Goal: Task Accomplishment & Management: Use online tool/utility

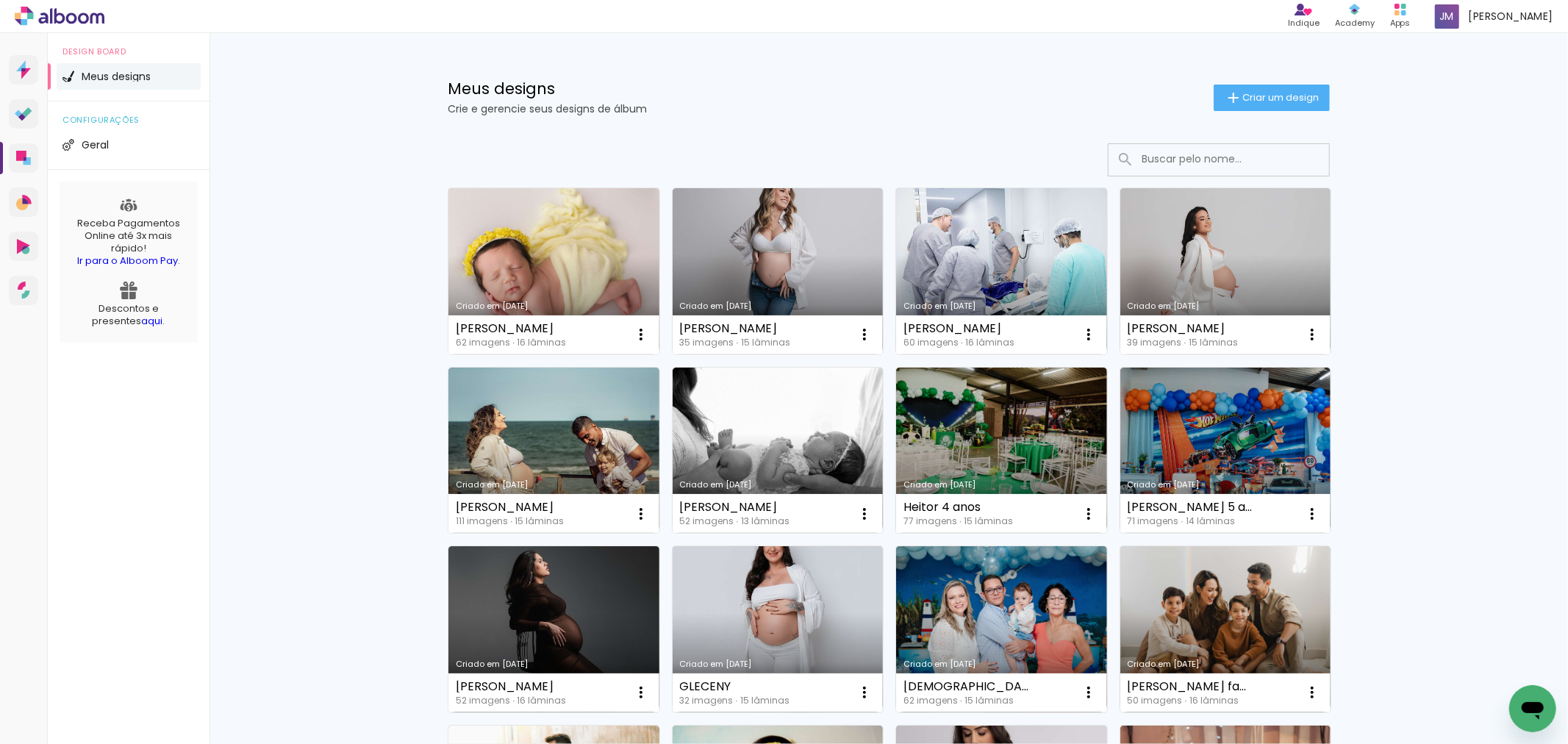
click at [1018, 211] on link "Criado em [DATE]" at bounding box center [1001, 271] width 211 height 166
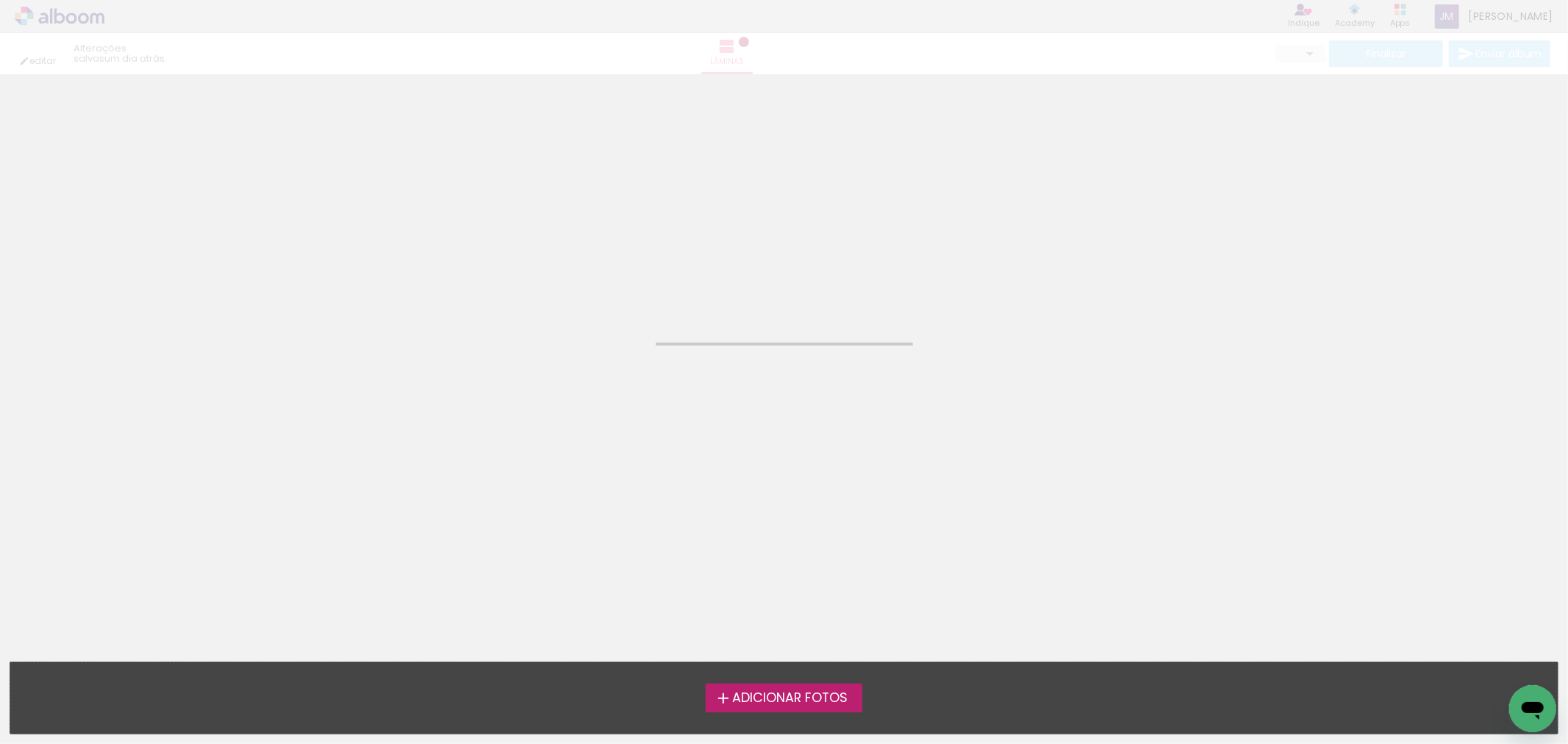
click at [1066, 254] on neon-animated-pages "Confirmar Cancelar" at bounding box center [784, 409] width 1568 height 670
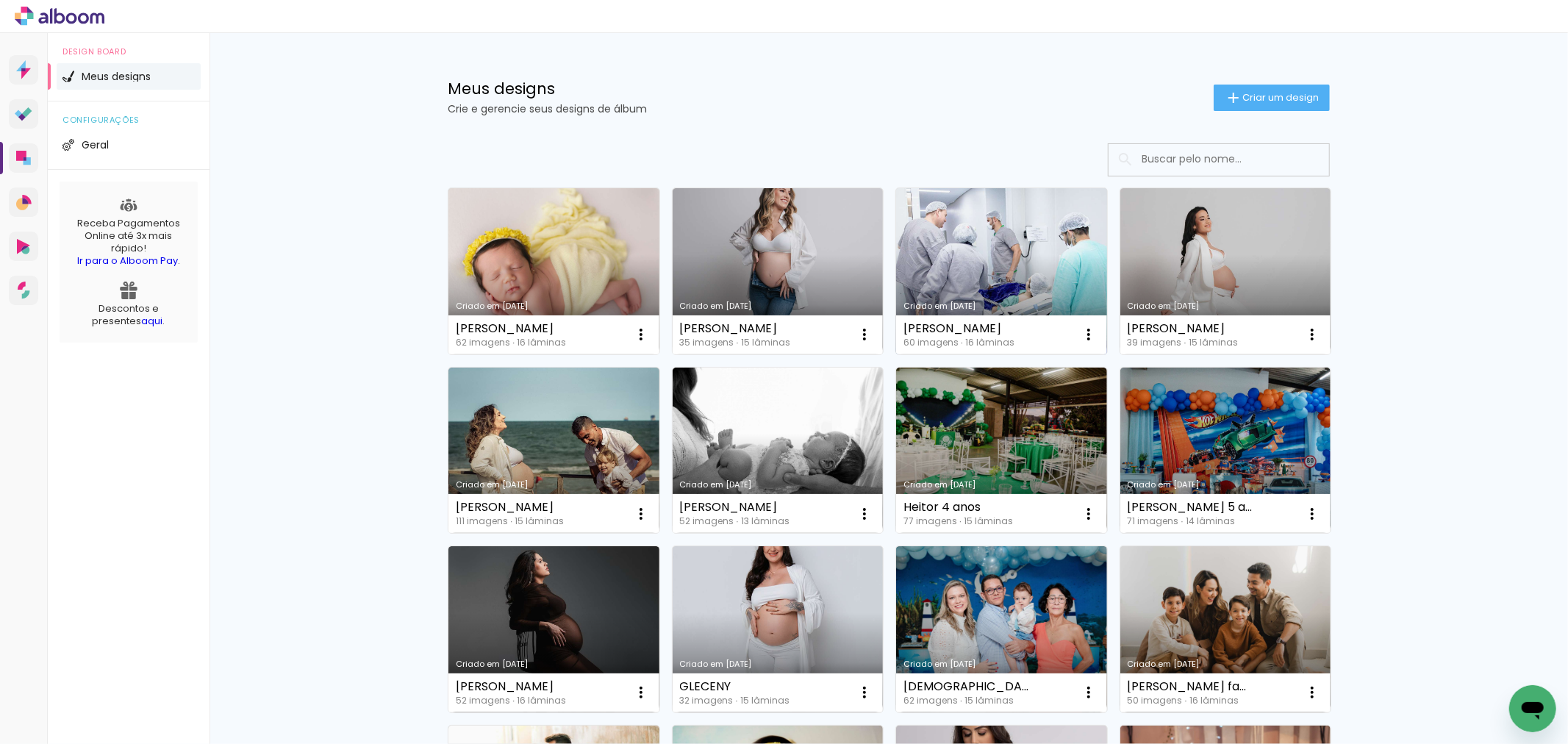
click at [1000, 300] on link "Criado em [DATE]" at bounding box center [1001, 271] width 211 height 166
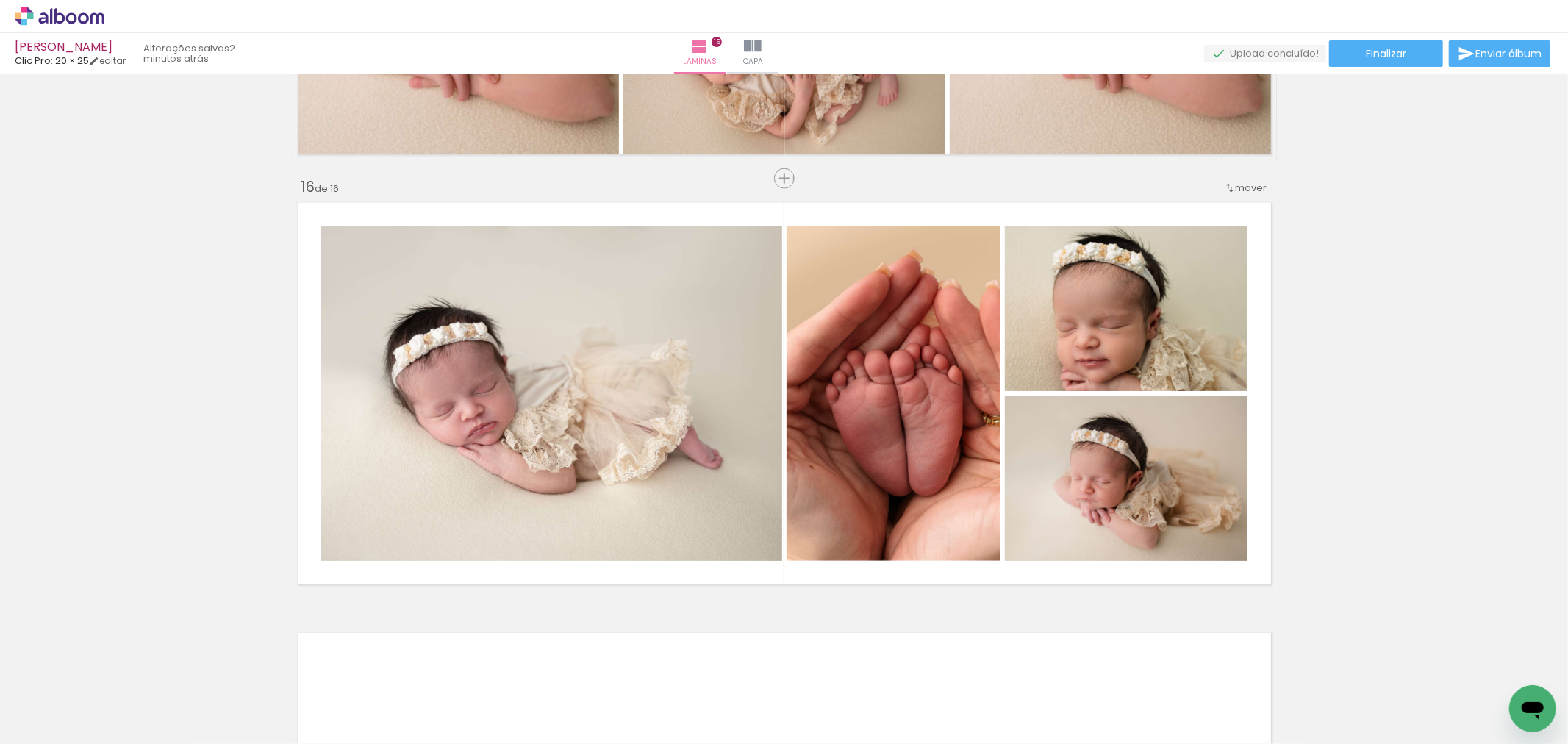
scroll to position [0, 3496]
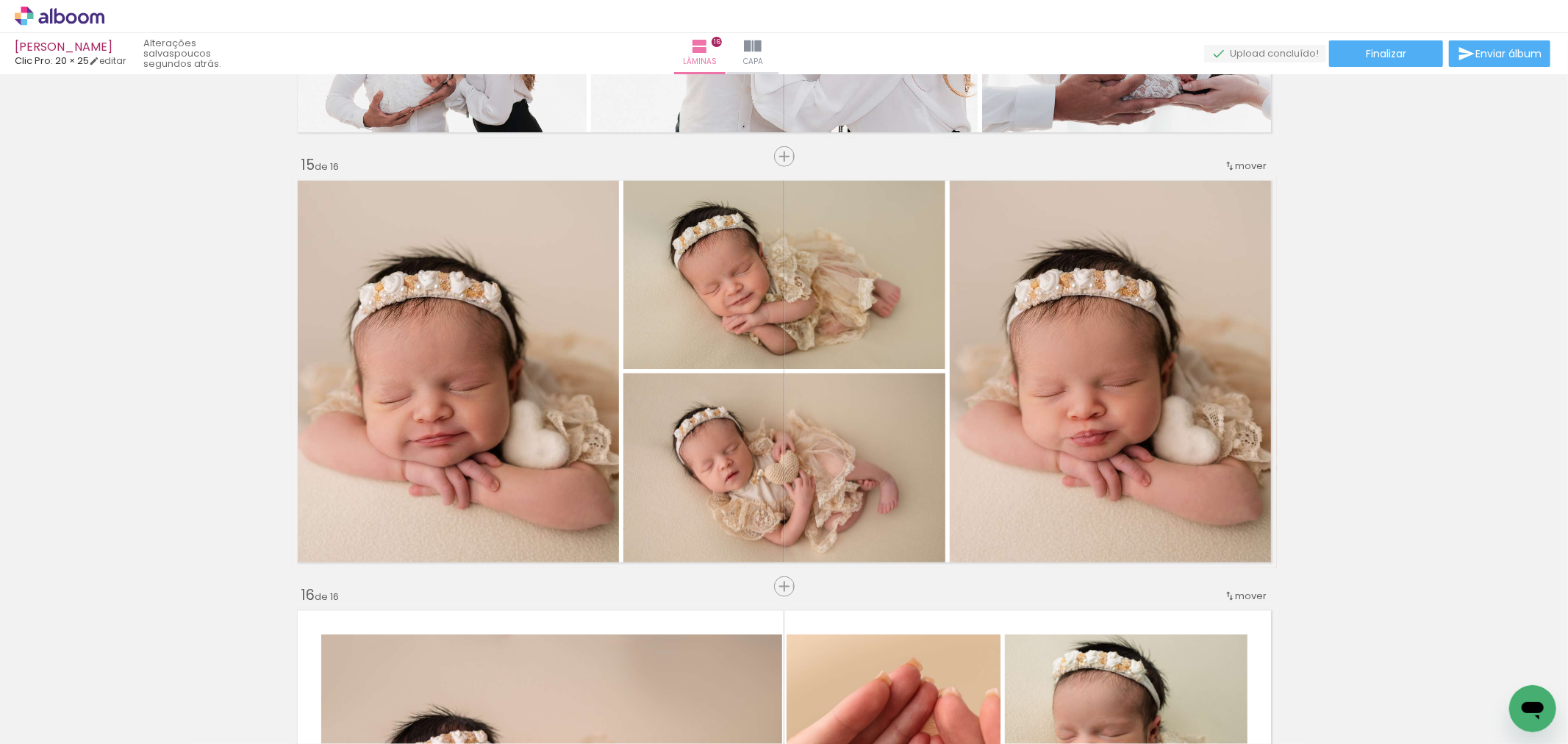
scroll to position [6127, 0]
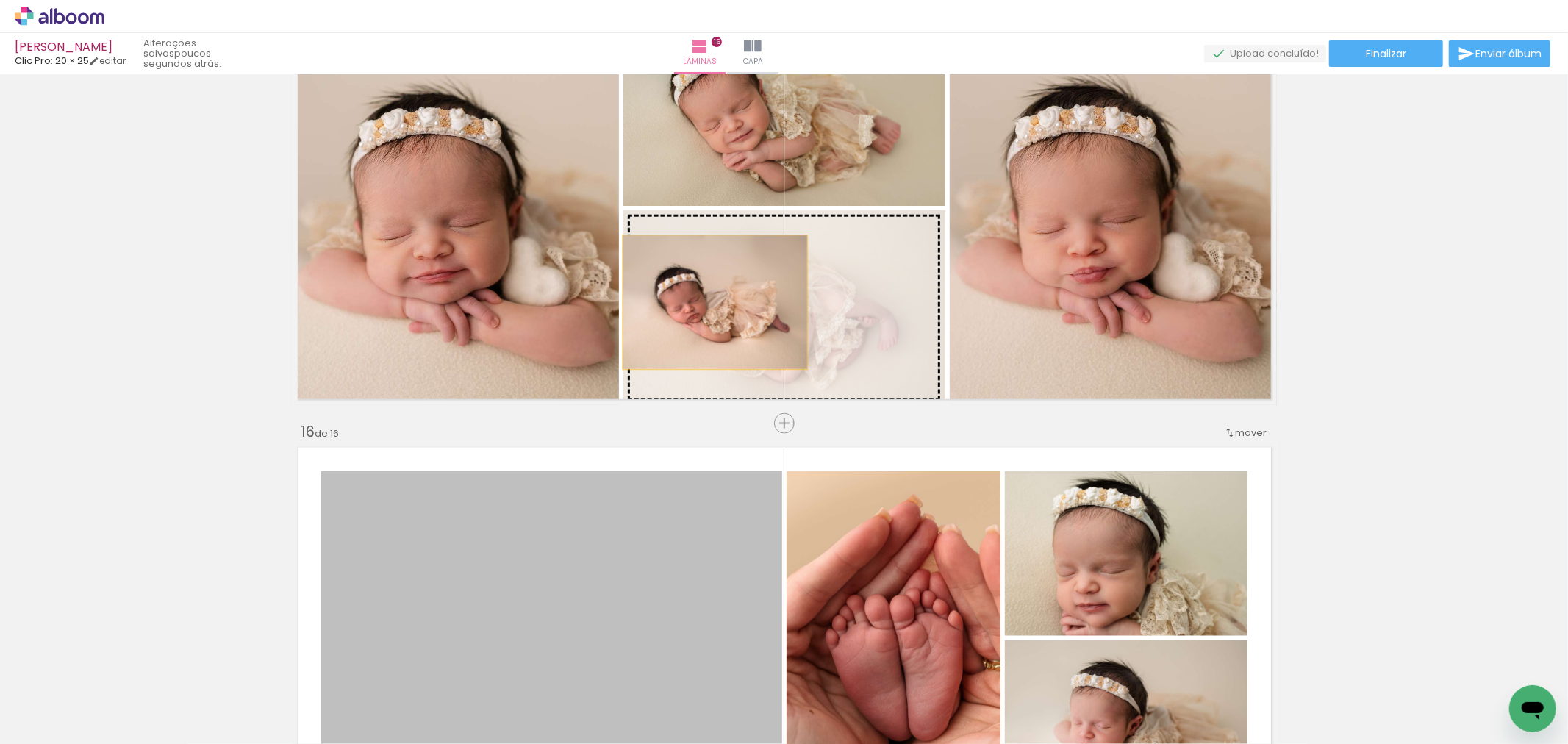
drag, startPoint x: 644, startPoint y: 542, endPoint x: 709, endPoint y: 302, distance: 248.6
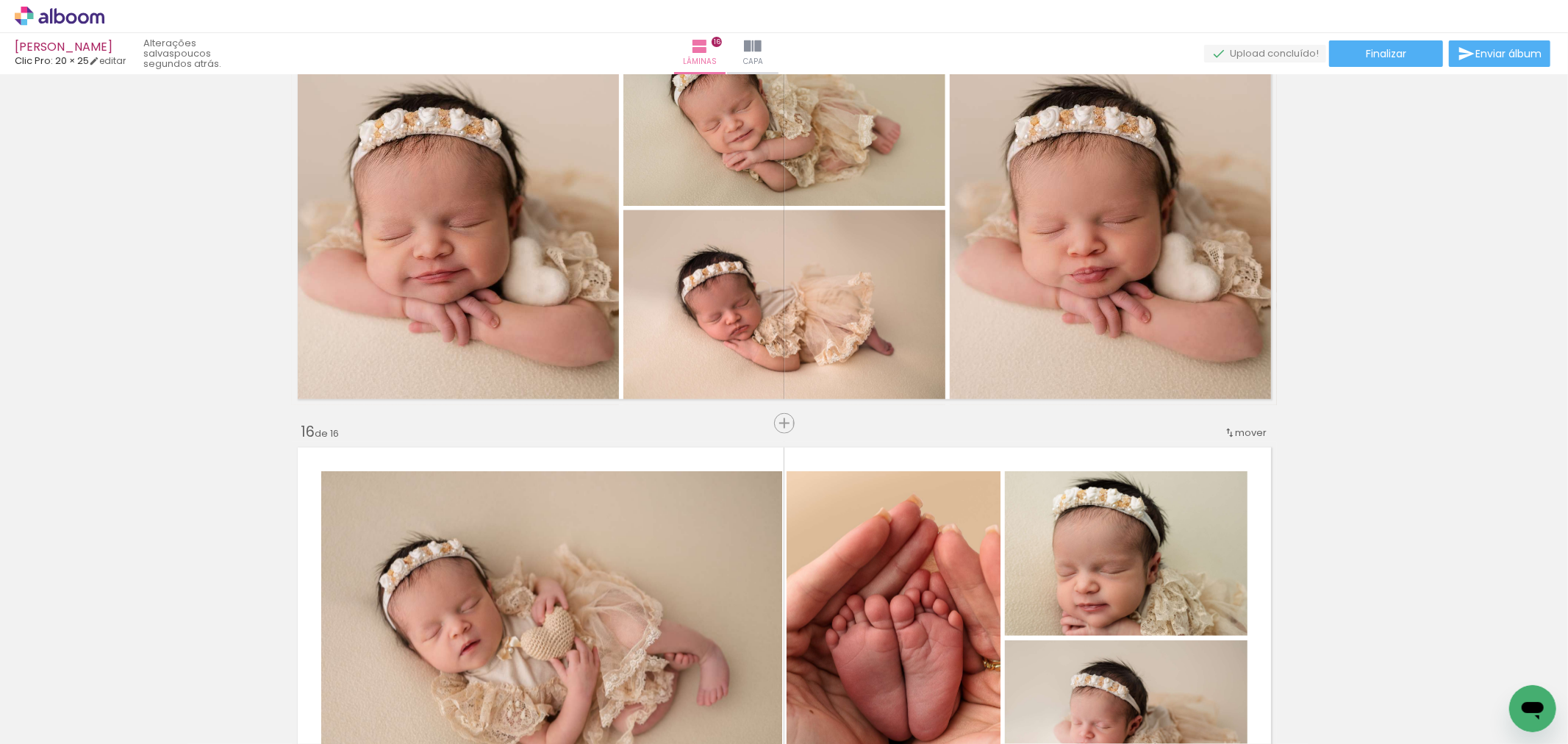
scroll to position [6045, 0]
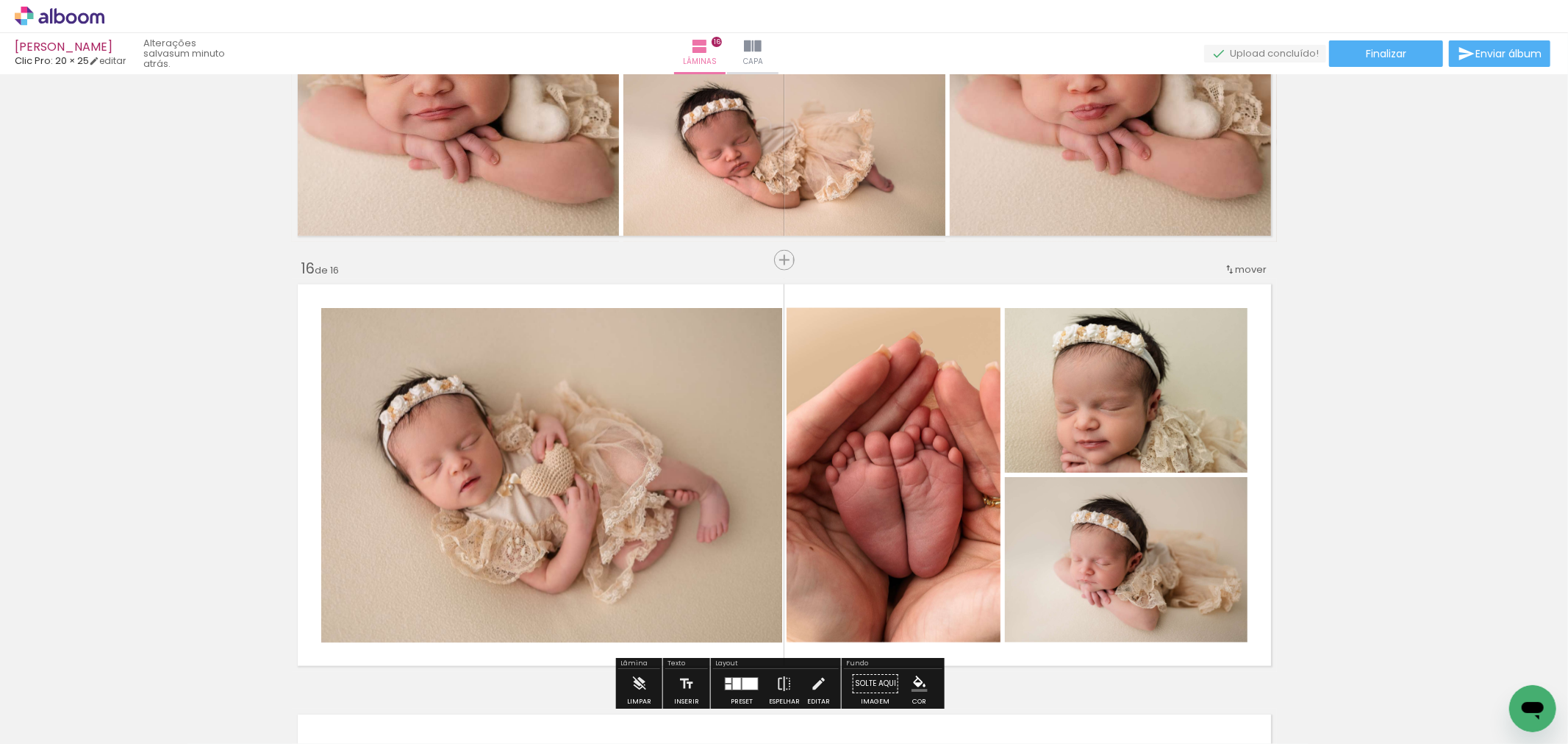
scroll to position [6127, 0]
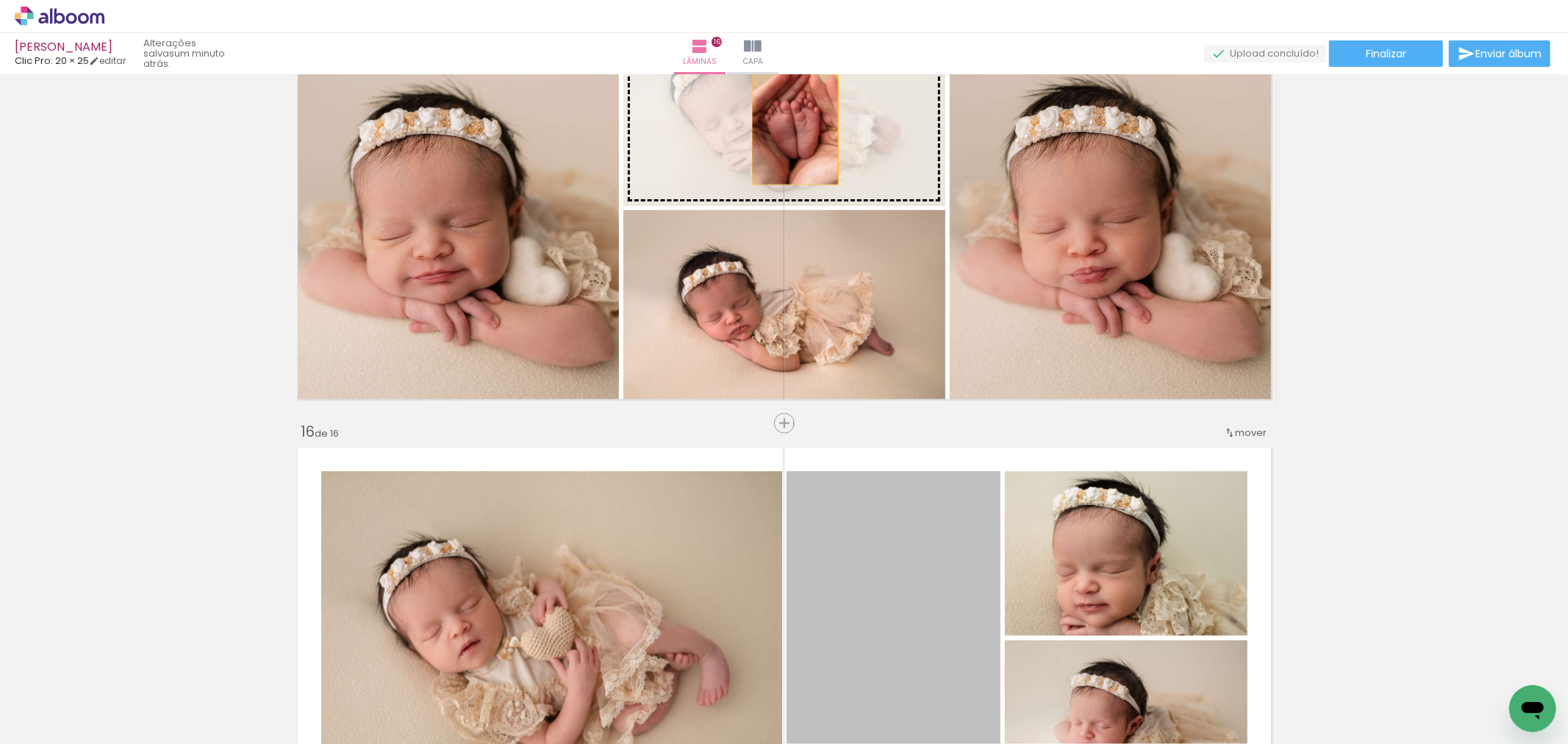
drag, startPoint x: 936, startPoint y: 564, endPoint x: 788, endPoint y: 118, distance: 469.9
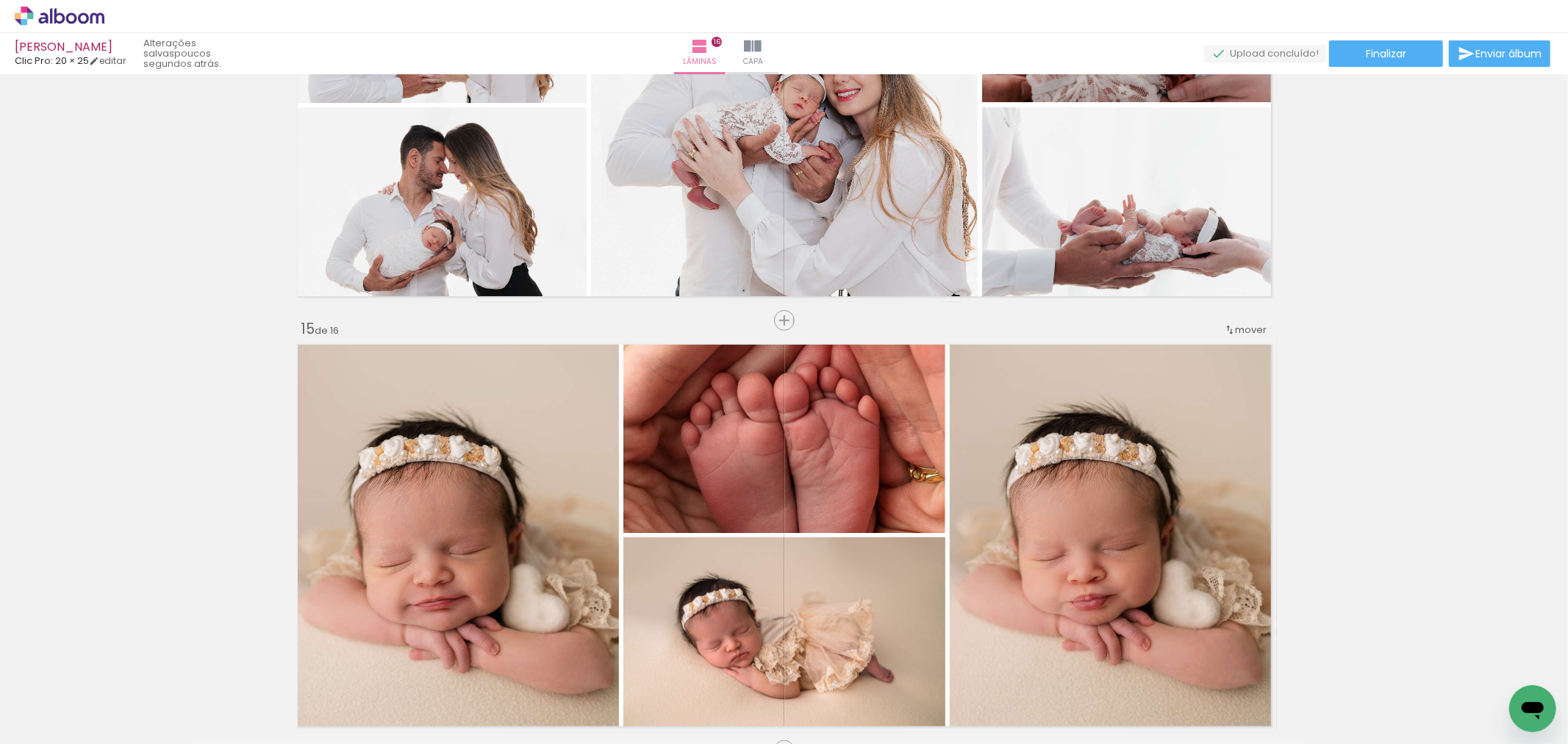
scroll to position [5882, 0]
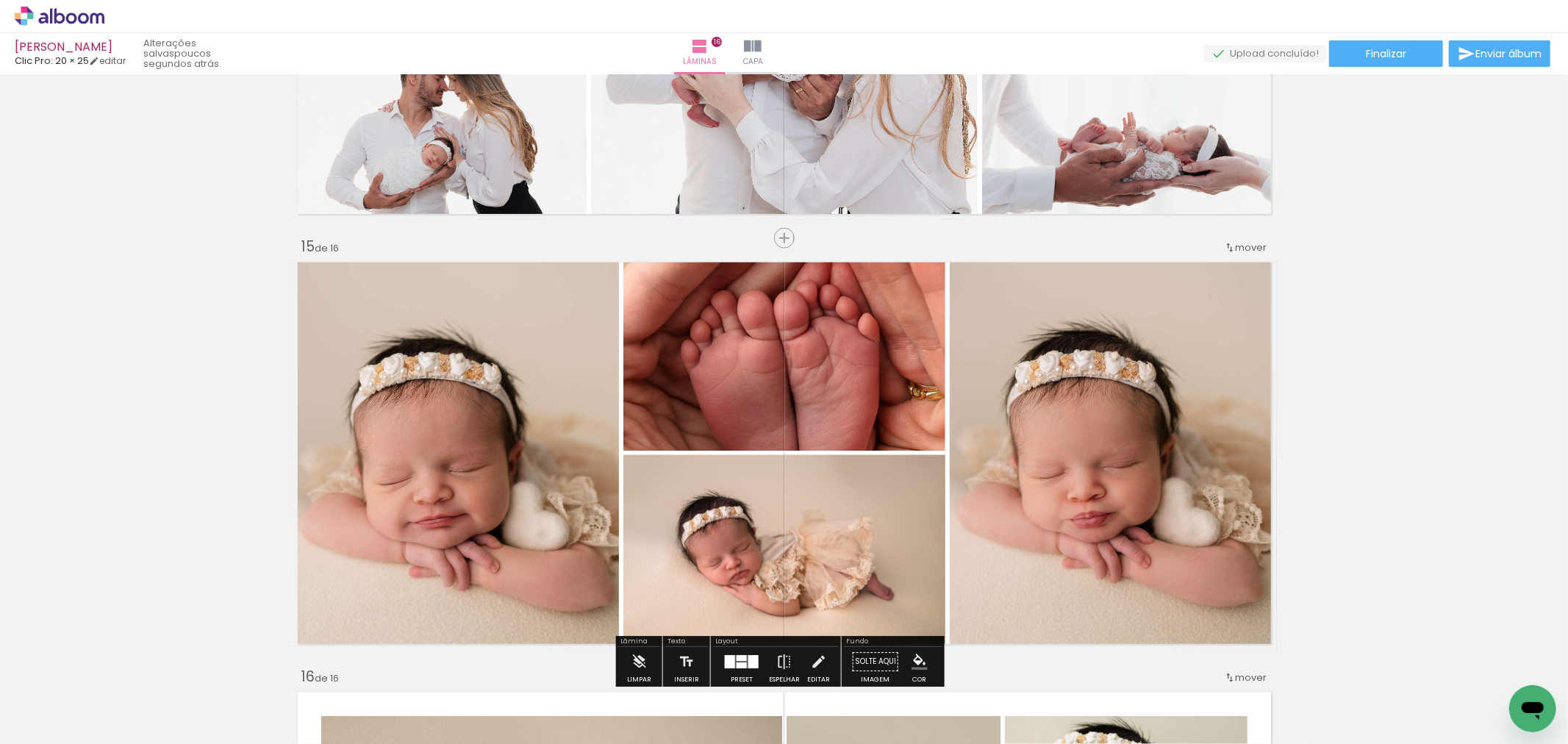
click at [490, 667] on iron-icon at bounding box center [488, 664] width 15 height 15
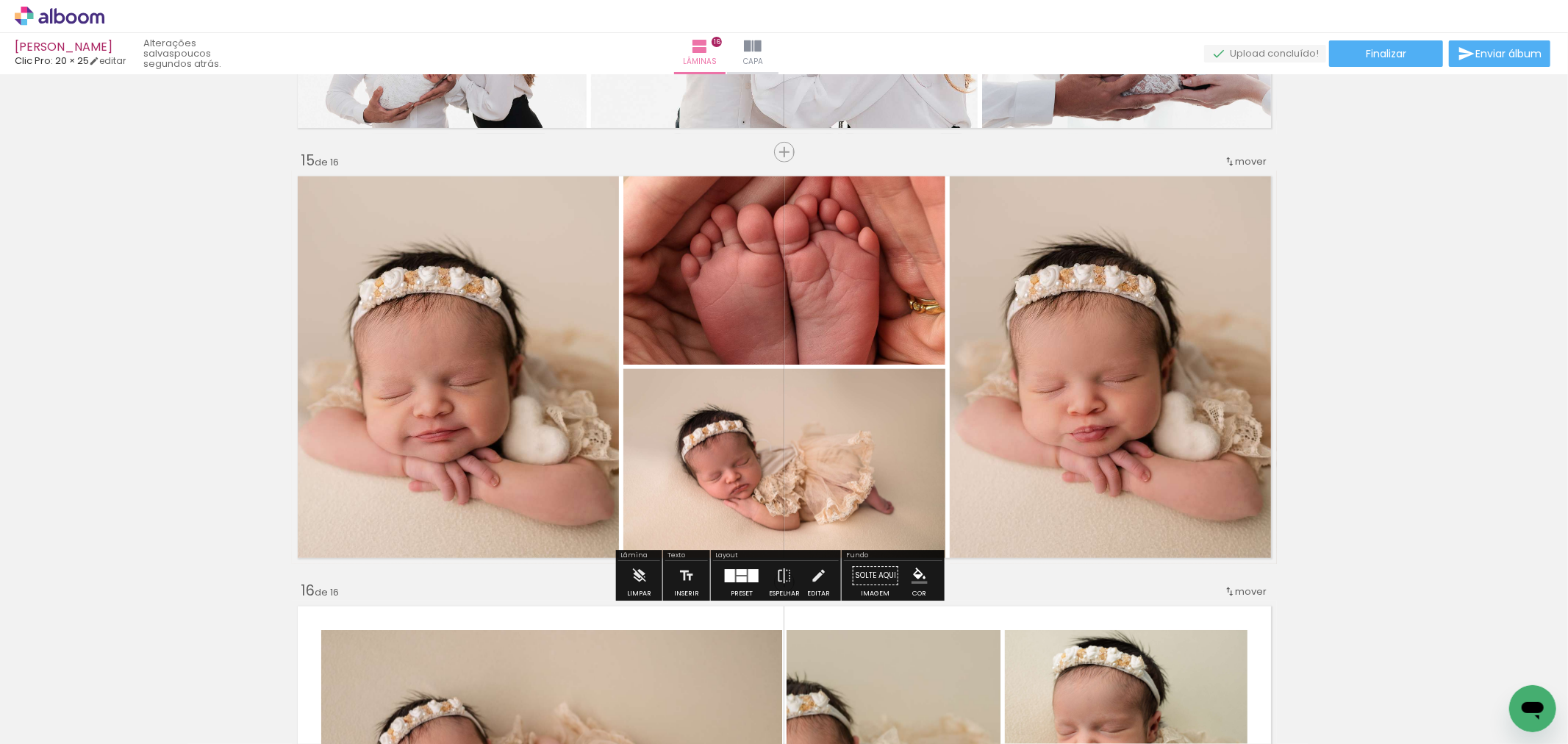
scroll to position [5972, 0]
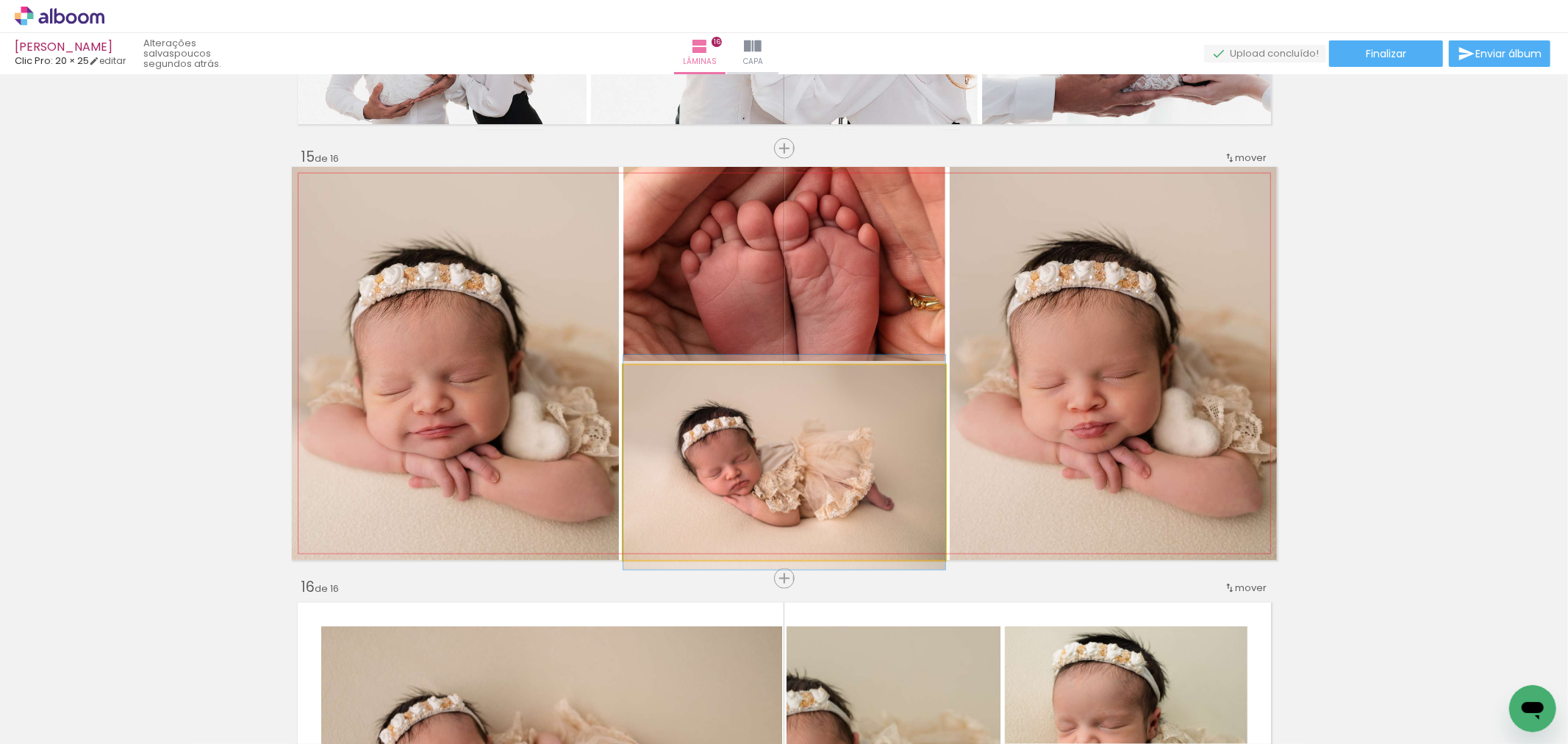
drag, startPoint x: 1253, startPoint y: 207, endPoint x: 825, endPoint y: 421, distance: 478.5
click at [825, 421] on quentale-photo at bounding box center [784, 462] width 322 height 195
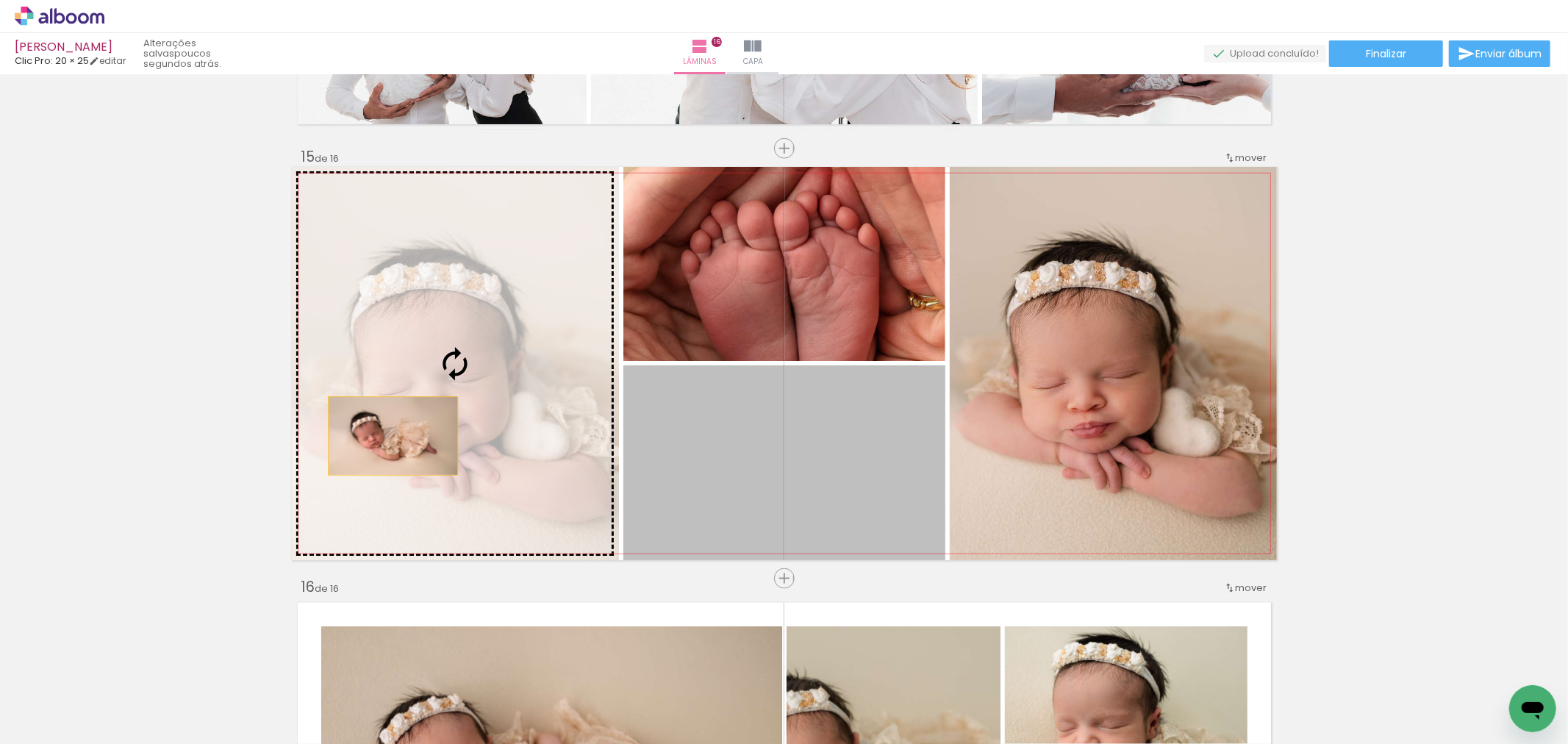
drag, startPoint x: 734, startPoint y: 442, endPoint x: 547, endPoint y: 387, distance: 194.9
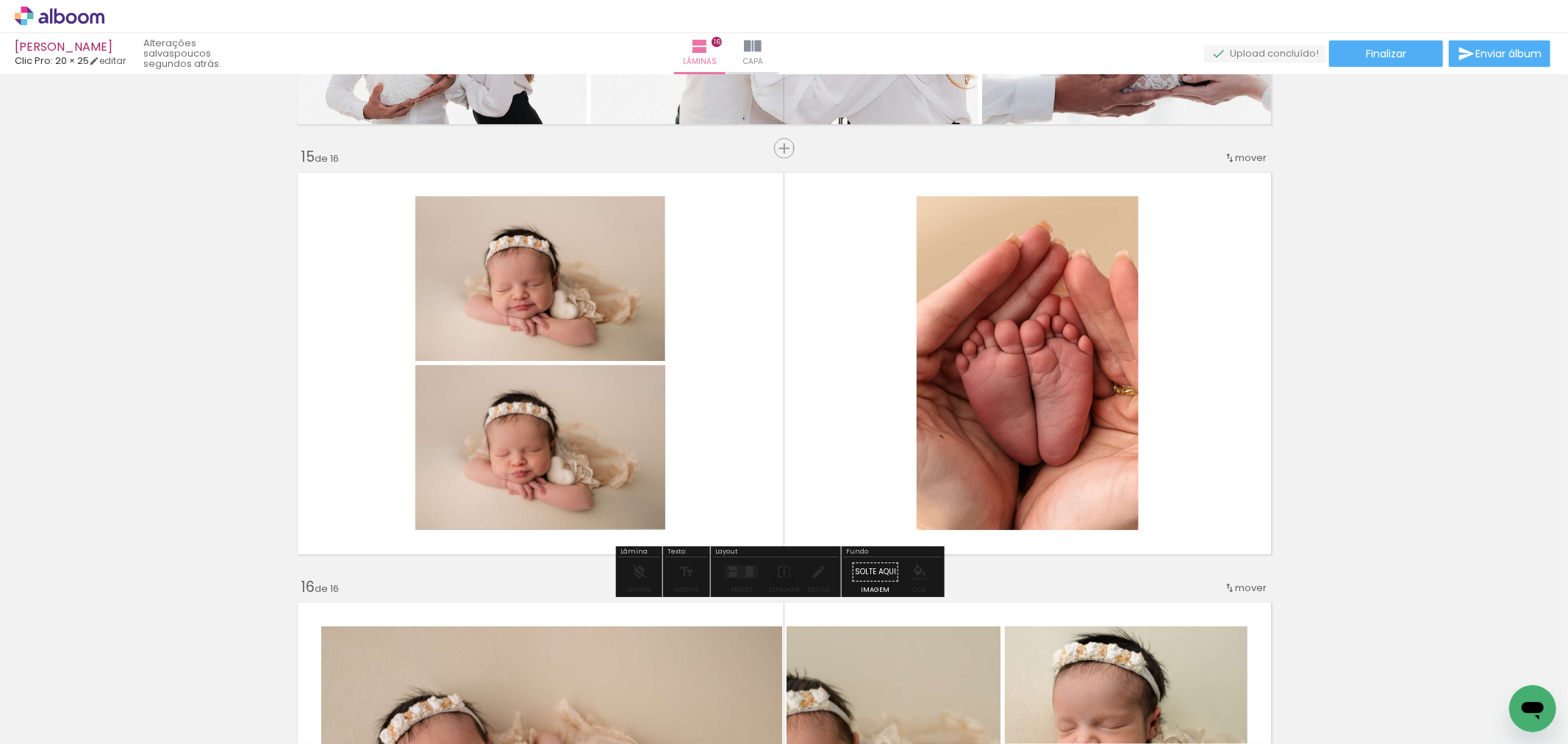
drag, startPoint x: 547, startPoint y: 387, endPoint x: 366, endPoint y: 272, distance: 214.4
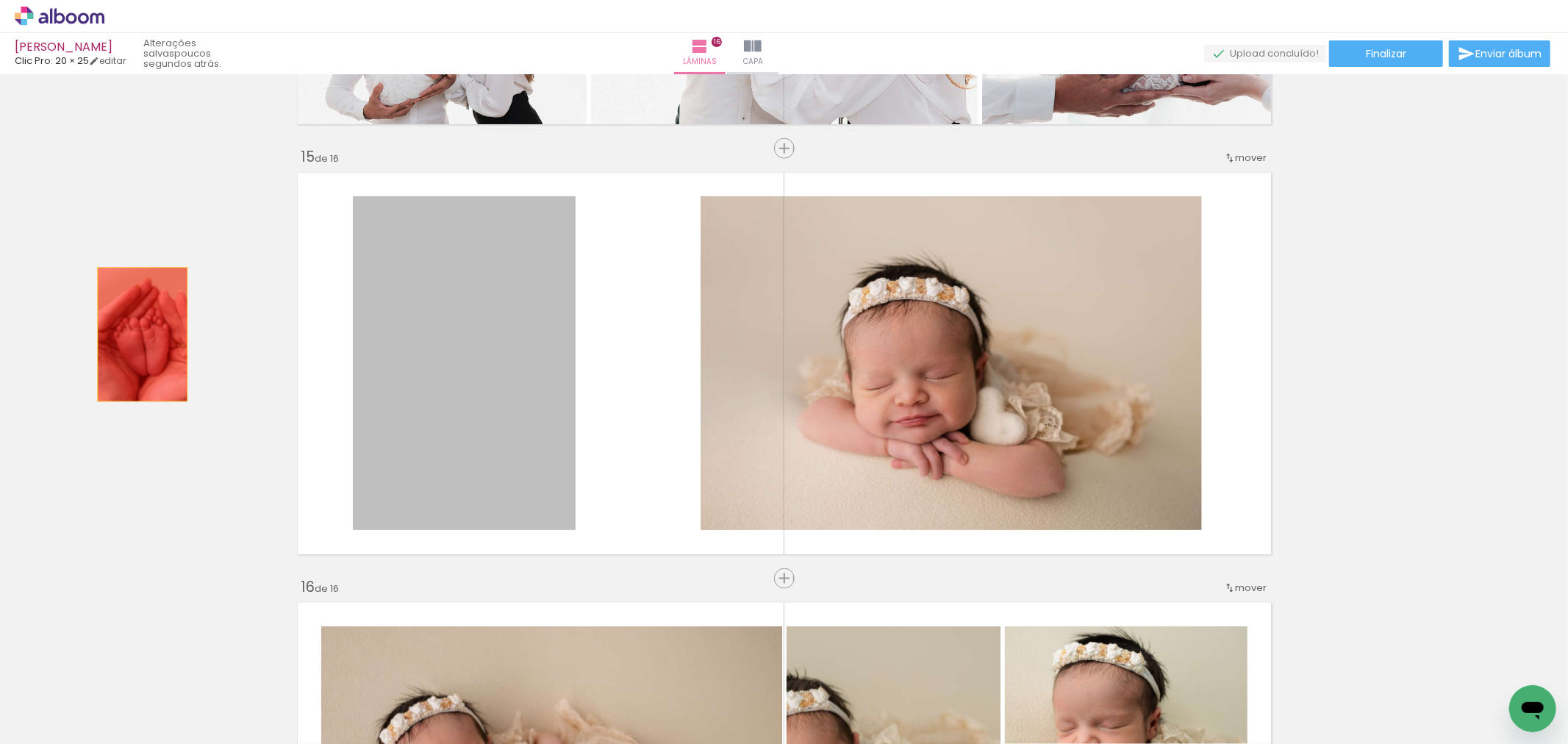
drag, startPoint x: 545, startPoint y: 284, endPoint x: 835, endPoint y: 249, distance: 292.1
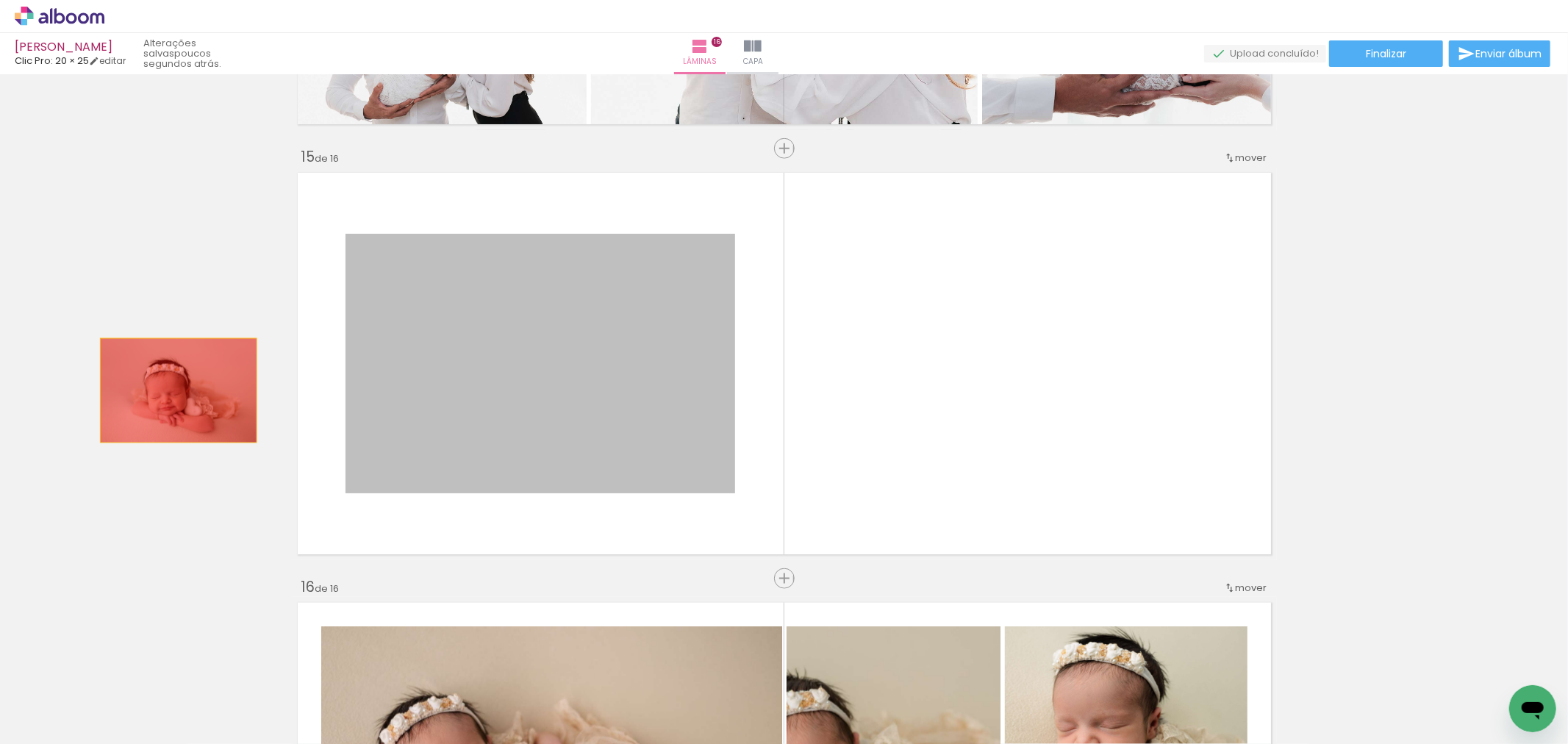
drag, startPoint x: 662, startPoint y: 362, endPoint x: 159, endPoint y: 393, distance: 504.0
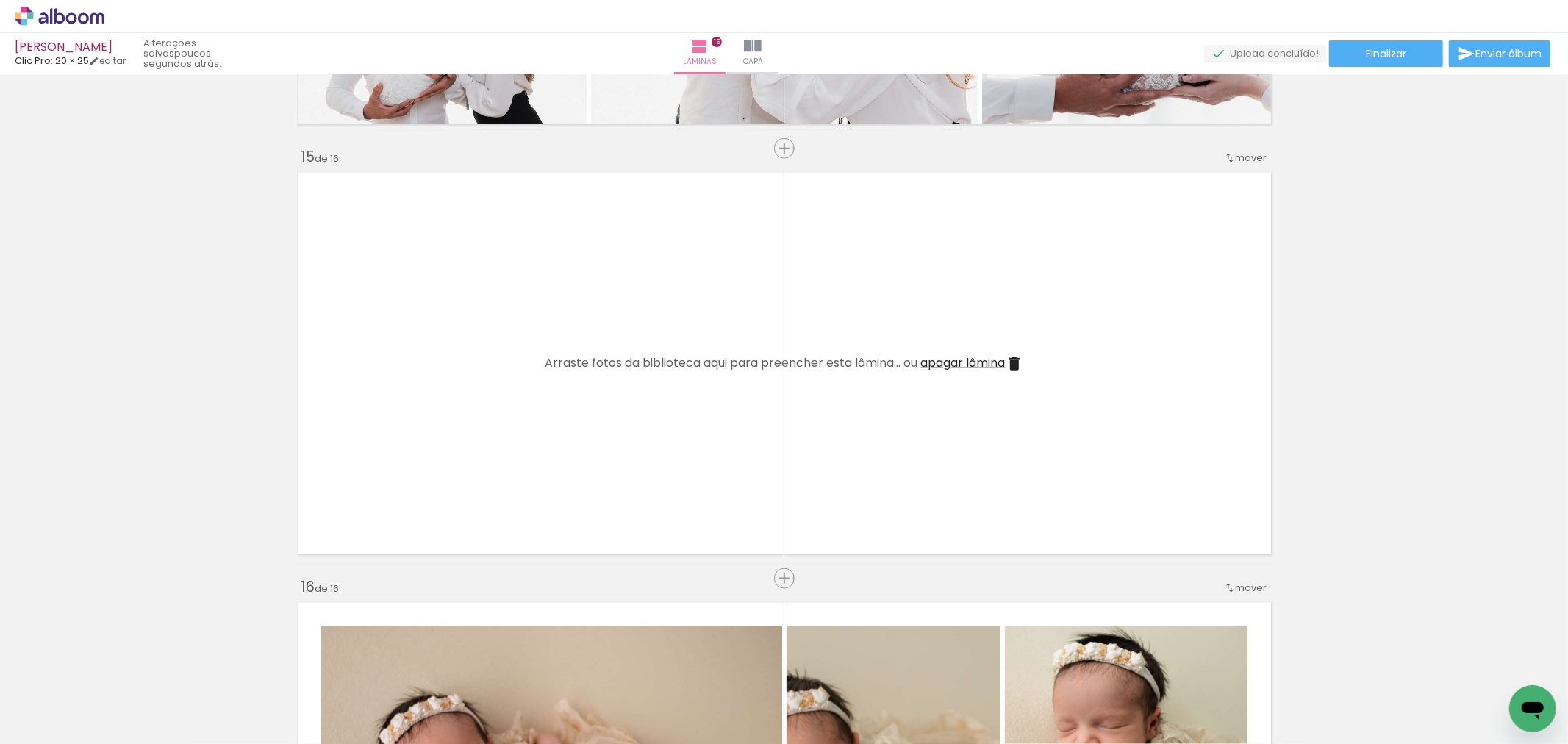
click at [1006, 359] on iron-icon at bounding box center [1015, 364] width 18 height 18
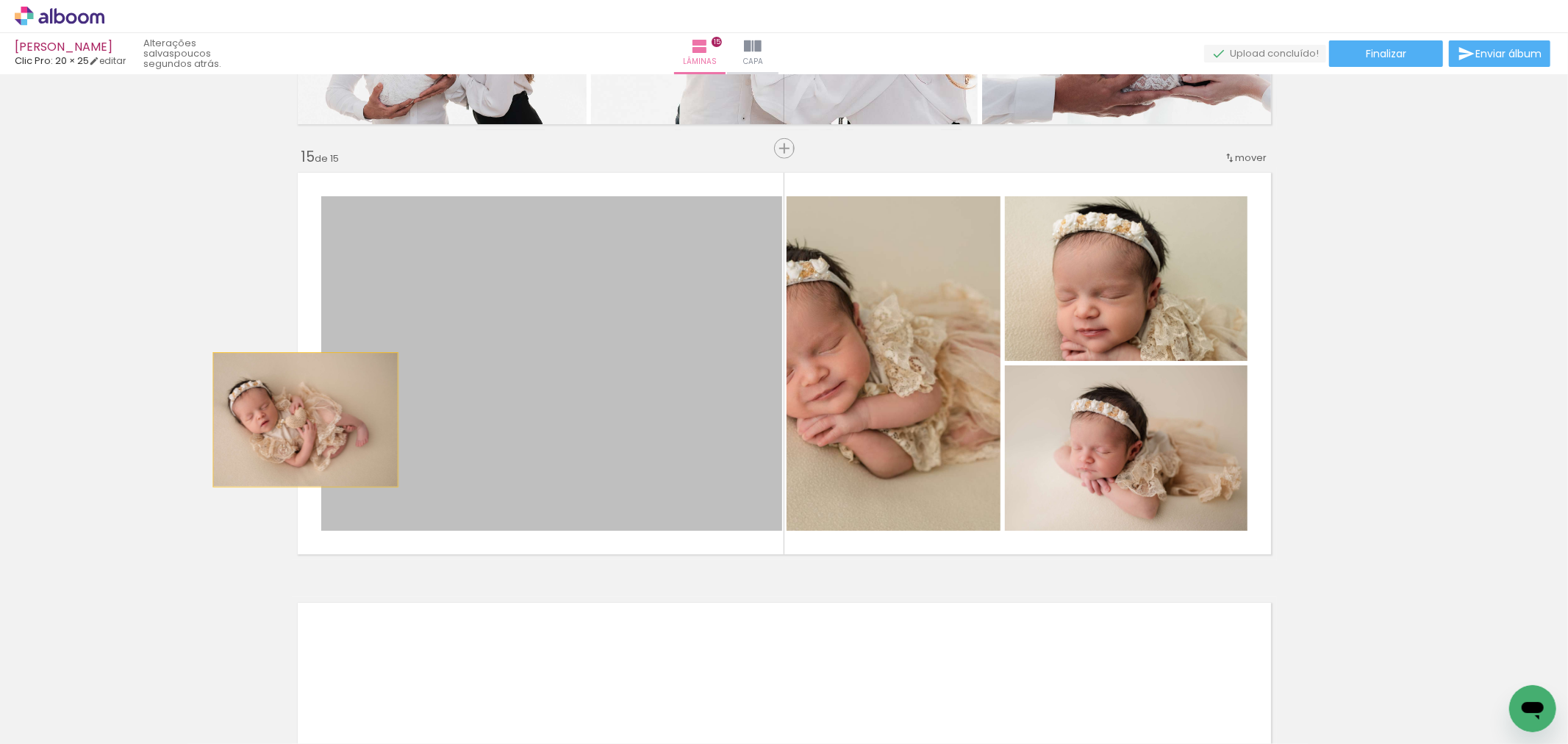
drag, startPoint x: 752, startPoint y: 356, endPoint x: 342, endPoint y: 401, distance: 412.5
click at [307, 419] on quentale-layouter at bounding box center [784, 363] width 985 height 393
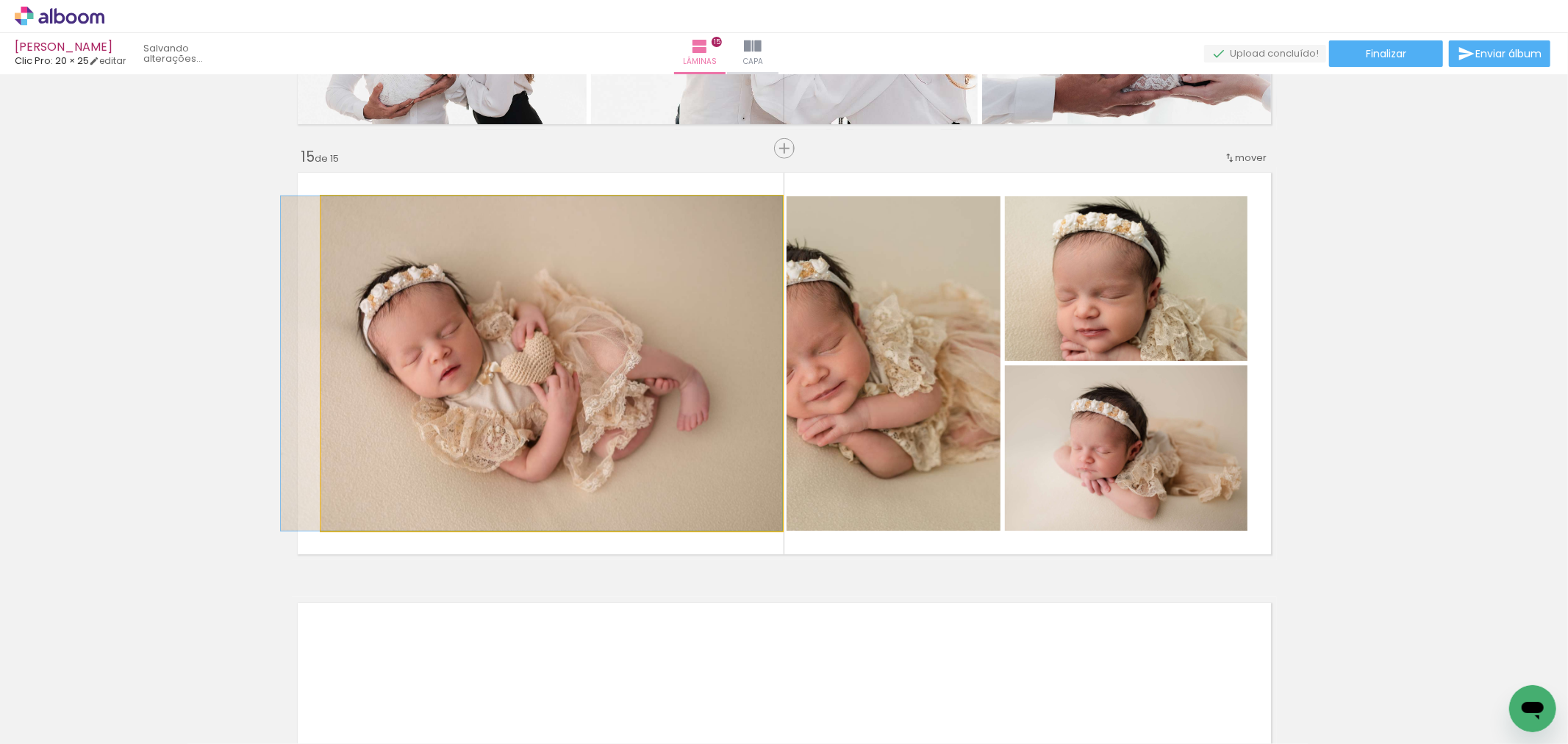
drag, startPoint x: 762, startPoint y: 369, endPoint x: 364, endPoint y: 432, distance: 403.0
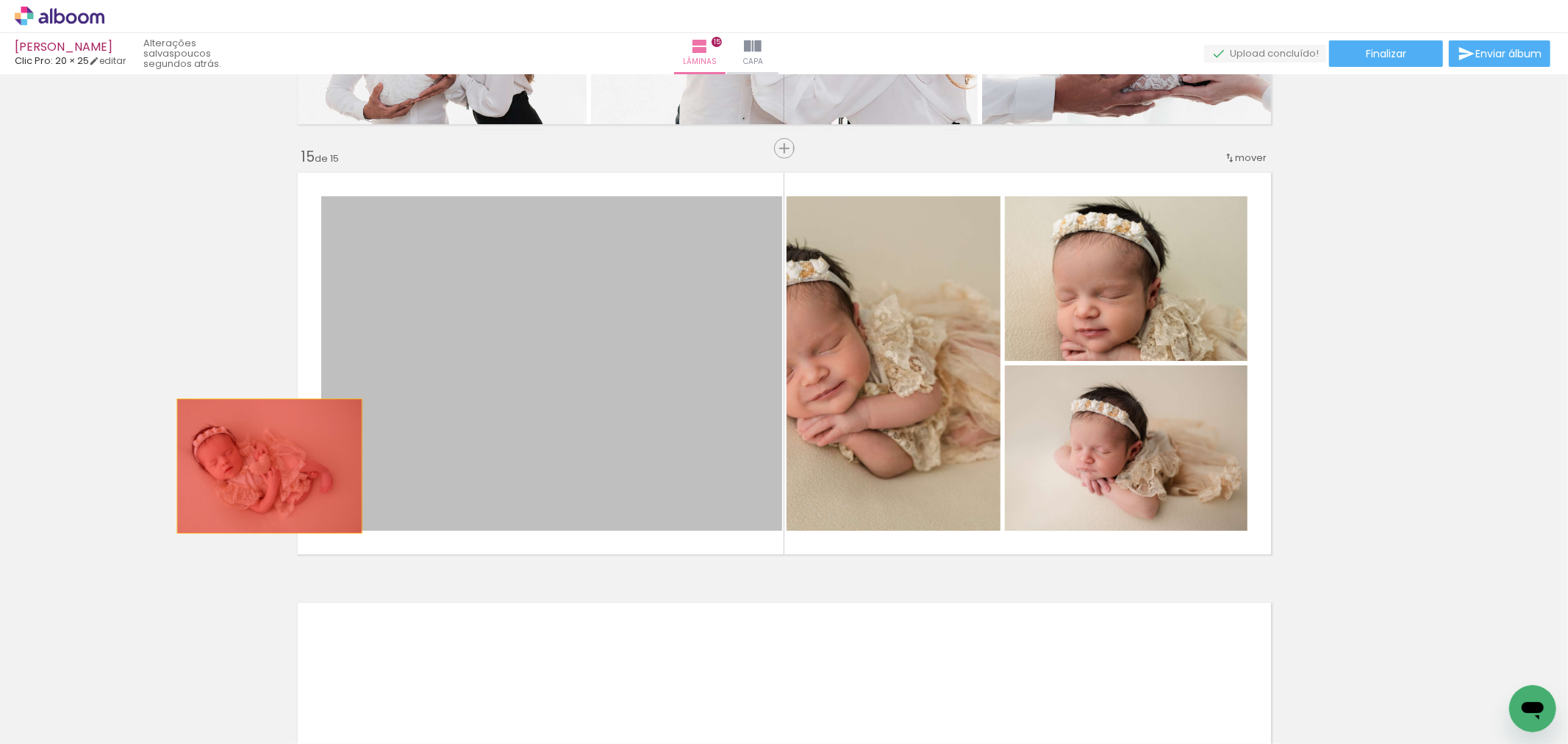
drag, startPoint x: 530, startPoint y: 381, endPoint x: 795, endPoint y: 335, distance: 269.0
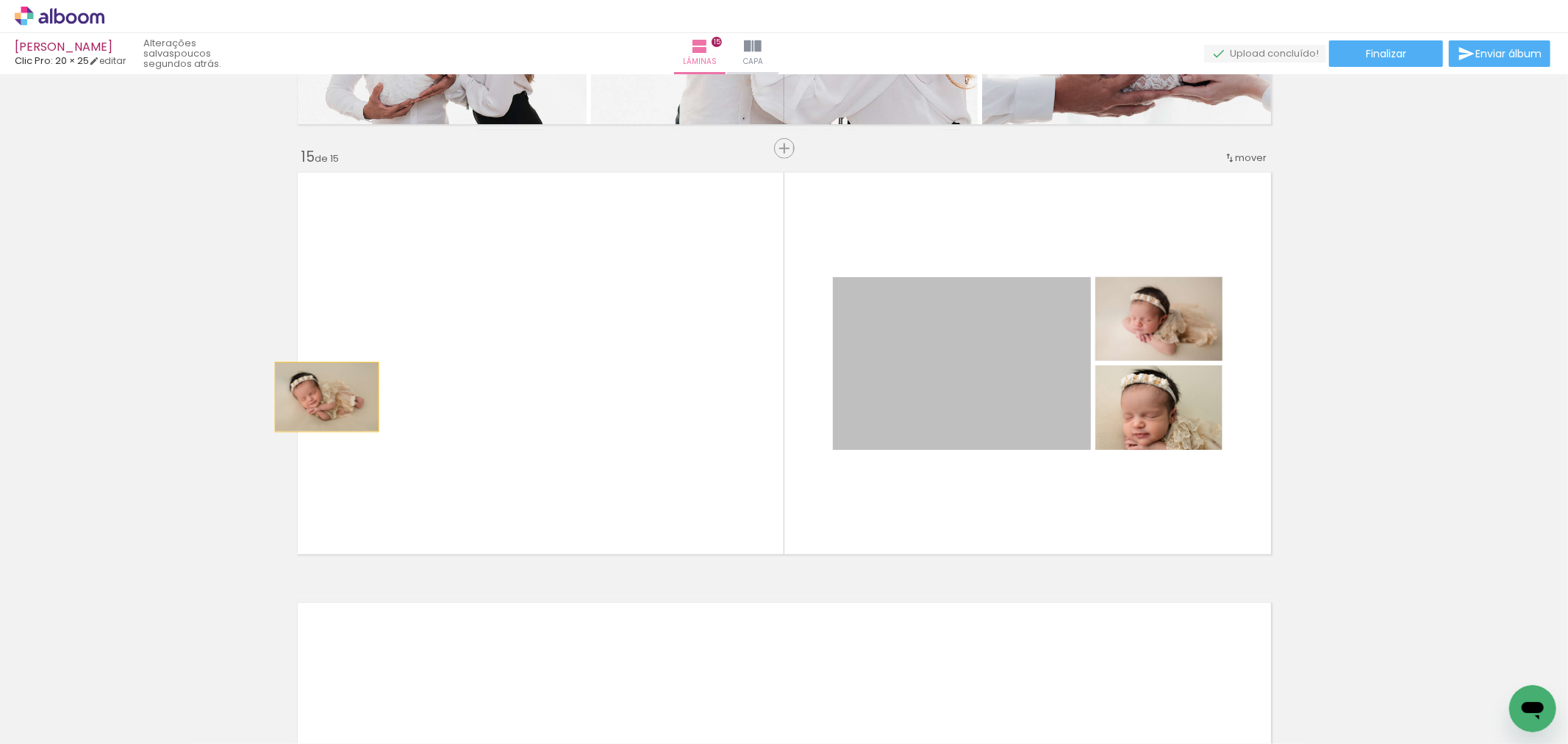
drag, startPoint x: 908, startPoint y: 355, endPoint x: 323, endPoint y: 383, distance: 585.7
click at [295, 393] on quentale-layouter at bounding box center [784, 363] width 985 height 393
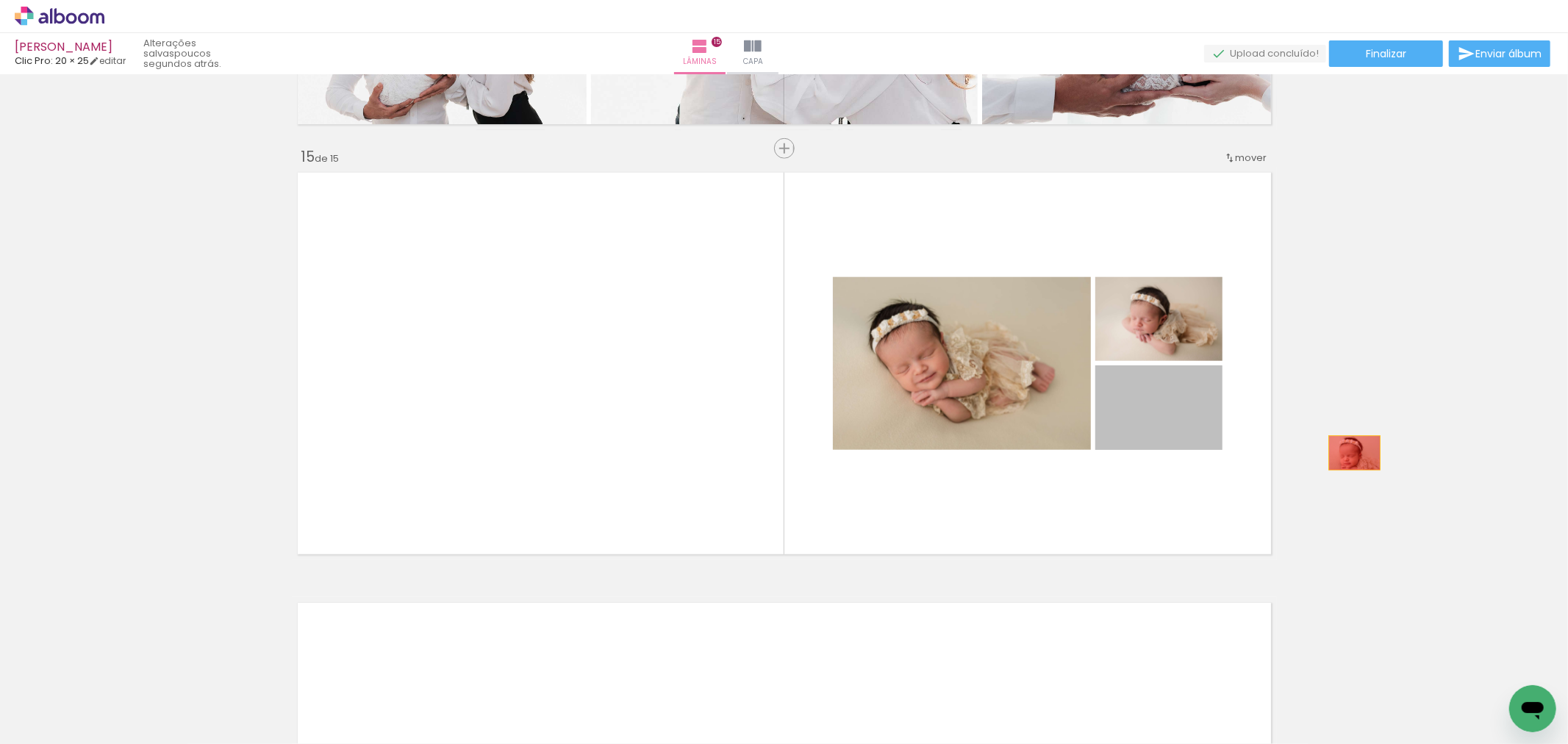
drag, startPoint x: 1187, startPoint y: 421, endPoint x: 1358, endPoint y: 466, distance: 176.8
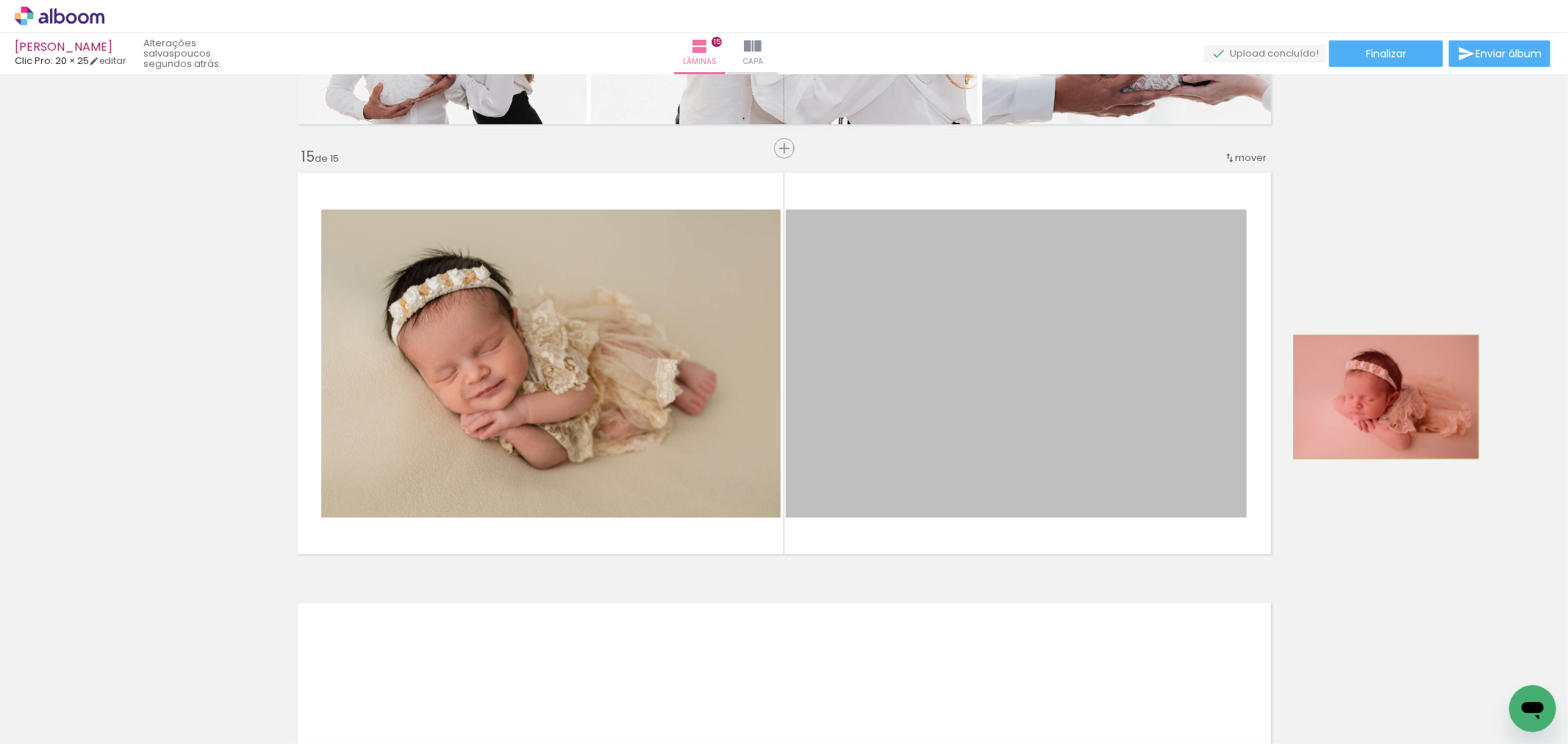
drag, startPoint x: 1162, startPoint y: 372, endPoint x: 1180, endPoint y: 401, distance: 34.1
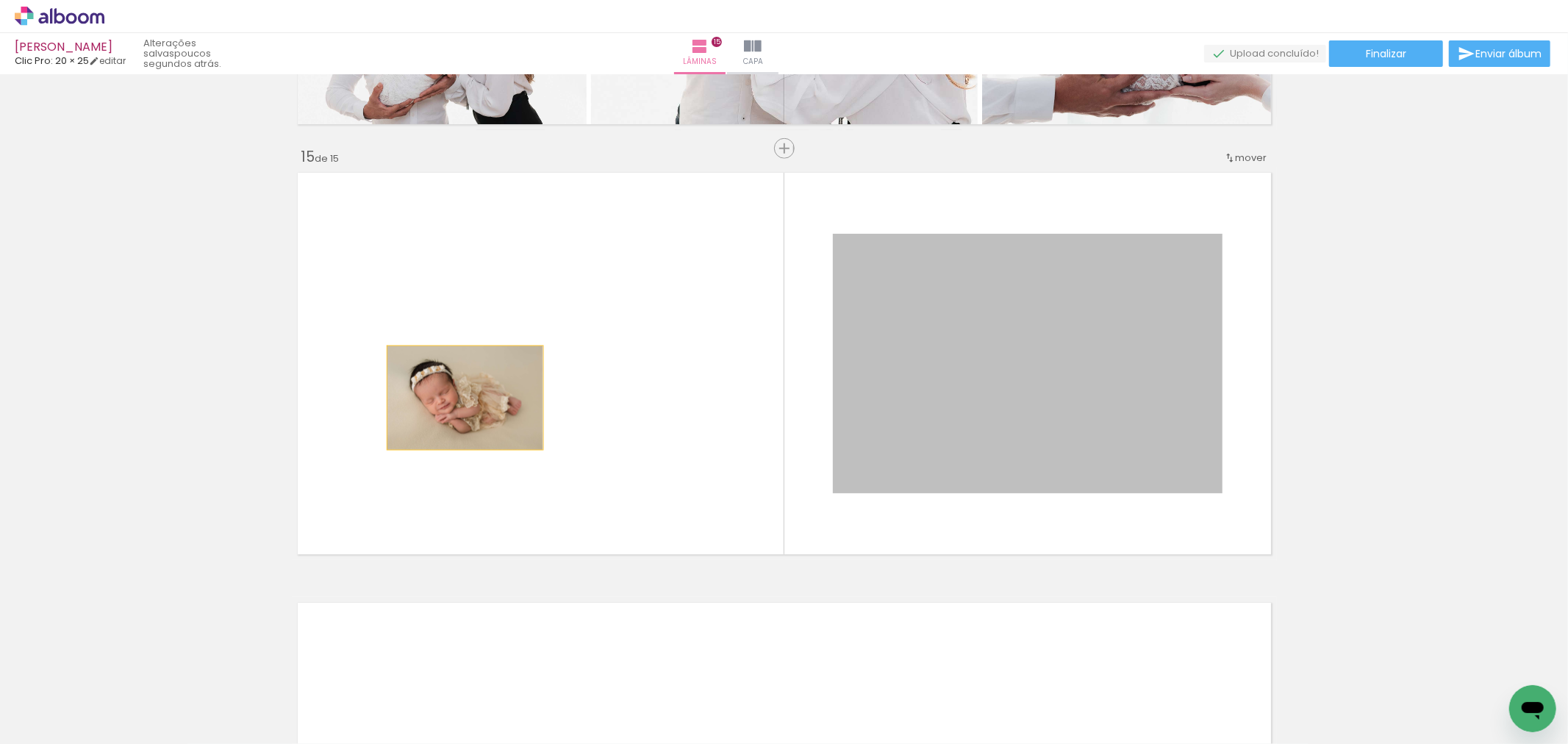
drag, startPoint x: 945, startPoint y: 361, endPoint x: 439, endPoint y: 388, distance: 506.7
click at [436, 391] on quentale-layouter at bounding box center [784, 363] width 985 height 393
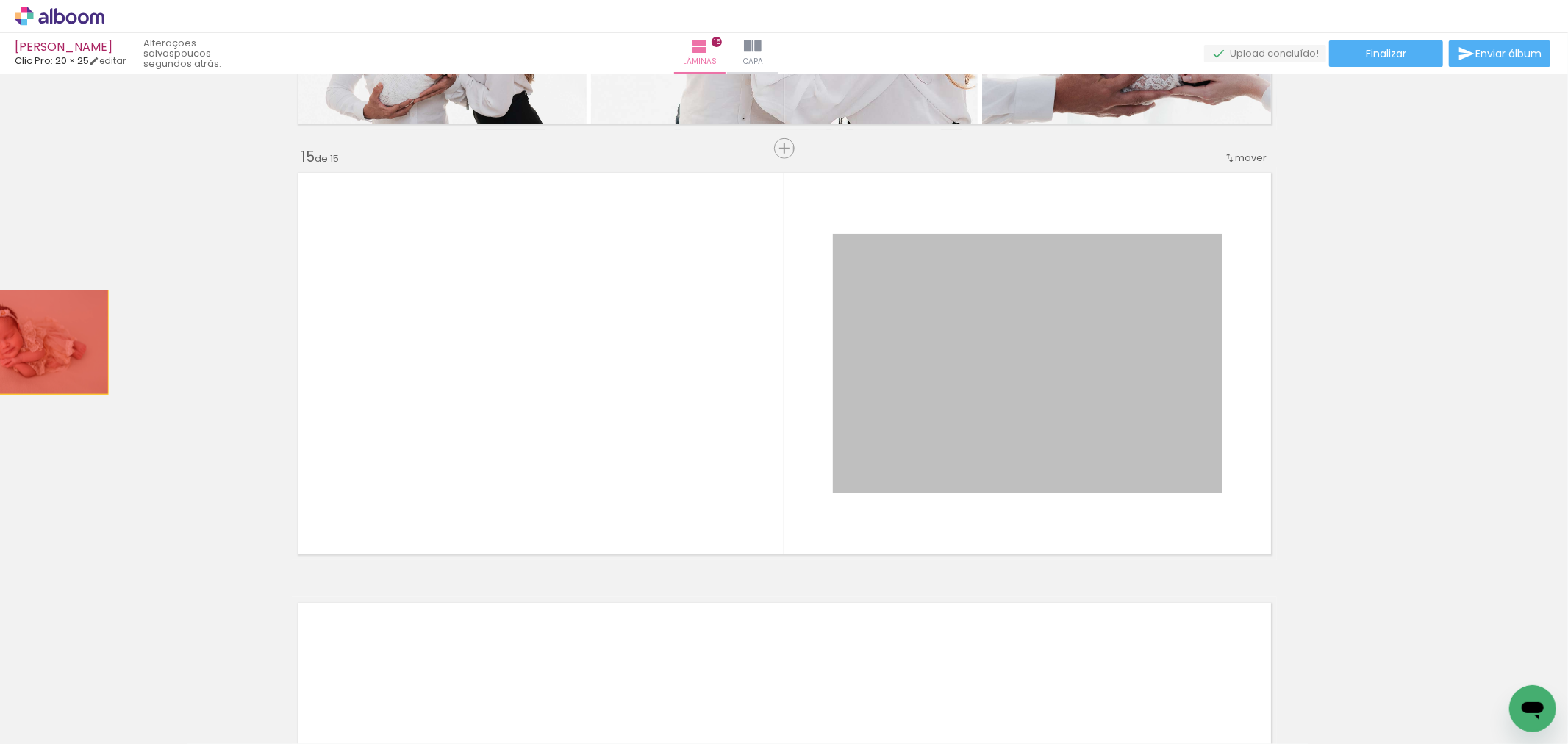
drag, startPoint x: 990, startPoint y: 356, endPoint x: 0, endPoint y: 333, distance: 990.3
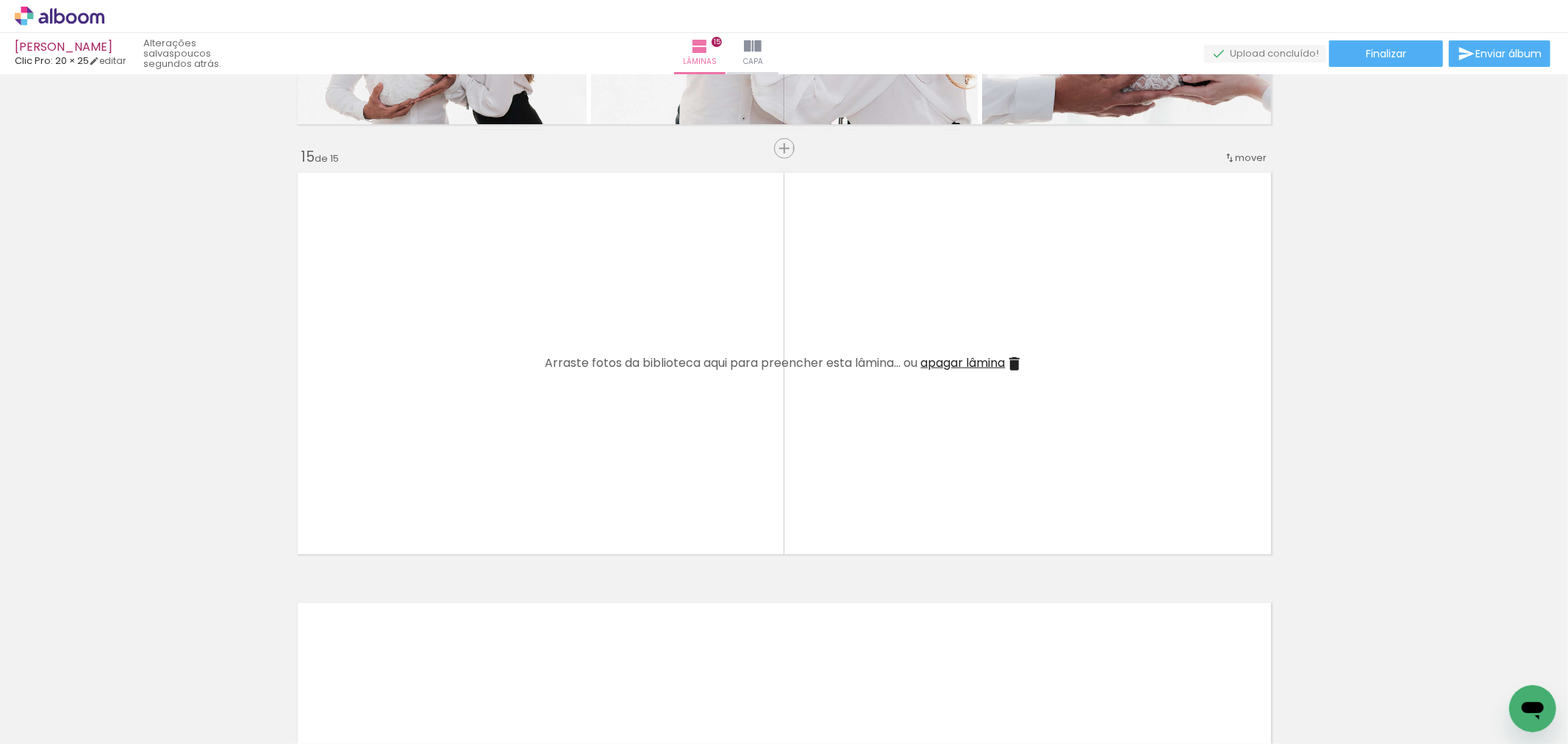
click at [1006, 368] on iron-icon at bounding box center [1015, 364] width 18 height 18
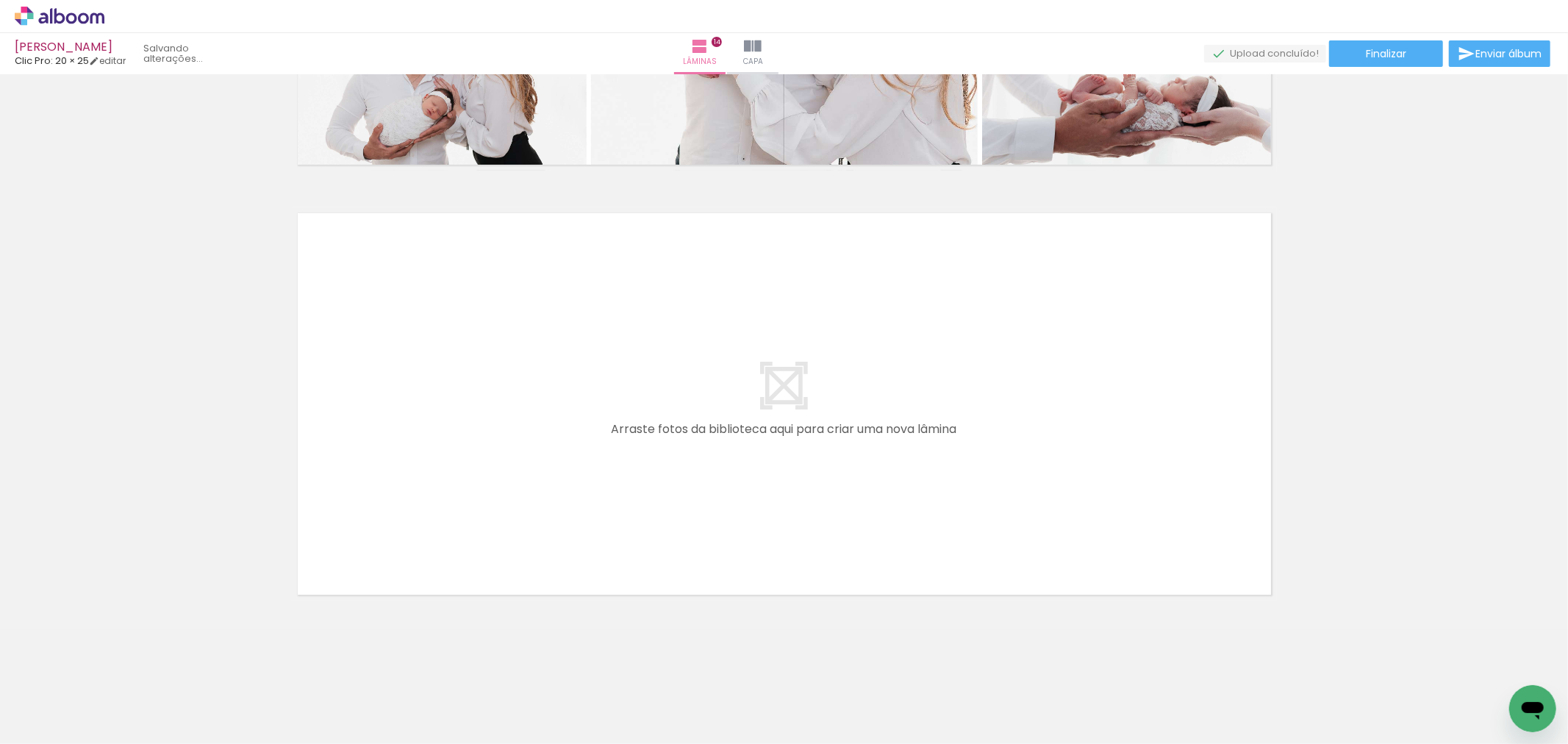
scroll to position [5930, 0]
click at [494, 672] on iron-icon at bounding box center [488, 664] width 15 height 15
click at [990, 665] on iron-icon at bounding box center [981, 664] width 15 height 15
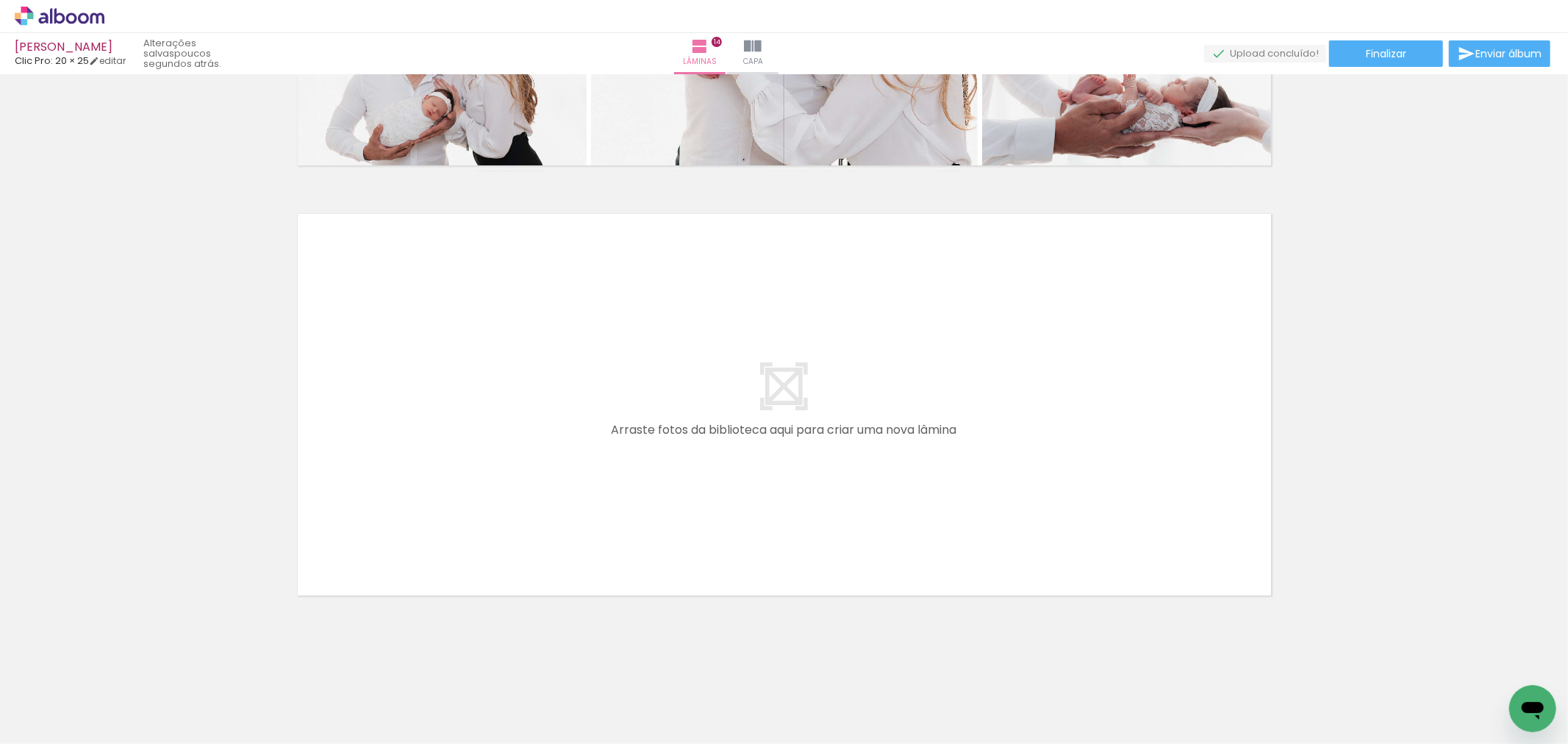
click at [1071, 671] on iron-icon at bounding box center [1064, 664] width 15 height 15
click at [1153, 674] on div at bounding box center [1178, 695] width 73 height 48
click at [1148, 664] on iron-icon at bounding box center [1146, 664] width 15 height 15
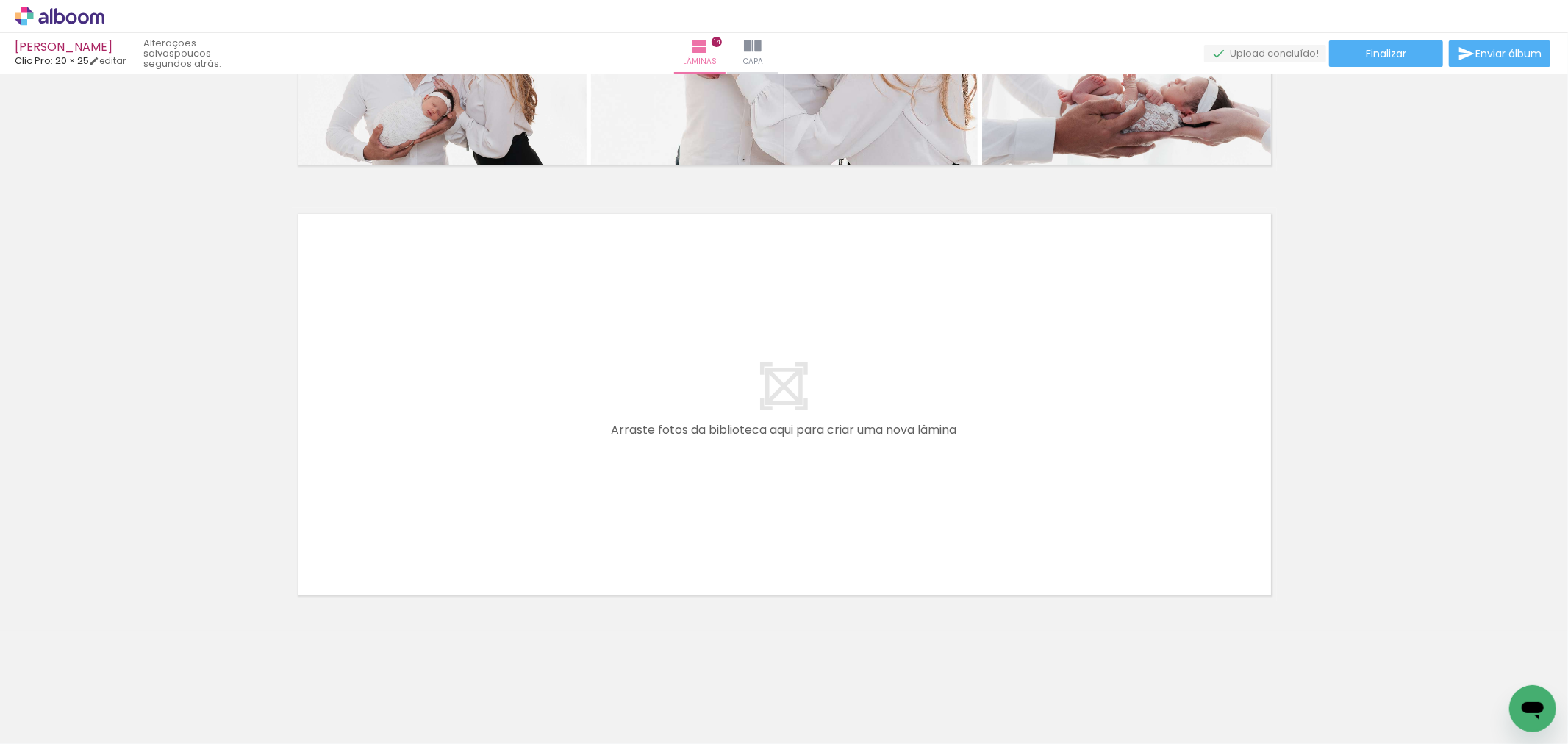
scroll to position [0, 3166]
drag, startPoint x: 1148, startPoint y: 664, endPoint x: 1165, endPoint y: 710, distance: 49.0
click at [1165, 710] on quentale-thumb at bounding box center [1179, 695] width 83 height 84
click at [1235, 677] on div at bounding box center [1261, 695] width 73 height 48
click at [1234, 670] on iron-icon at bounding box center [1229, 664] width 15 height 15
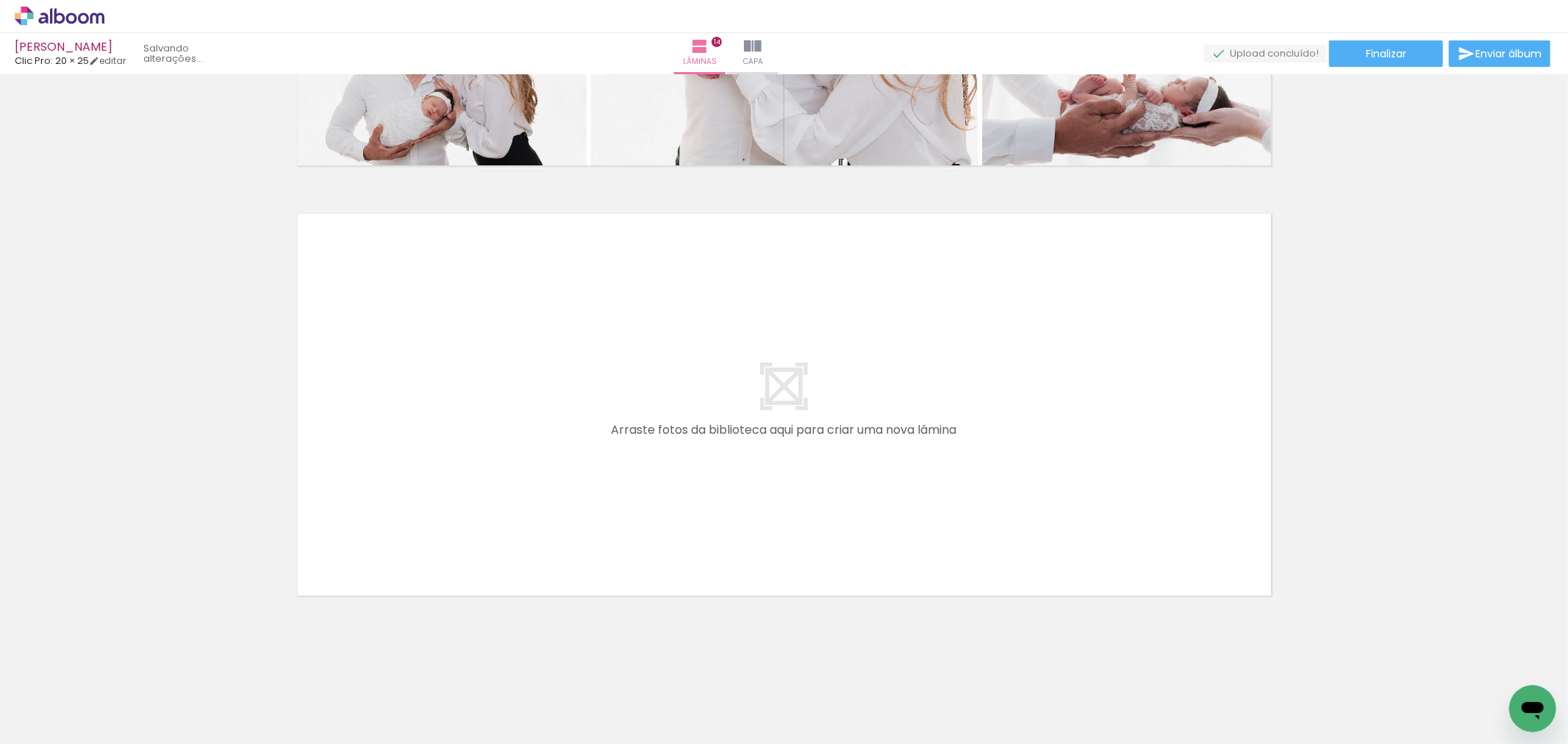
scroll to position [0, 3084]
click at [1317, 674] on div at bounding box center [1344, 695] width 73 height 48
click at [1313, 666] on iron-icon at bounding box center [1311, 664] width 15 height 15
click at [1398, 666] on iron-icon at bounding box center [1393, 664] width 15 height 15
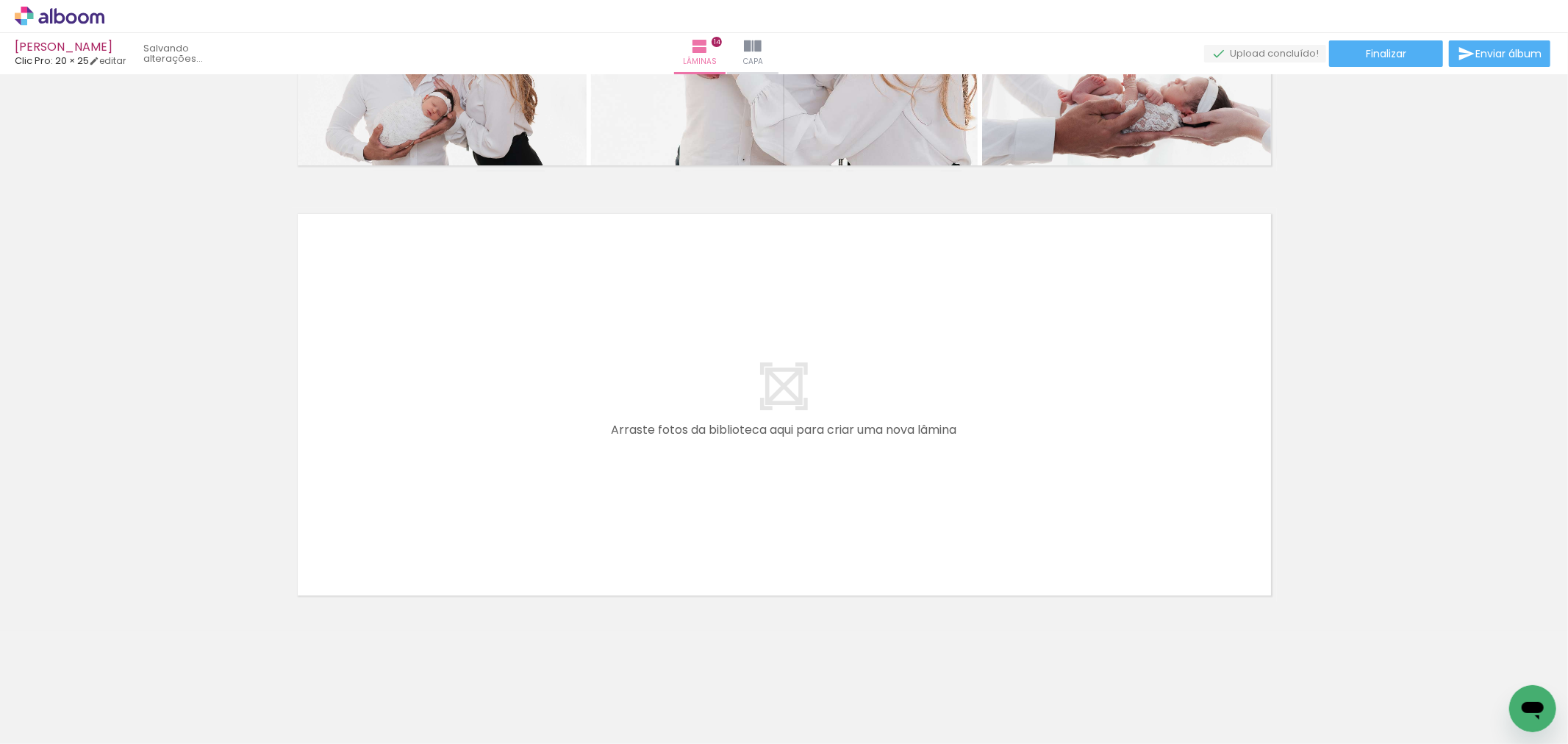
scroll to position [0, 2919]
click at [1483, 665] on iron-icon at bounding box center [1476, 664] width 15 height 15
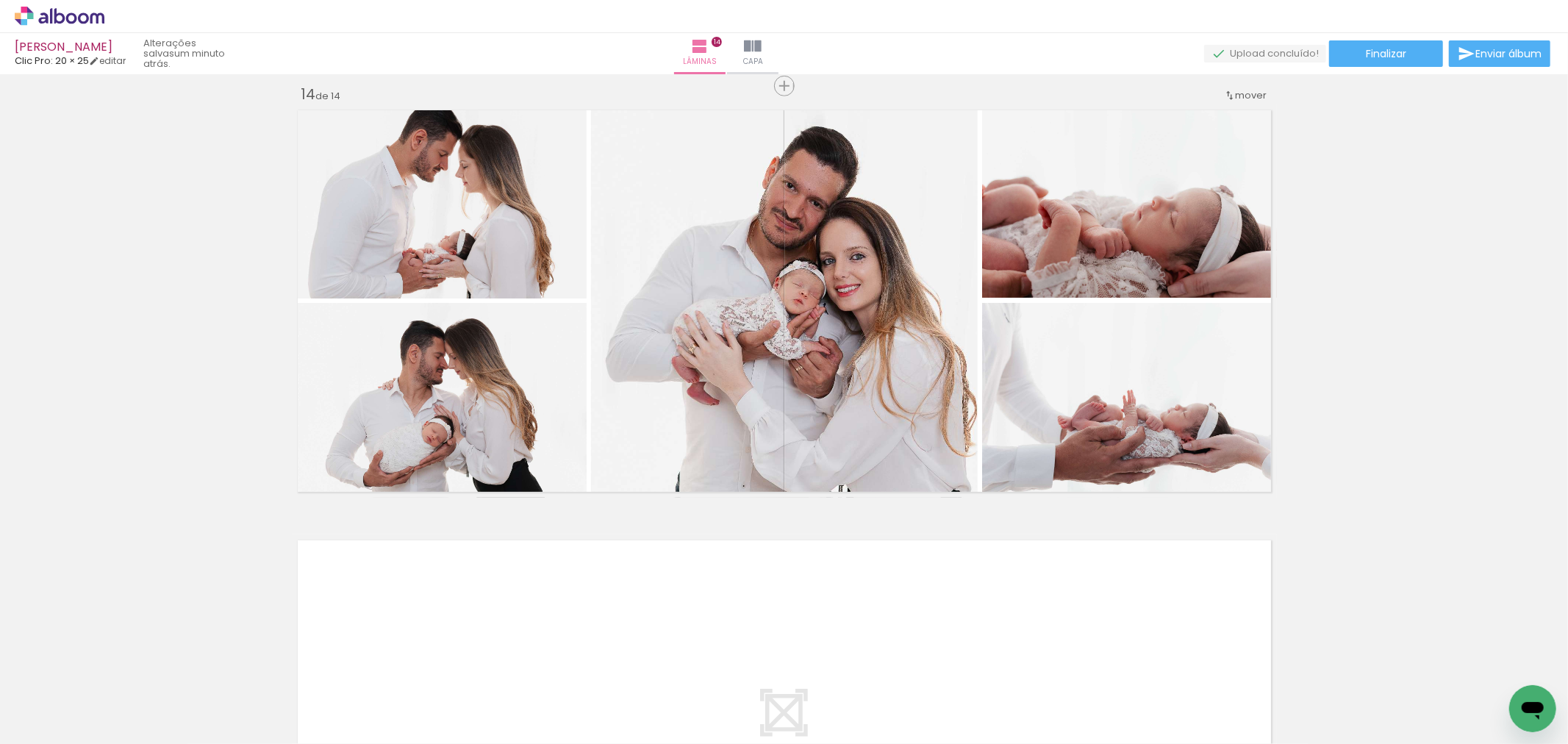
scroll to position [5930, 0]
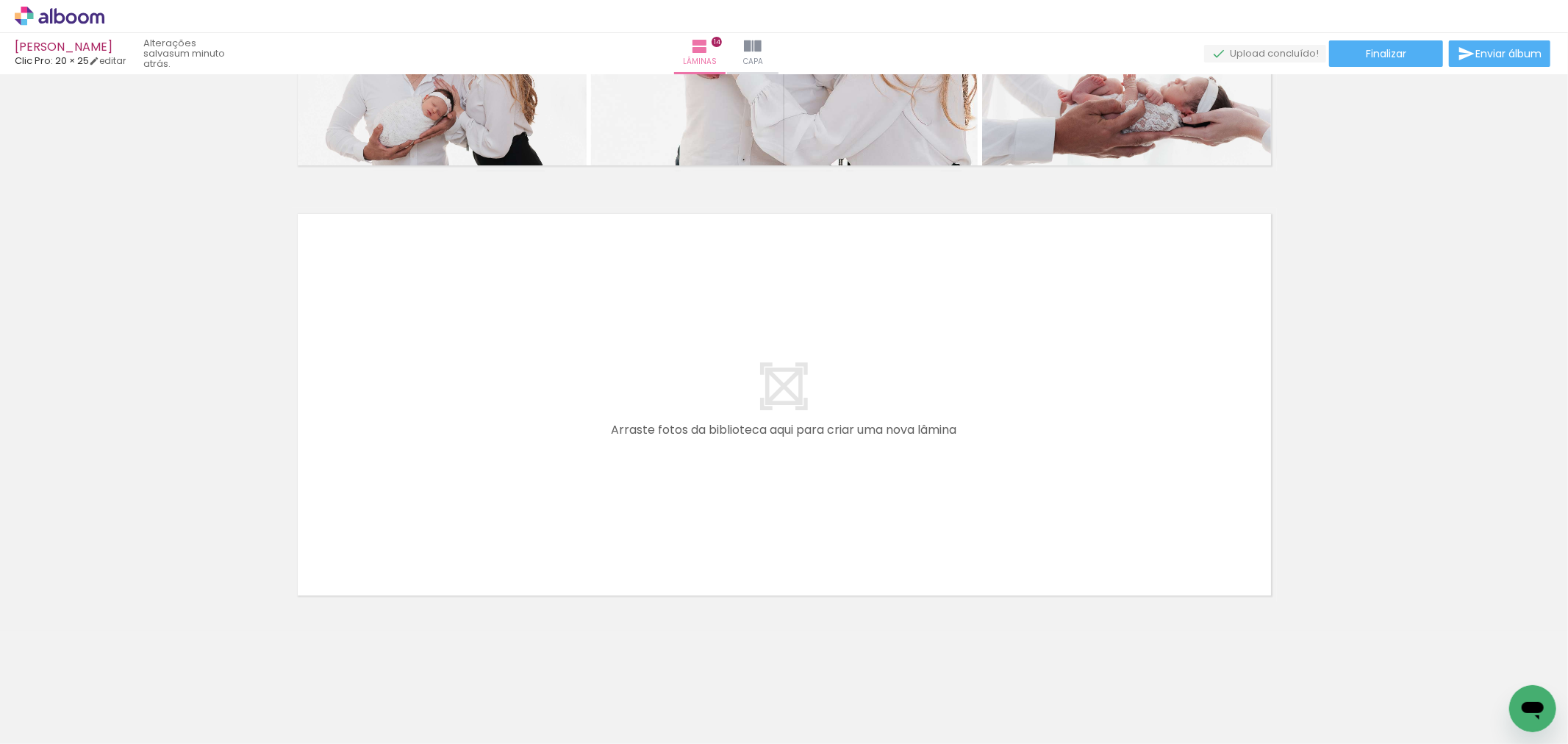
click at [34, 725] on span "Adicionar Fotos" at bounding box center [52, 724] width 44 height 16
click at [0, 0] on input "file" at bounding box center [0, 0] width 0 height 0
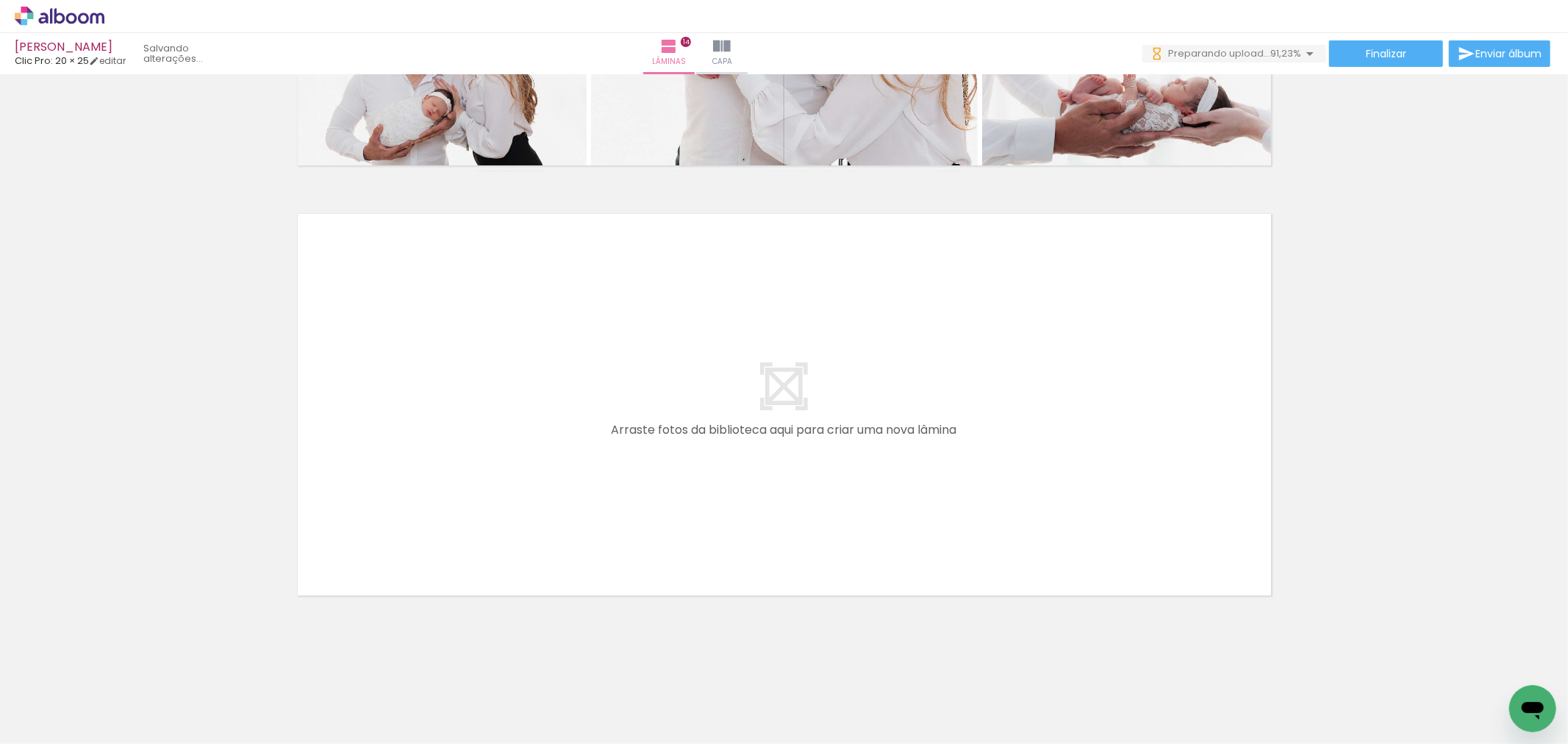
scroll to position [0, 3413]
drag, startPoint x: 980, startPoint y: 640, endPoint x: 846, endPoint y: 521, distance: 179.2
click at [846, 521] on quentale-workspace at bounding box center [784, 372] width 1568 height 744
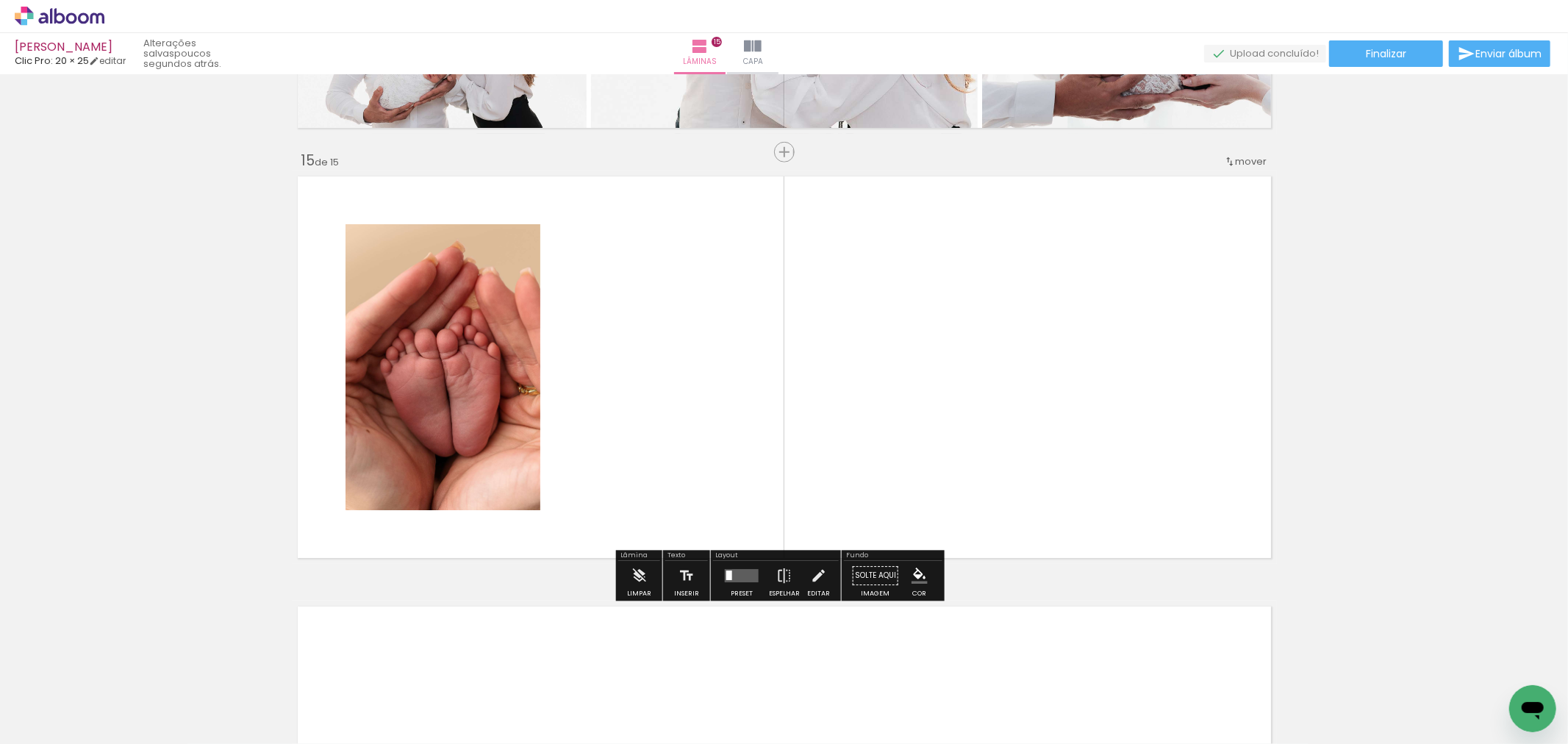
scroll to position [5972, 0]
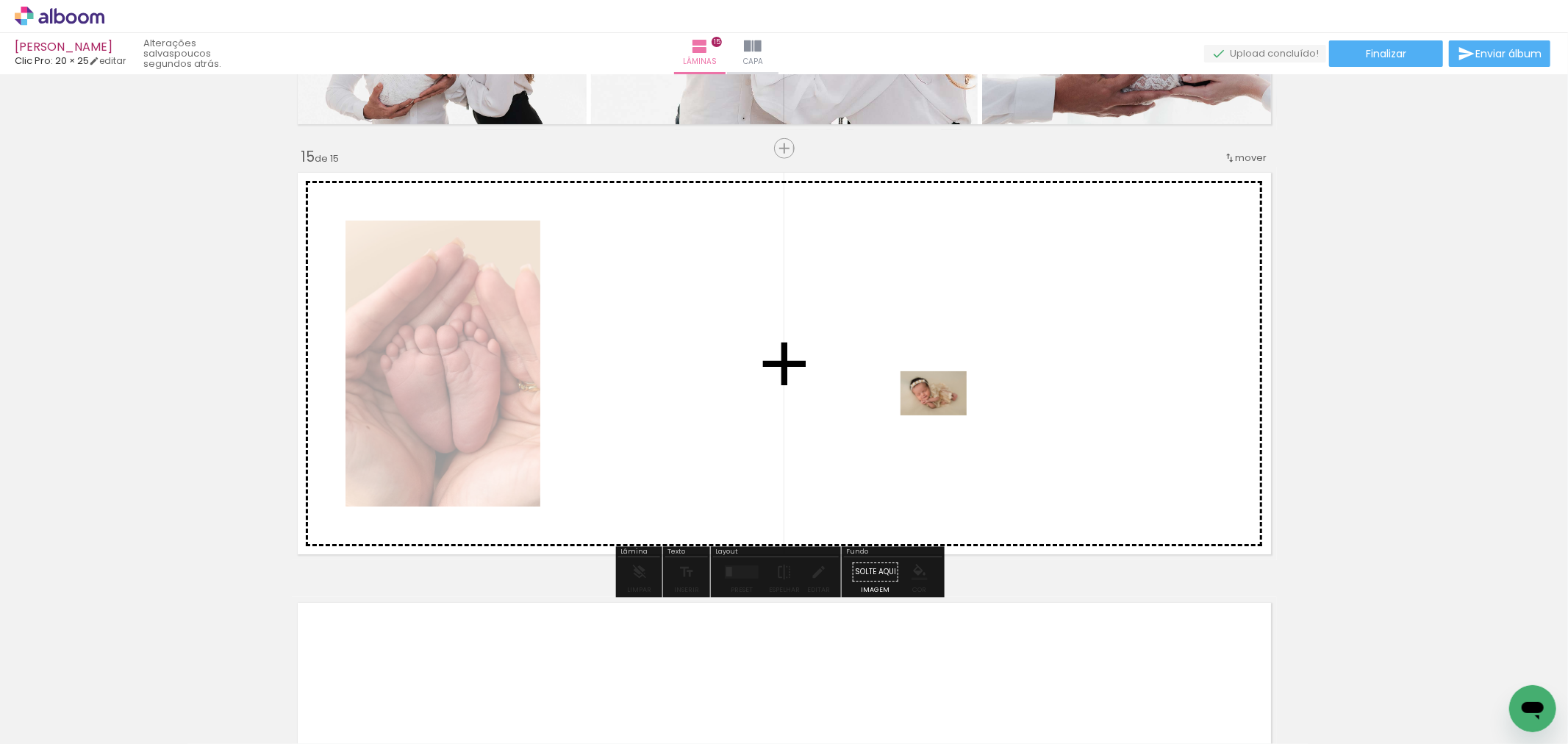
drag, startPoint x: 1103, startPoint y: 706, endPoint x: 1035, endPoint y: 596, distance: 129.3
click at [945, 420] on quentale-workspace at bounding box center [784, 372] width 1568 height 744
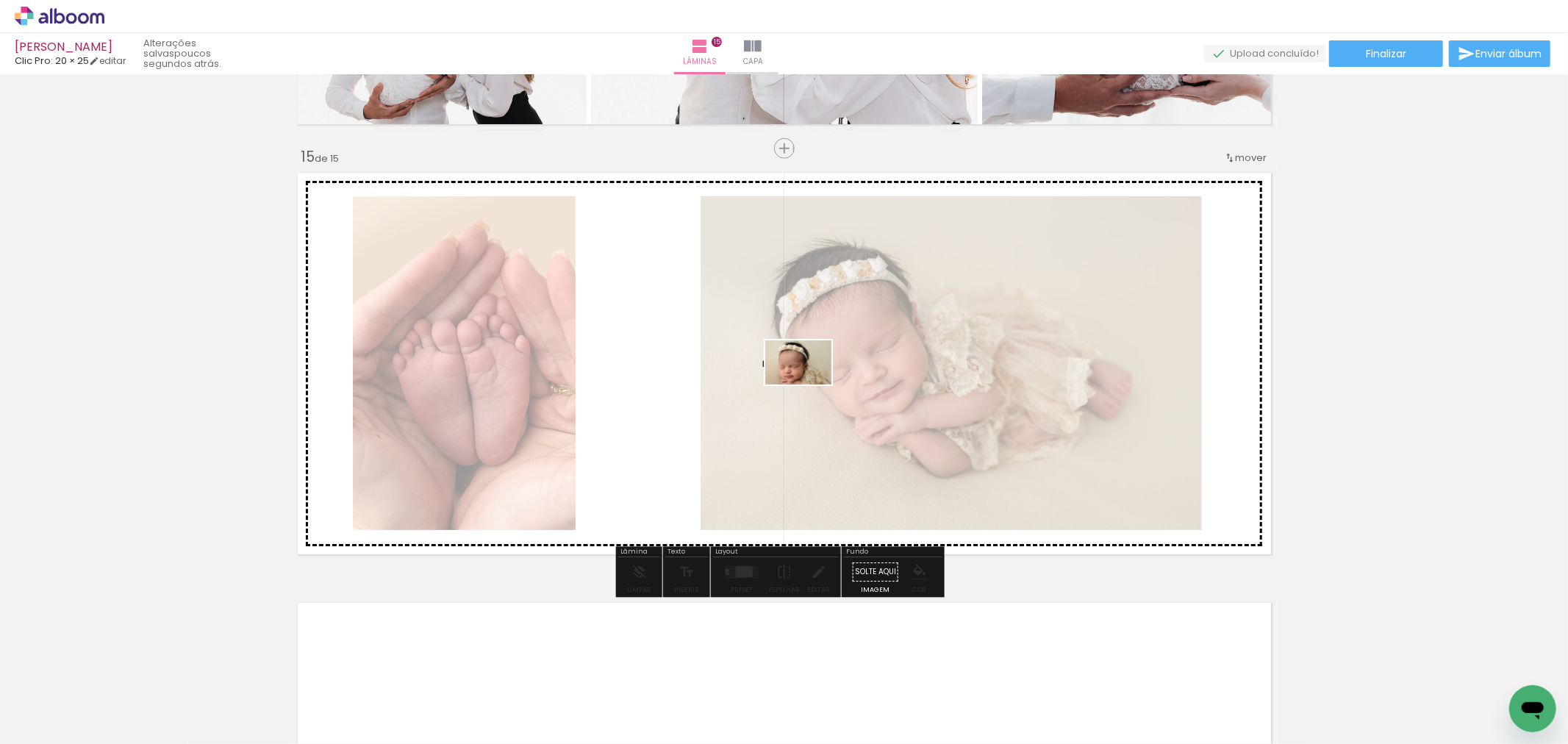
drag, startPoint x: 1187, startPoint y: 701, endPoint x: 828, endPoint y: 392, distance: 473.7
click at [811, 382] on quentale-workspace at bounding box center [784, 372] width 1568 height 744
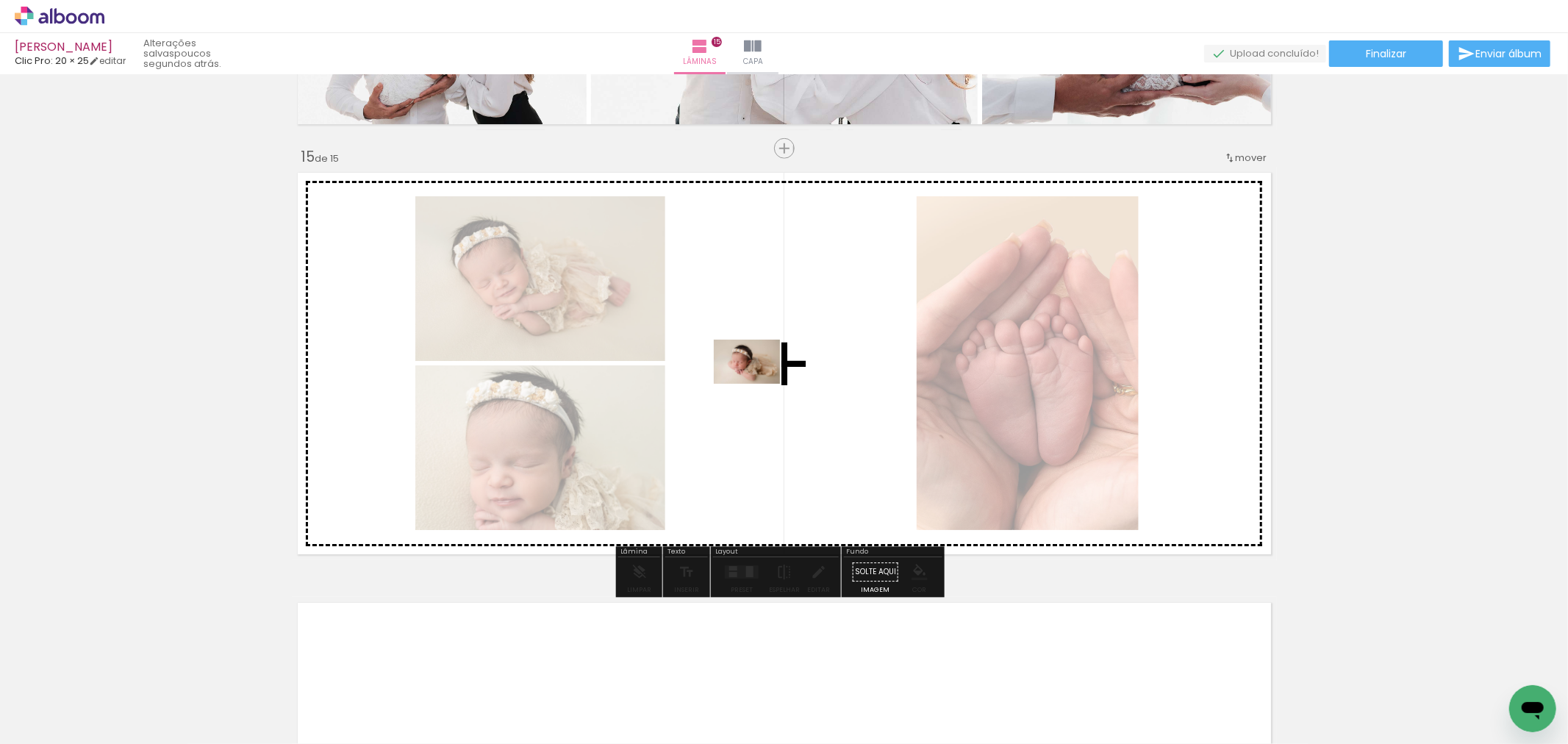
drag, startPoint x: 1258, startPoint y: 695, endPoint x: 757, endPoint y: 384, distance: 589.7
click at [757, 383] on quentale-workspace at bounding box center [784, 372] width 1568 height 744
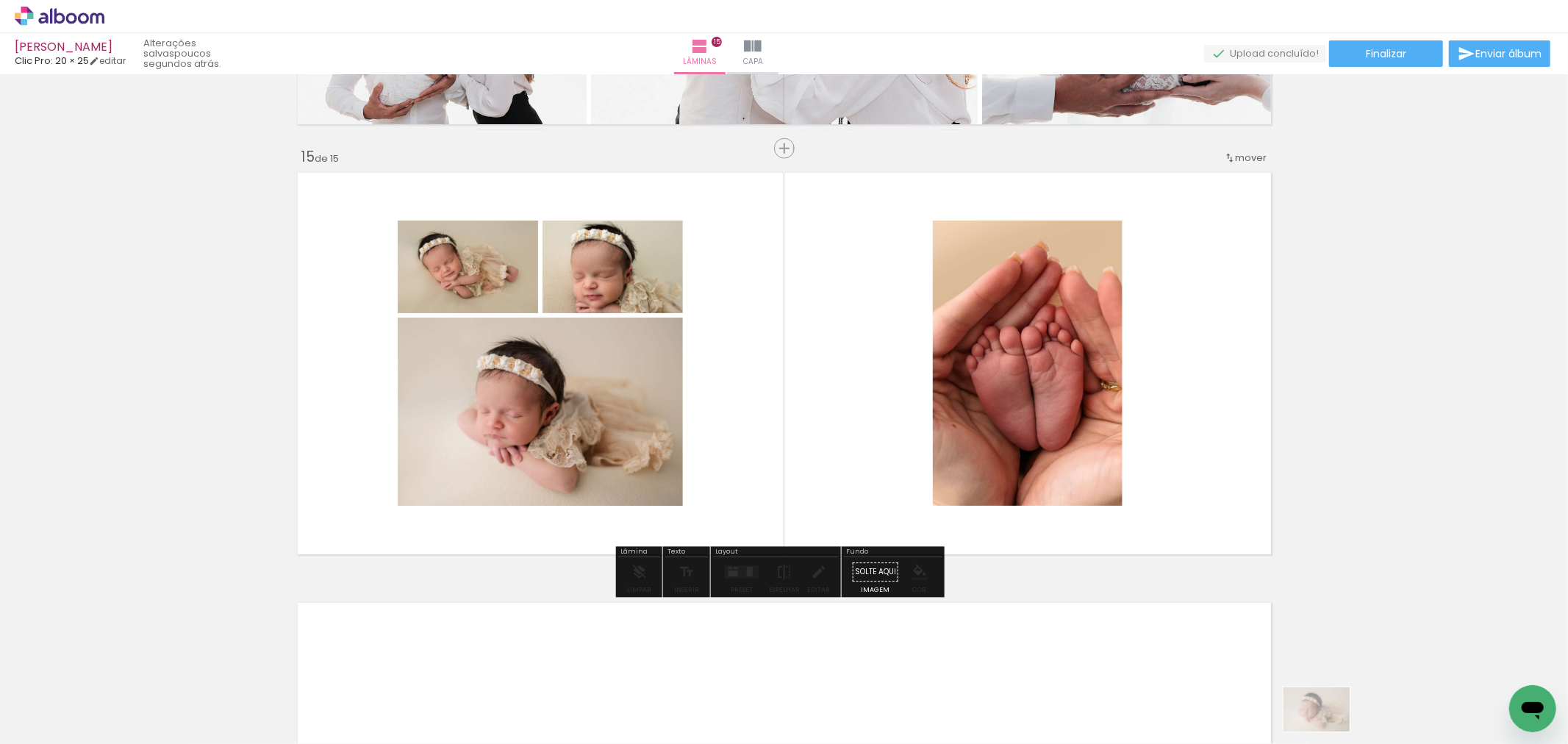
click at [0, 0] on slot at bounding box center [0, 0] width 0 height 0
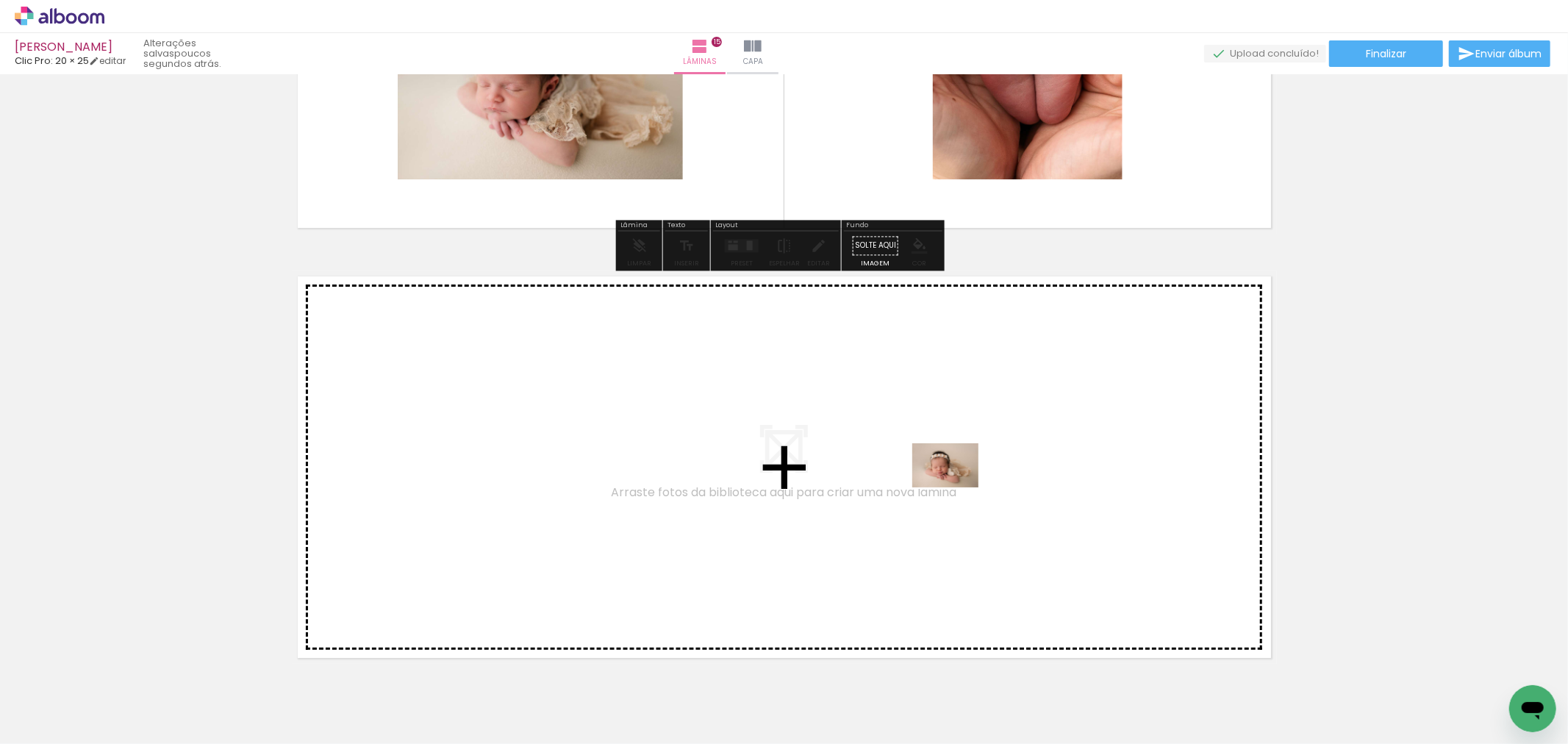
drag, startPoint x: 1352, startPoint y: 698, endPoint x: 956, endPoint y: 487, distance: 448.7
click at [956, 487] on quentale-workspace at bounding box center [784, 372] width 1568 height 744
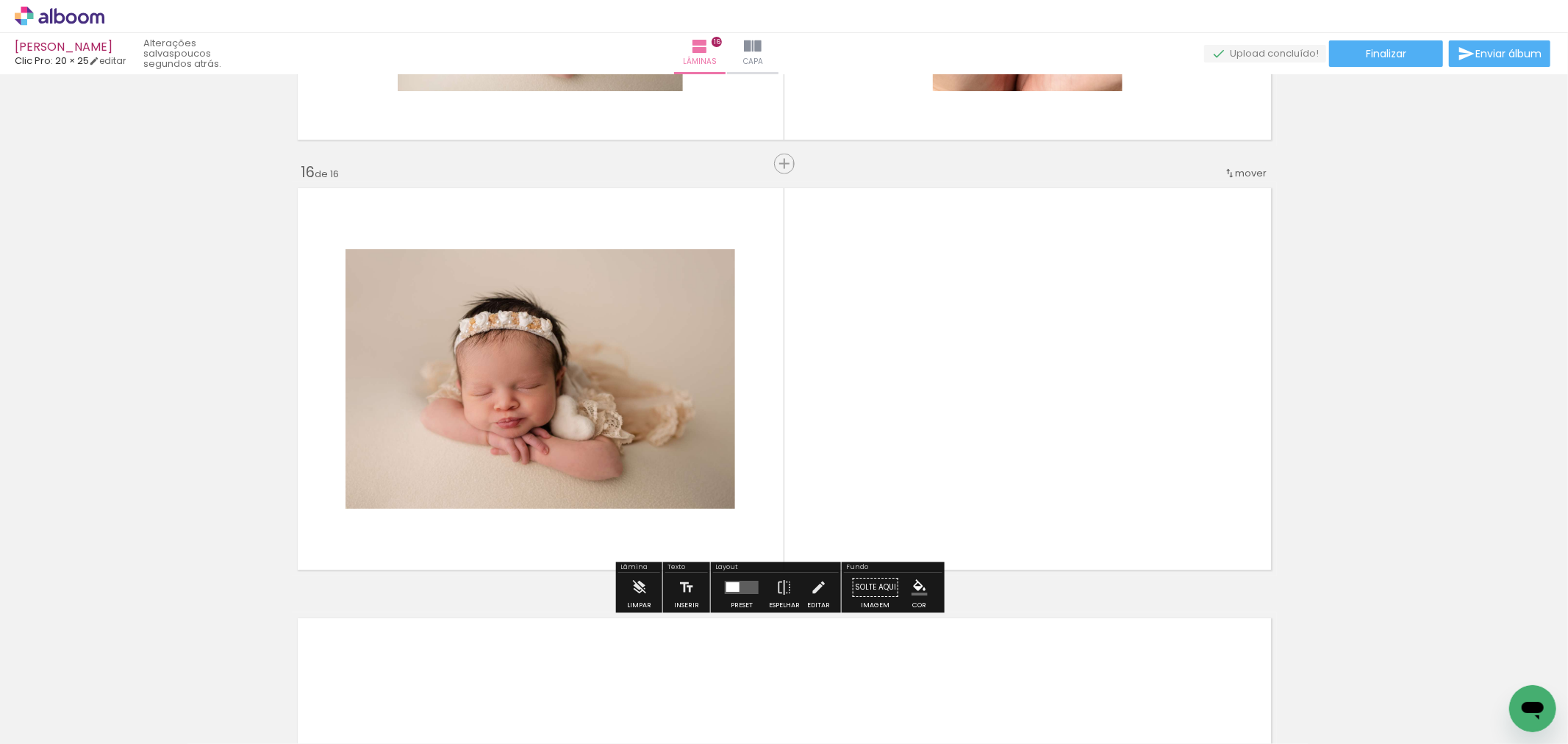
scroll to position [6403, 0]
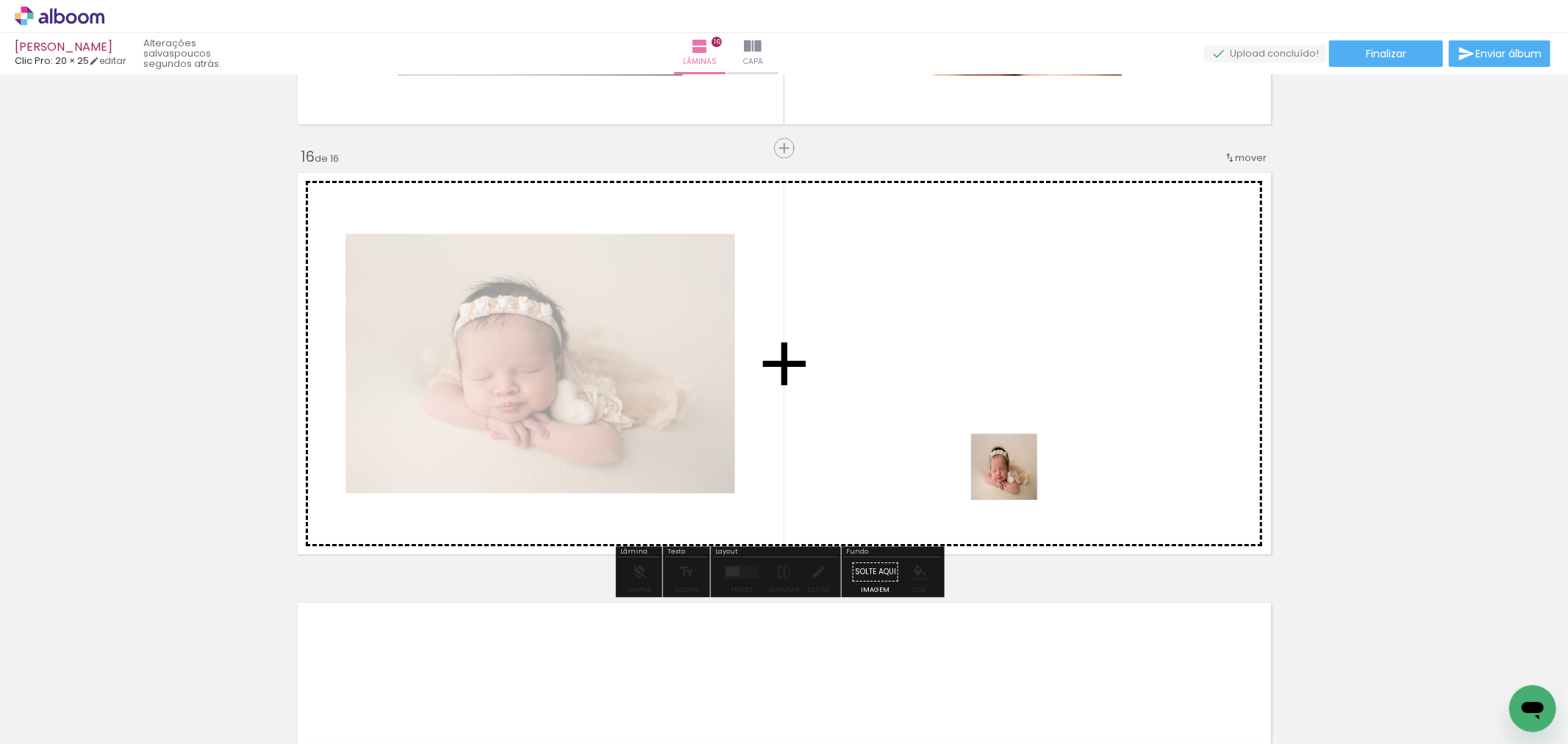
drag, startPoint x: 1416, startPoint y: 678, endPoint x: 969, endPoint y: 446, distance: 503.6
click at [969, 446] on quentale-workspace at bounding box center [784, 372] width 1568 height 744
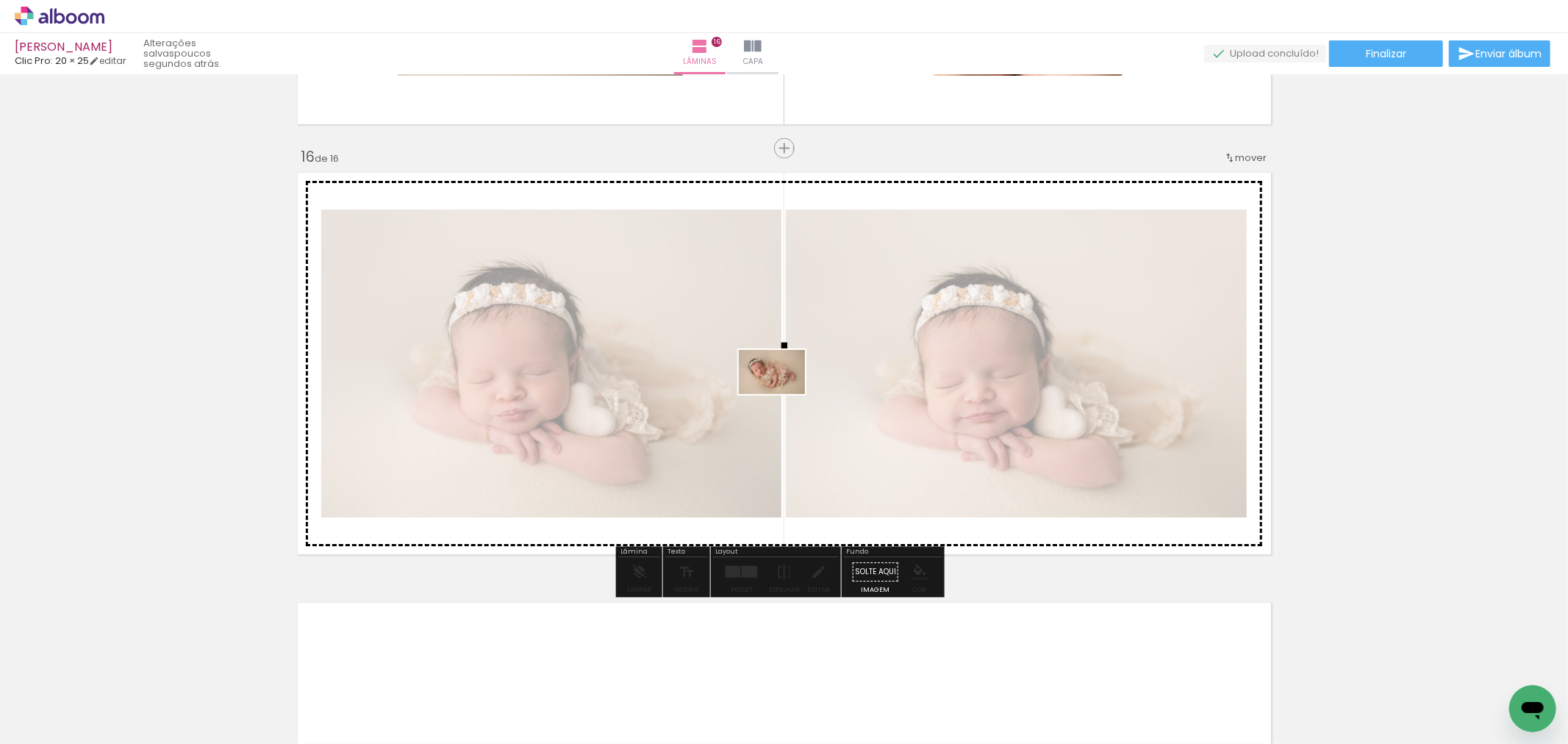
drag, startPoint x: 1493, startPoint y: 702, endPoint x: 787, endPoint y: 393, distance: 770.7
click at [784, 394] on quentale-workspace at bounding box center [784, 372] width 1568 height 744
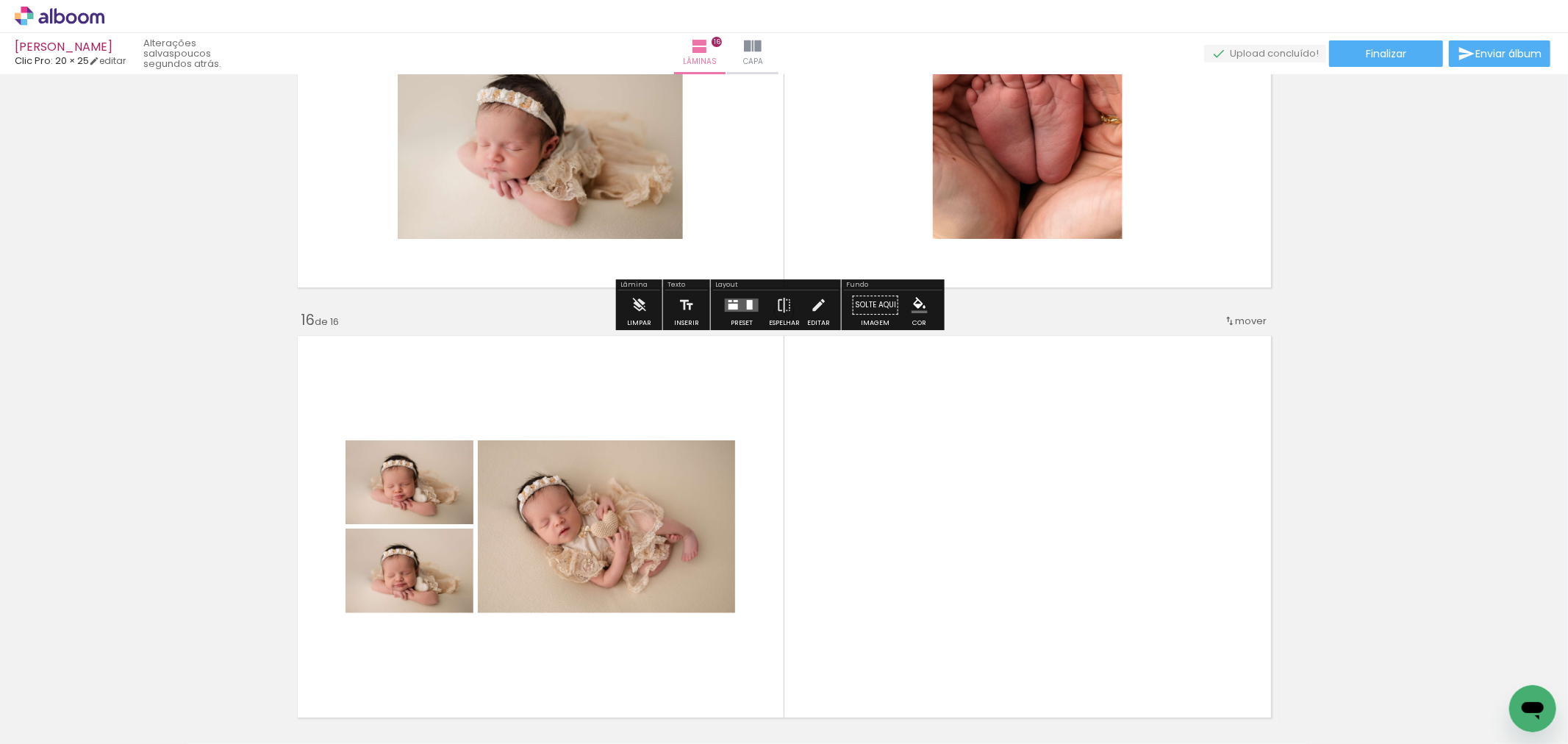
scroll to position [6076, 0]
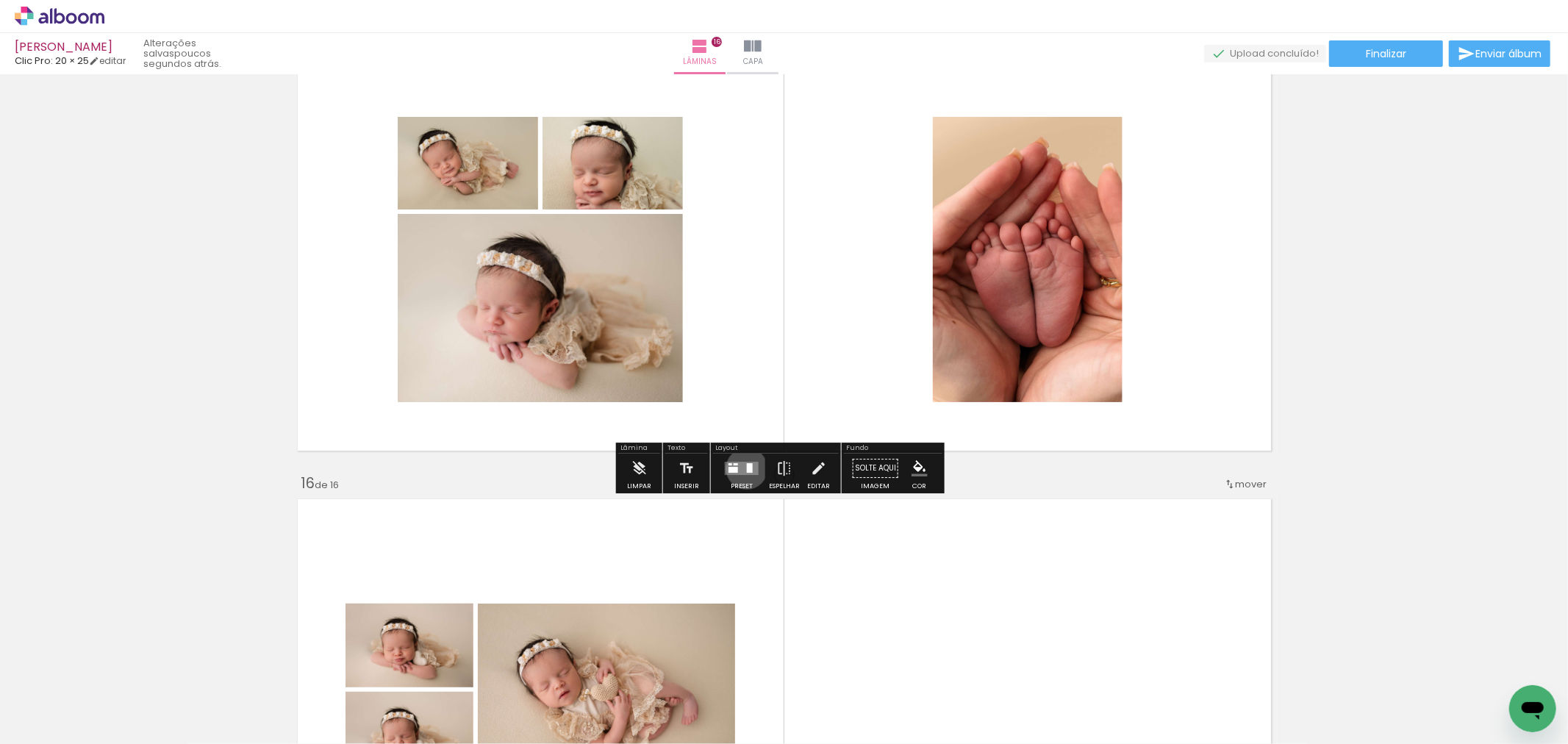
click at [746, 468] on div at bounding box center [749, 468] width 6 height 10
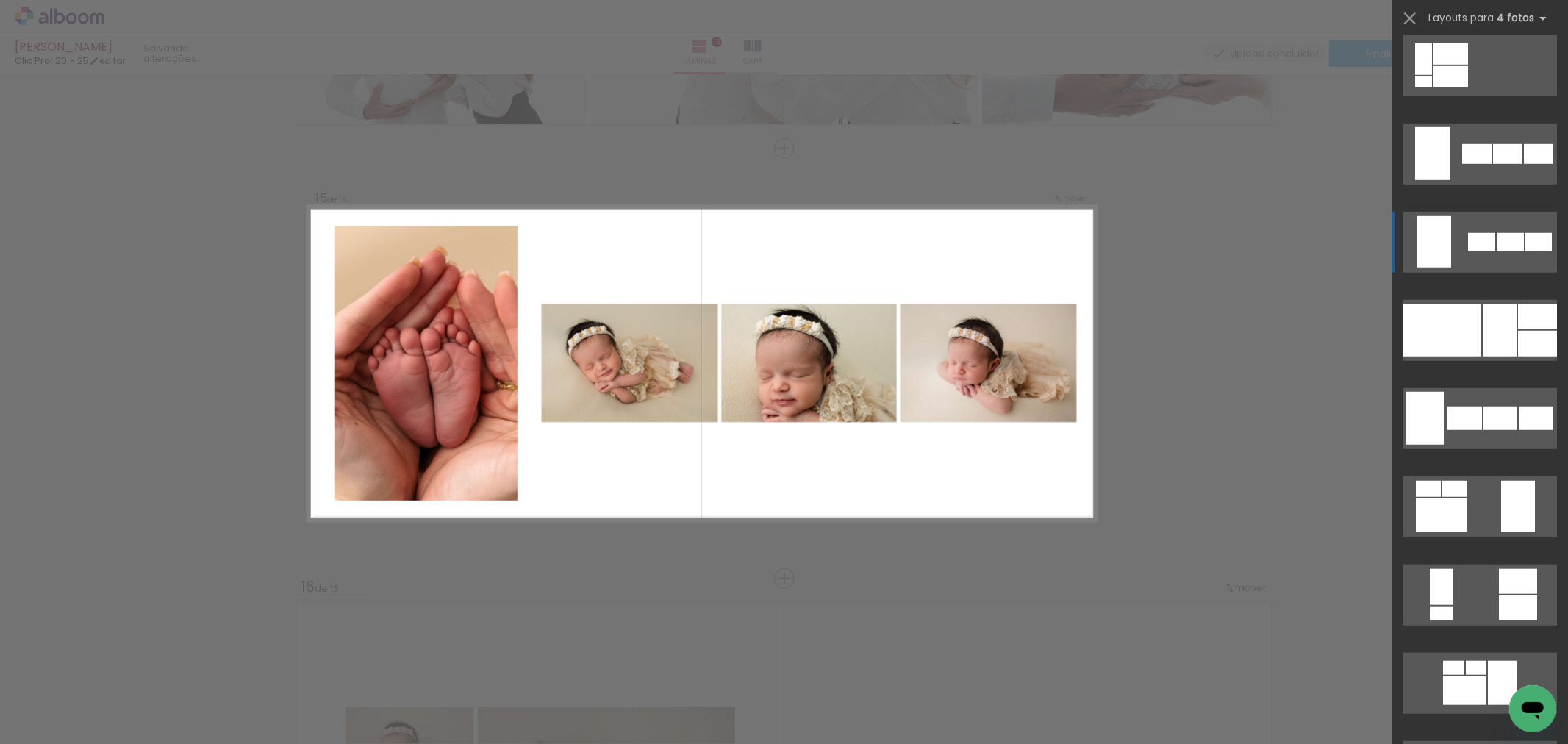
scroll to position [1143, 0]
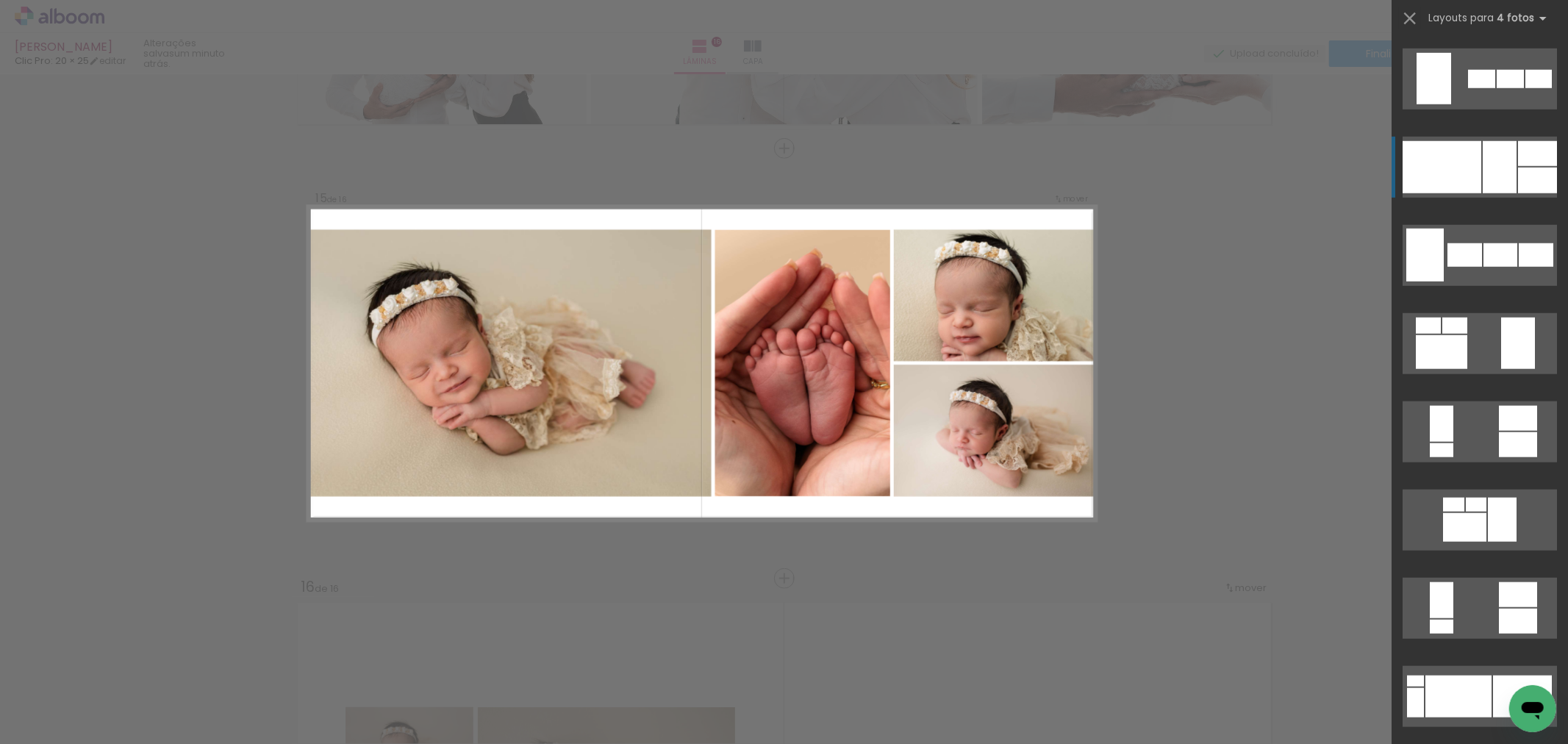
click at [1472, 168] on div at bounding box center [1442, 167] width 79 height 52
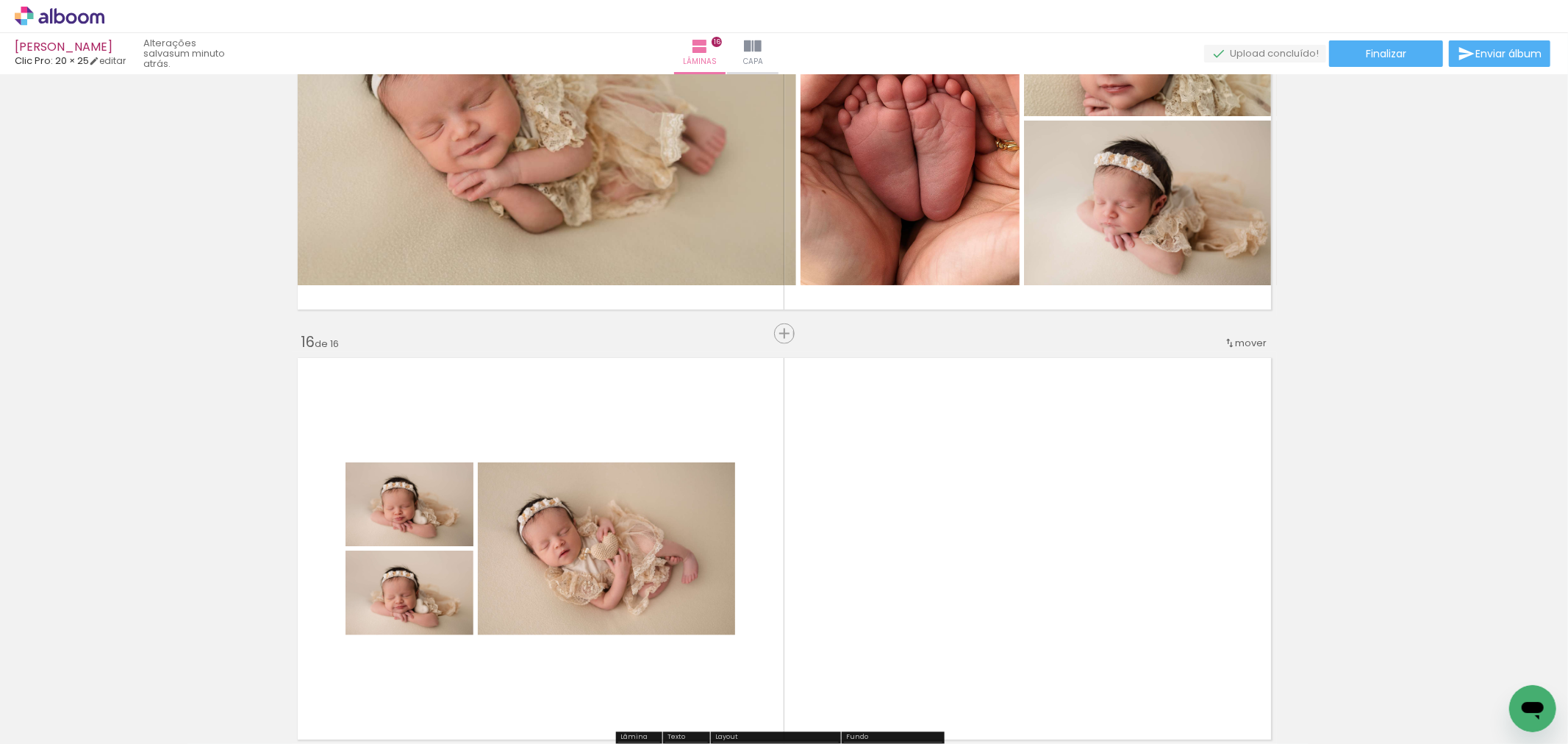
scroll to position [6135, 0]
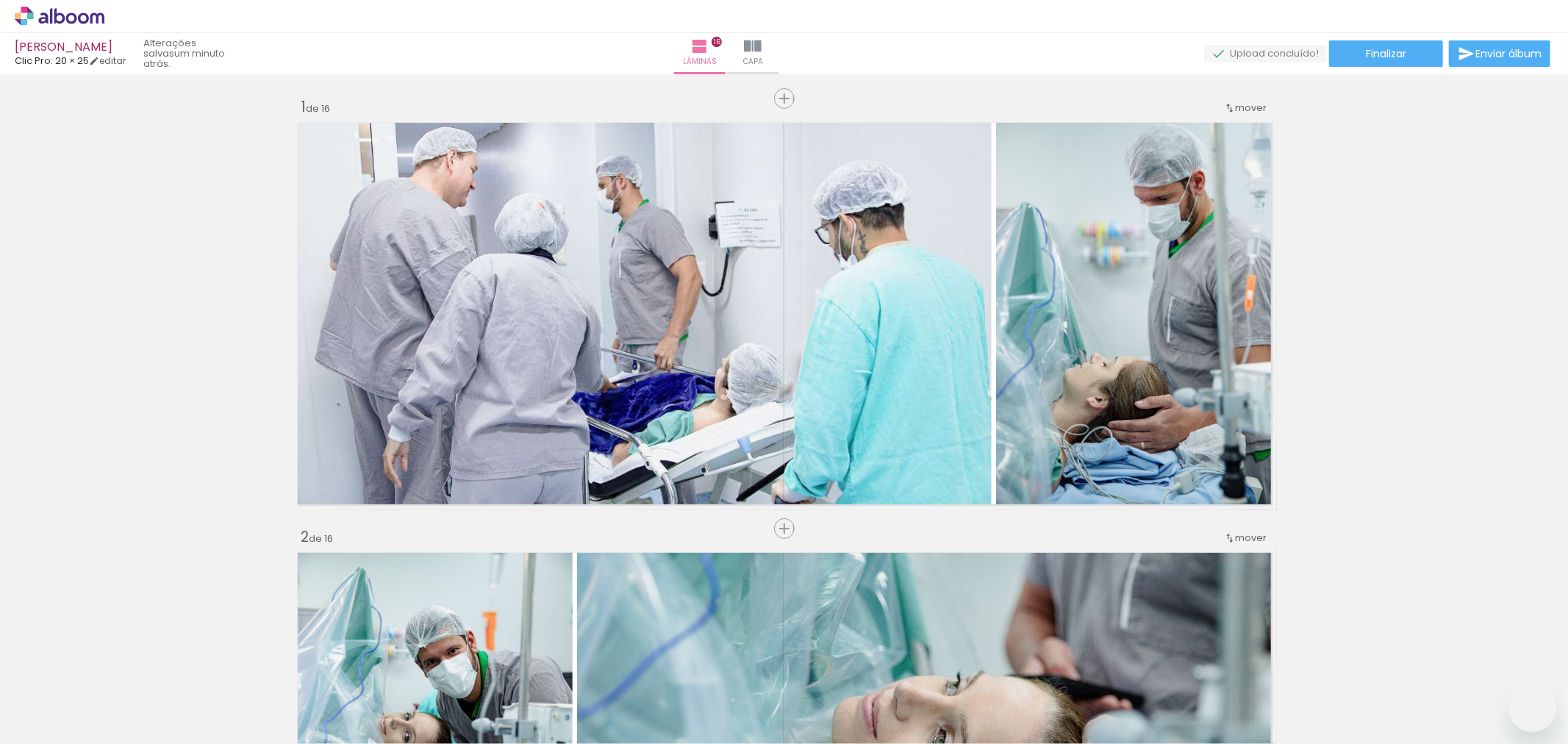
click at [0, 0] on slot at bounding box center [0, 0] width 0 height 0
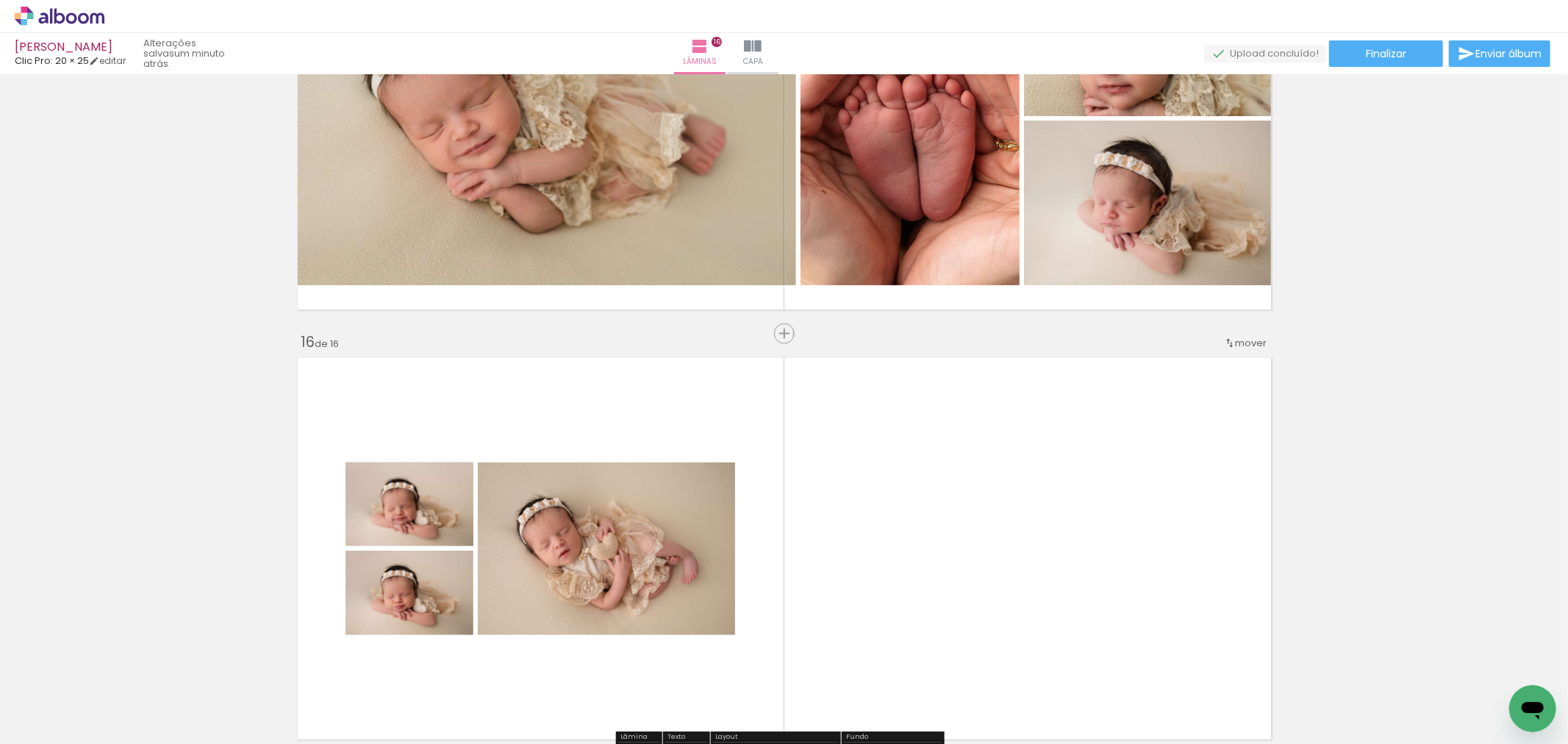
scroll to position [6135, 0]
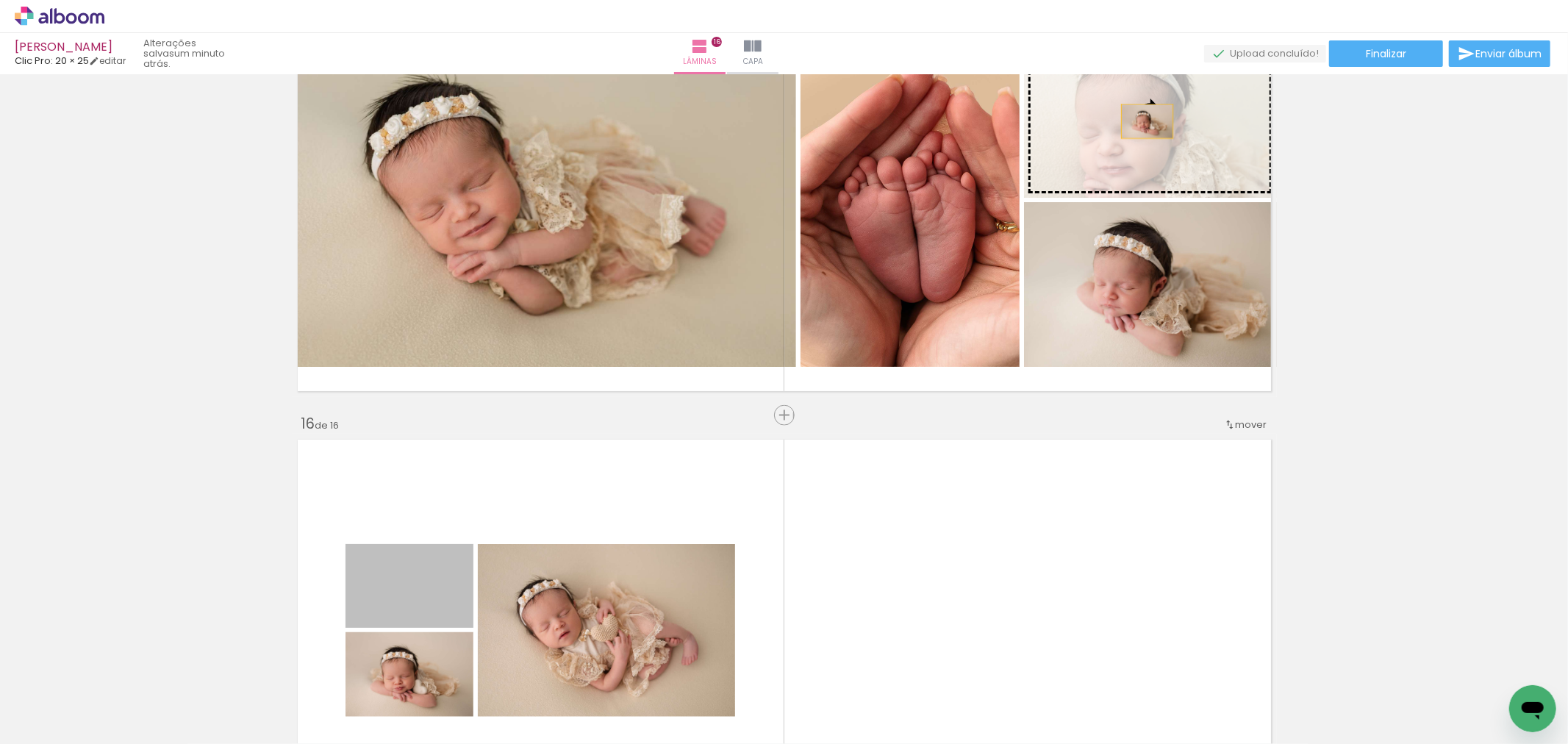
drag, startPoint x: 445, startPoint y: 604, endPoint x: 1141, endPoint y: 121, distance: 847.2
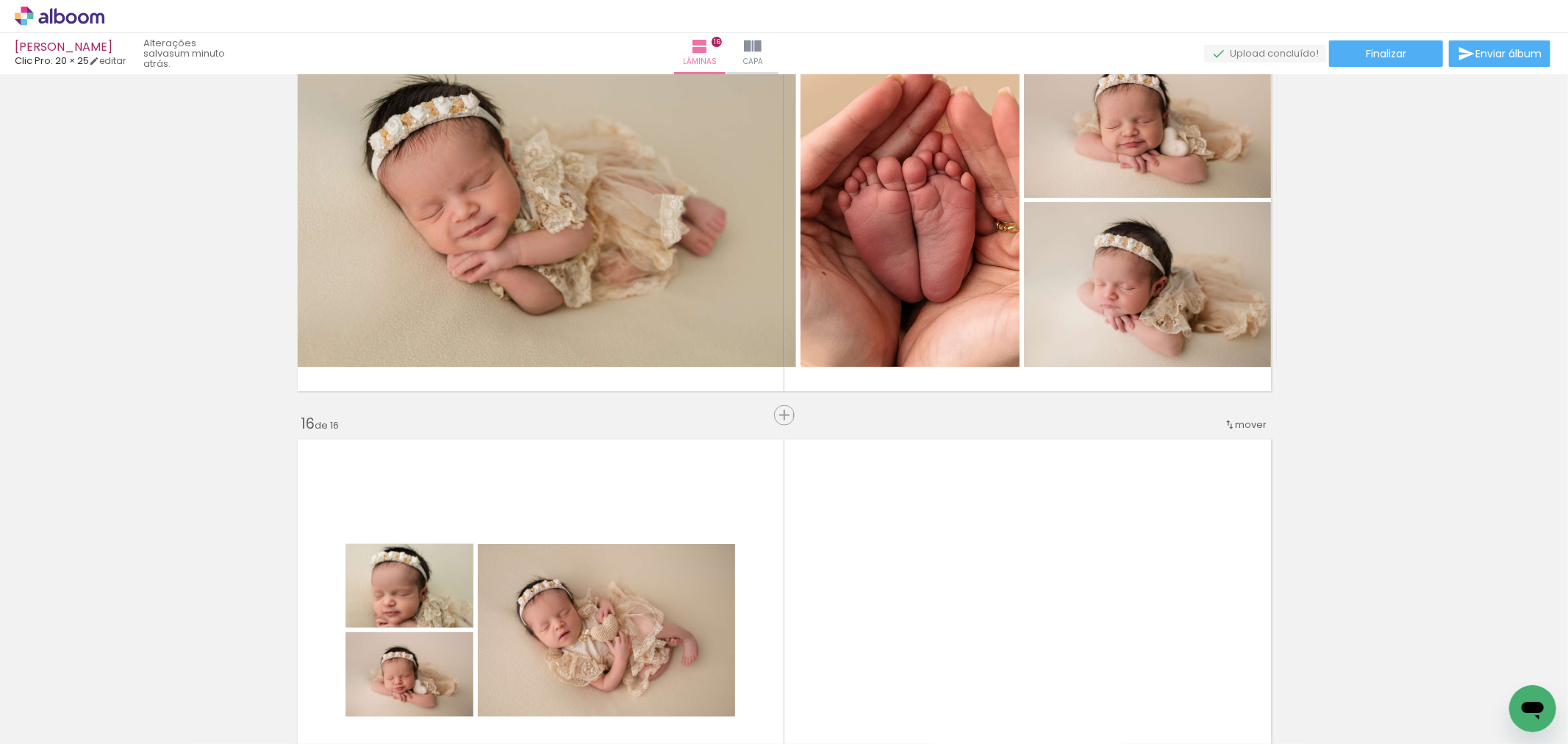
scroll to position [6217, 0]
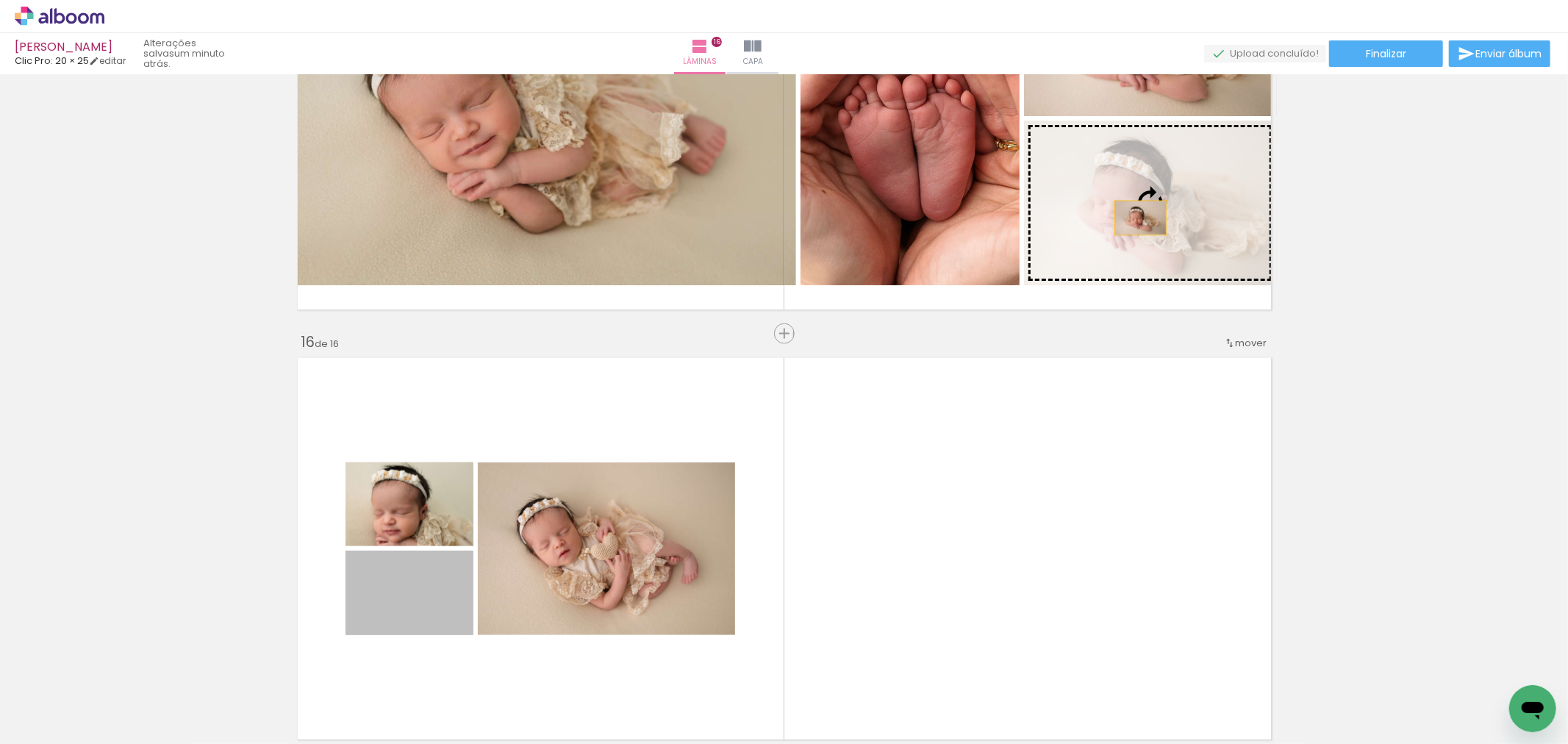
drag, startPoint x: 421, startPoint y: 593, endPoint x: 1134, endPoint y: 218, distance: 805.6
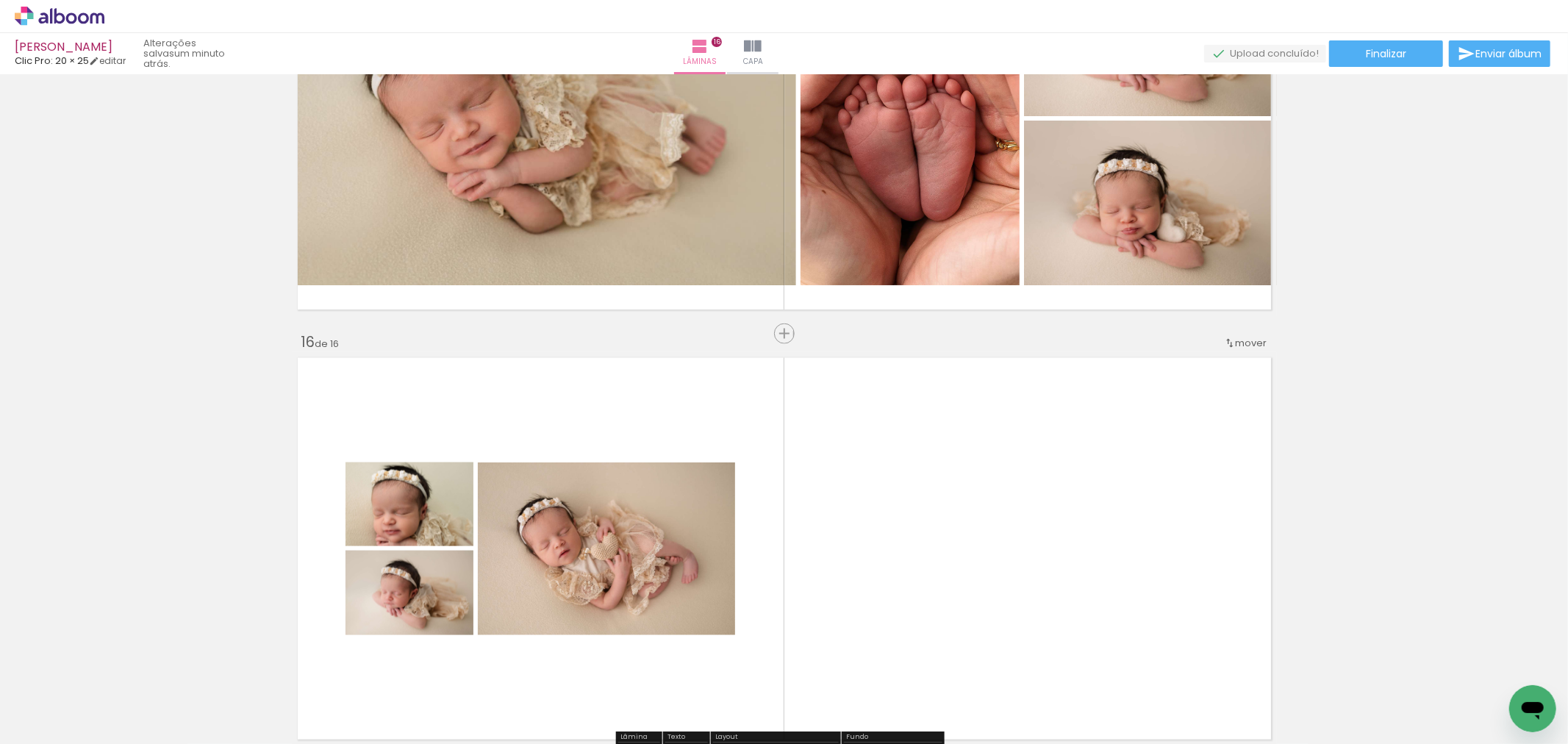
scroll to position [6053, 0]
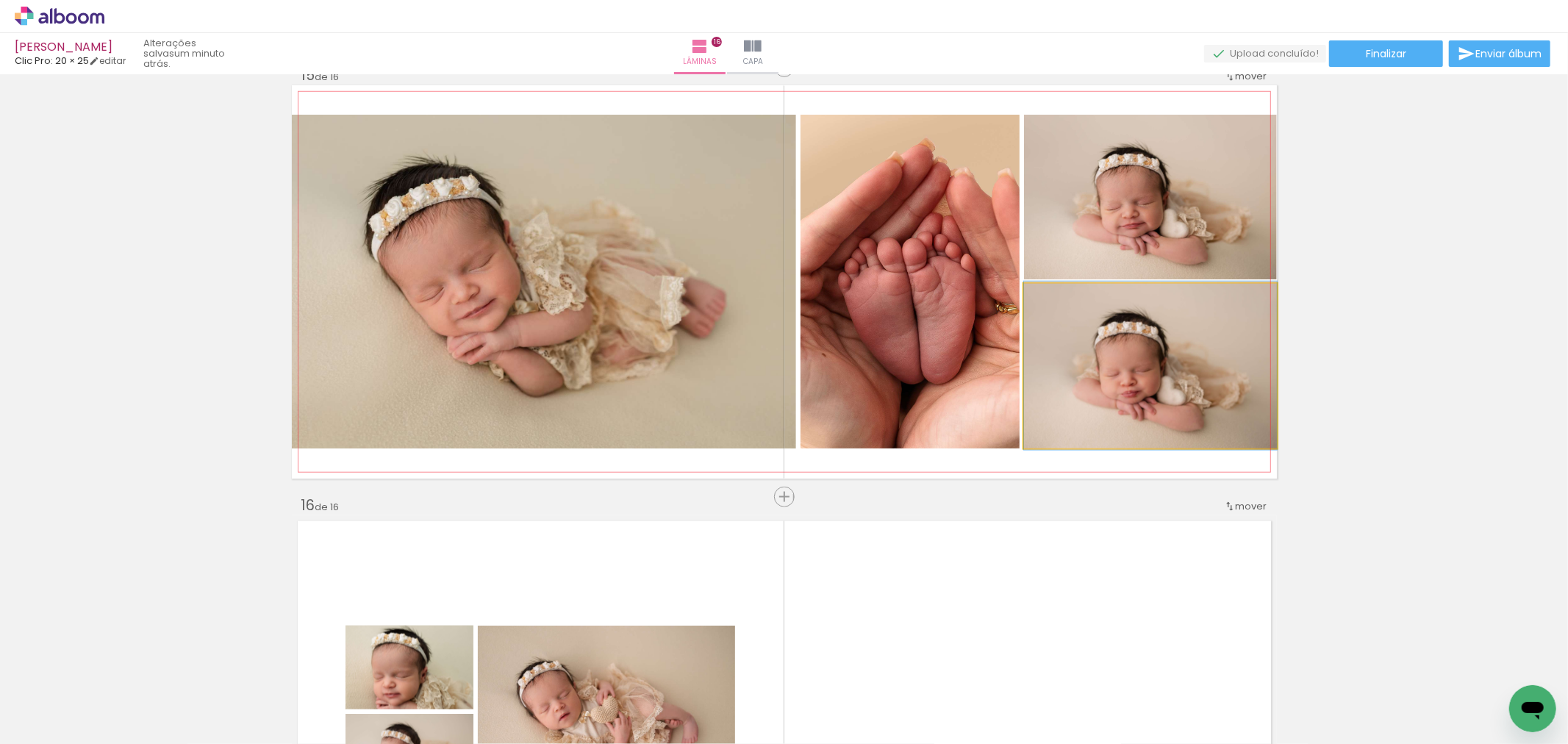
drag, startPoint x: 1145, startPoint y: 414, endPoint x: 1169, endPoint y: 414, distance: 24.0
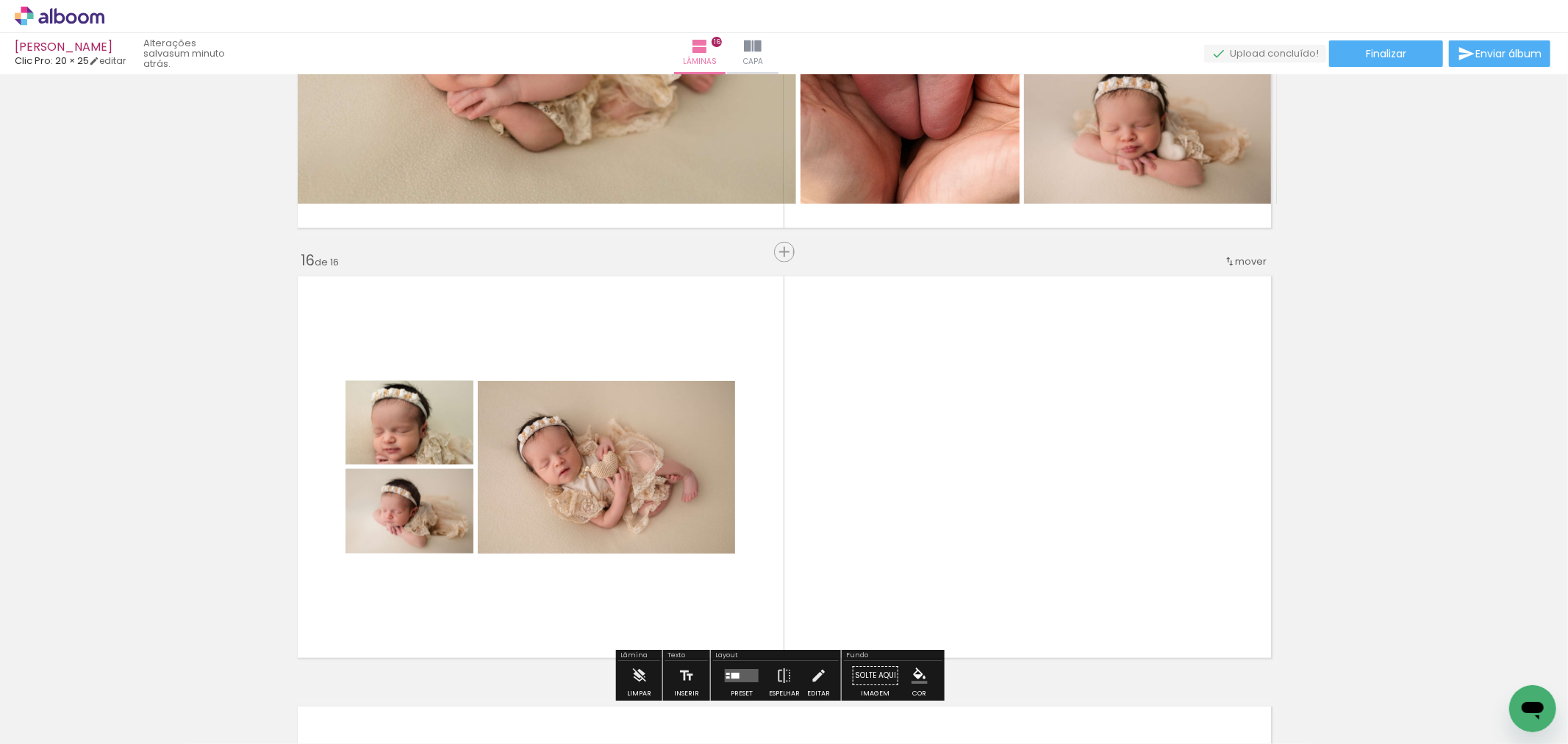
scroll to position [6217, 0]
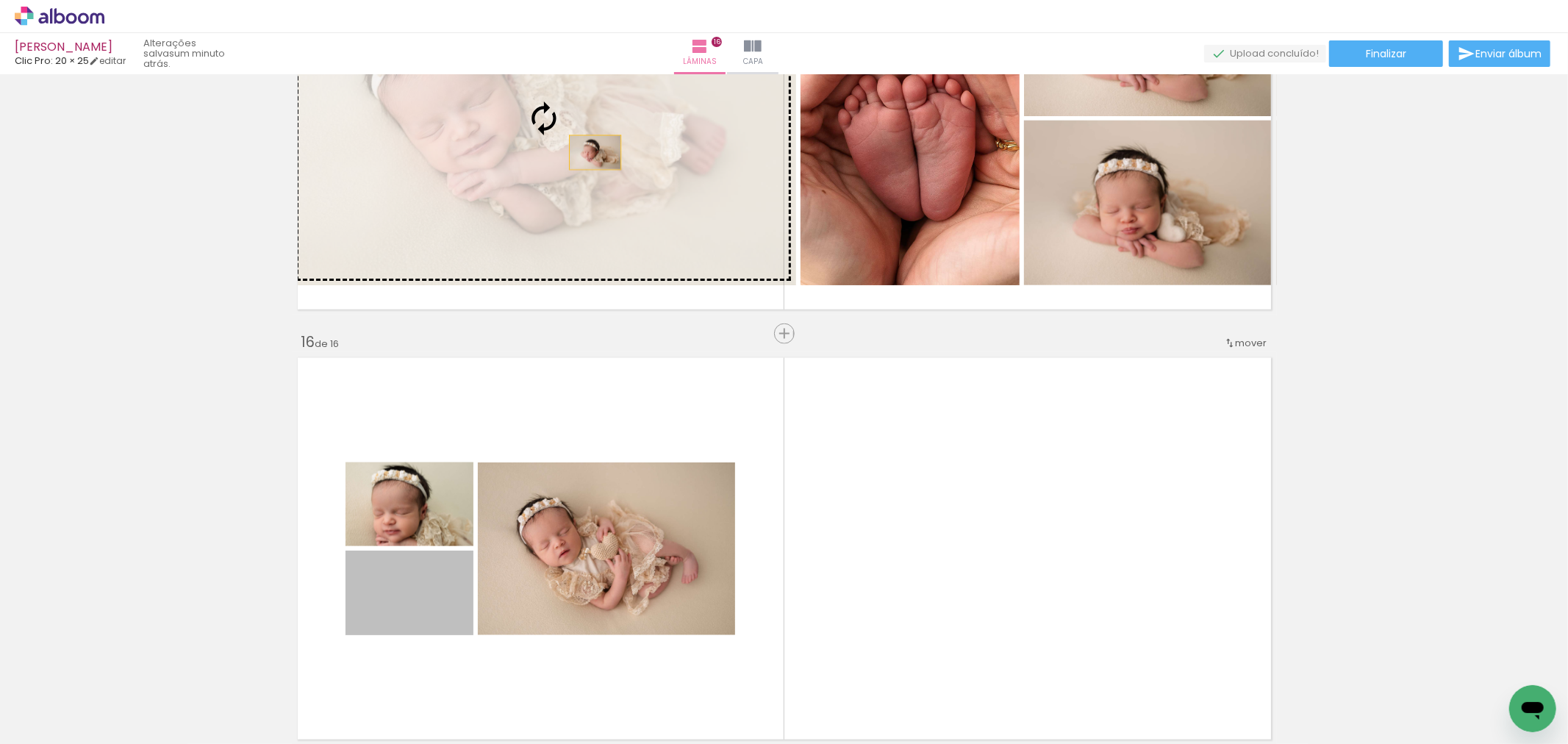
drag, startPoint x: 444, startPoint y: 612, endPoint x: 588, endPoint y: 153, distance: 481.1
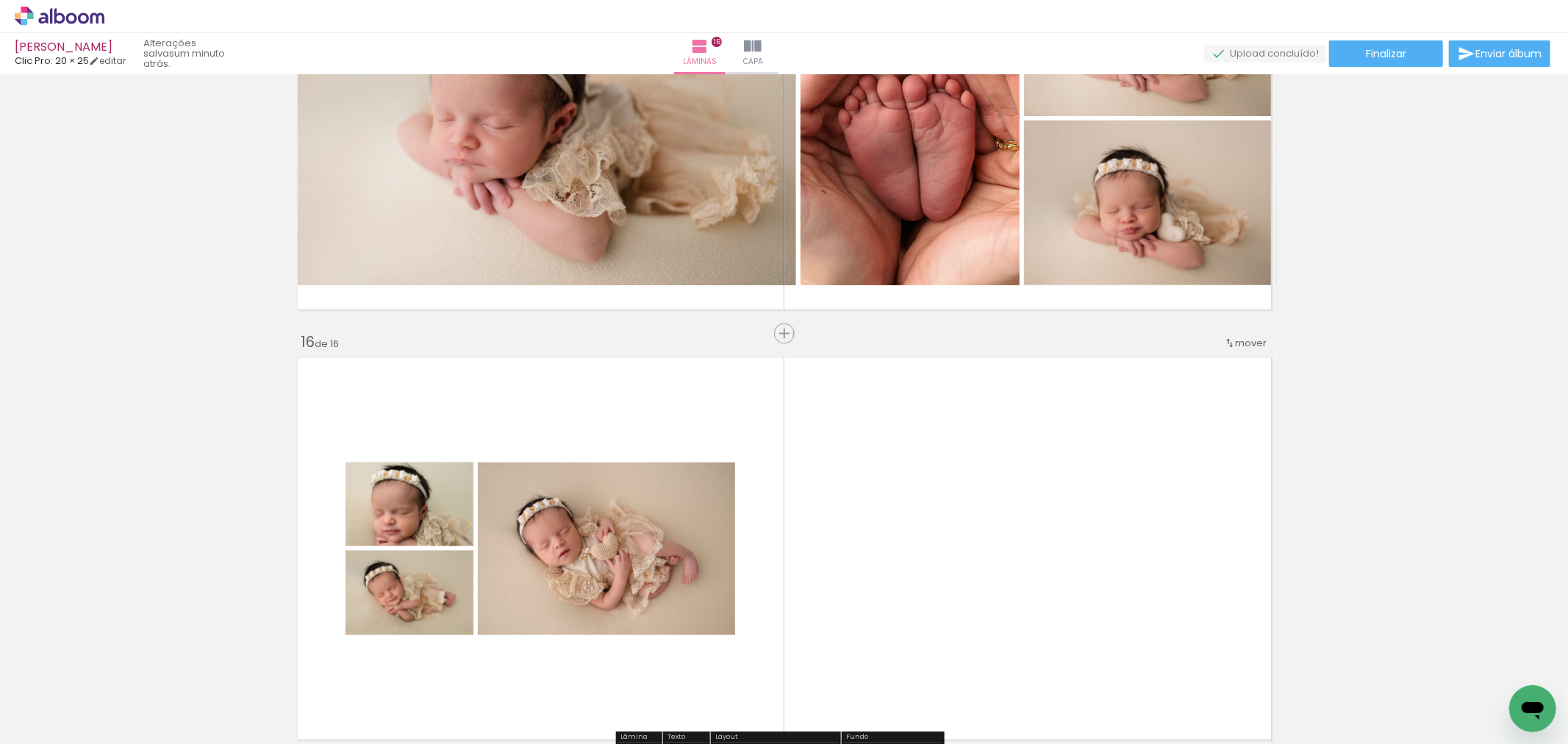
scroll to position [5972, 0]
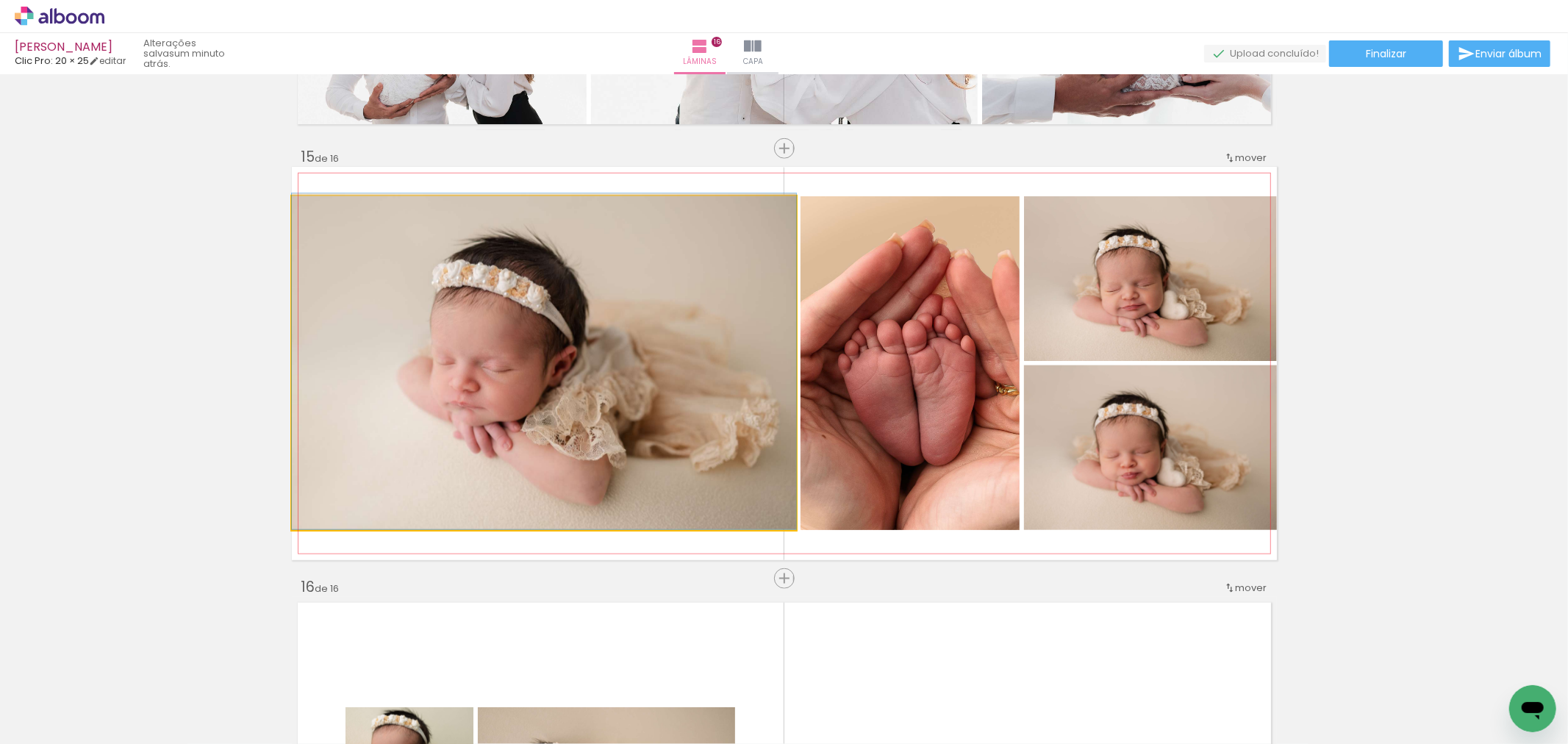
drag, startPoint x: 575, startPoint y: 409, endPoint x: 531, endPoint y: 366, distance: 61.5
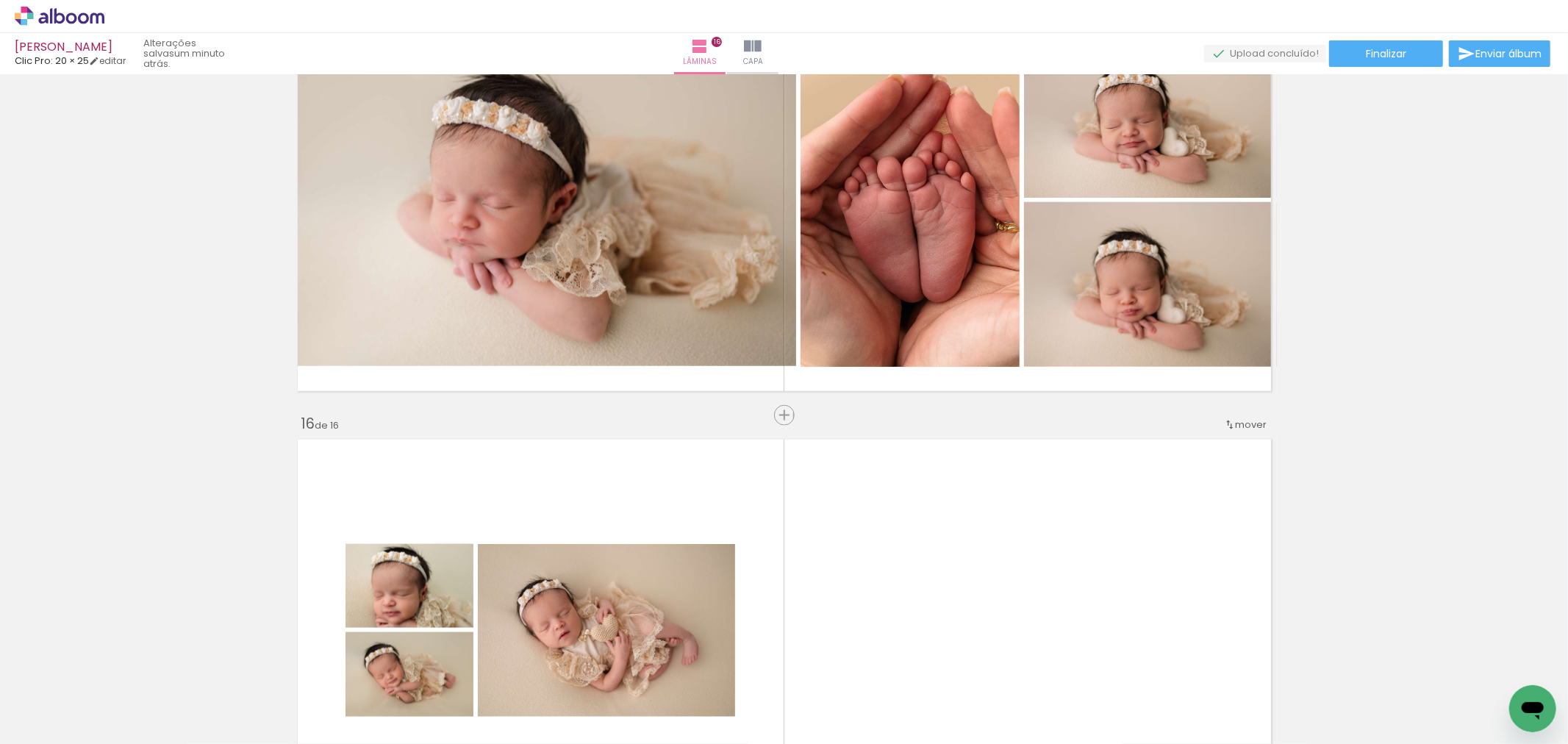
scroll to position [6380, 0]
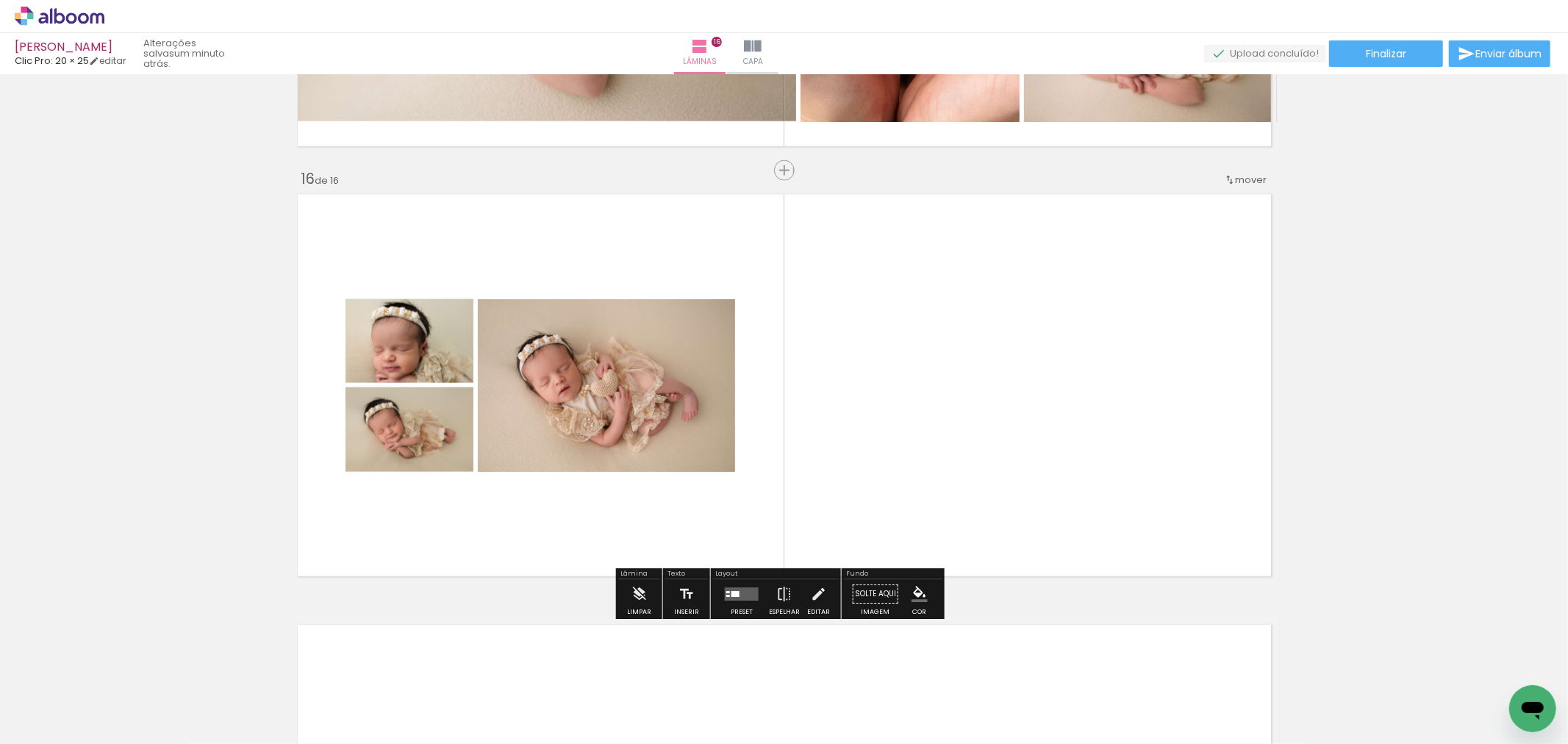
click at [745, 584] on div at bounding box center [742, 594] width 39 height 30
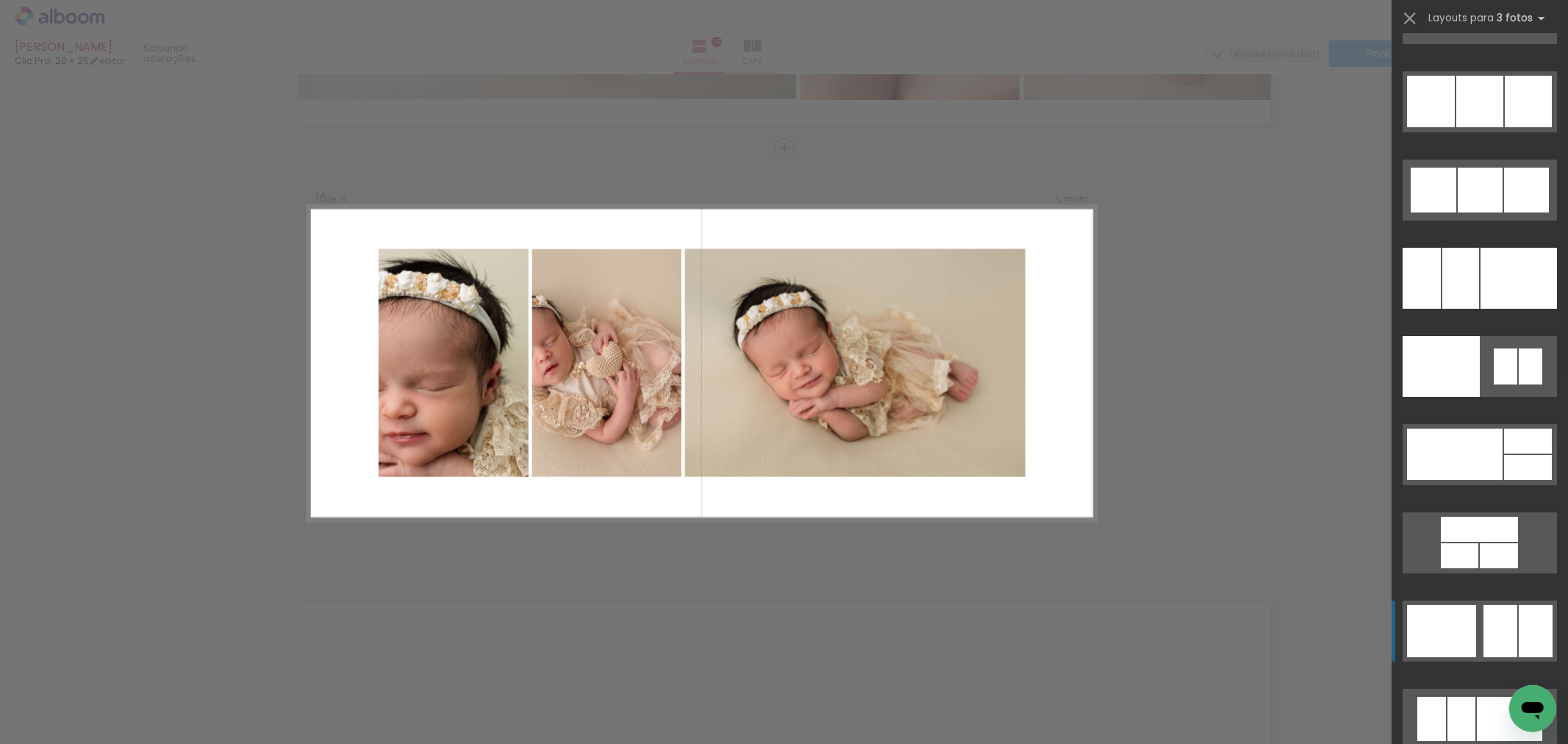
scroll to position [9231, 0]
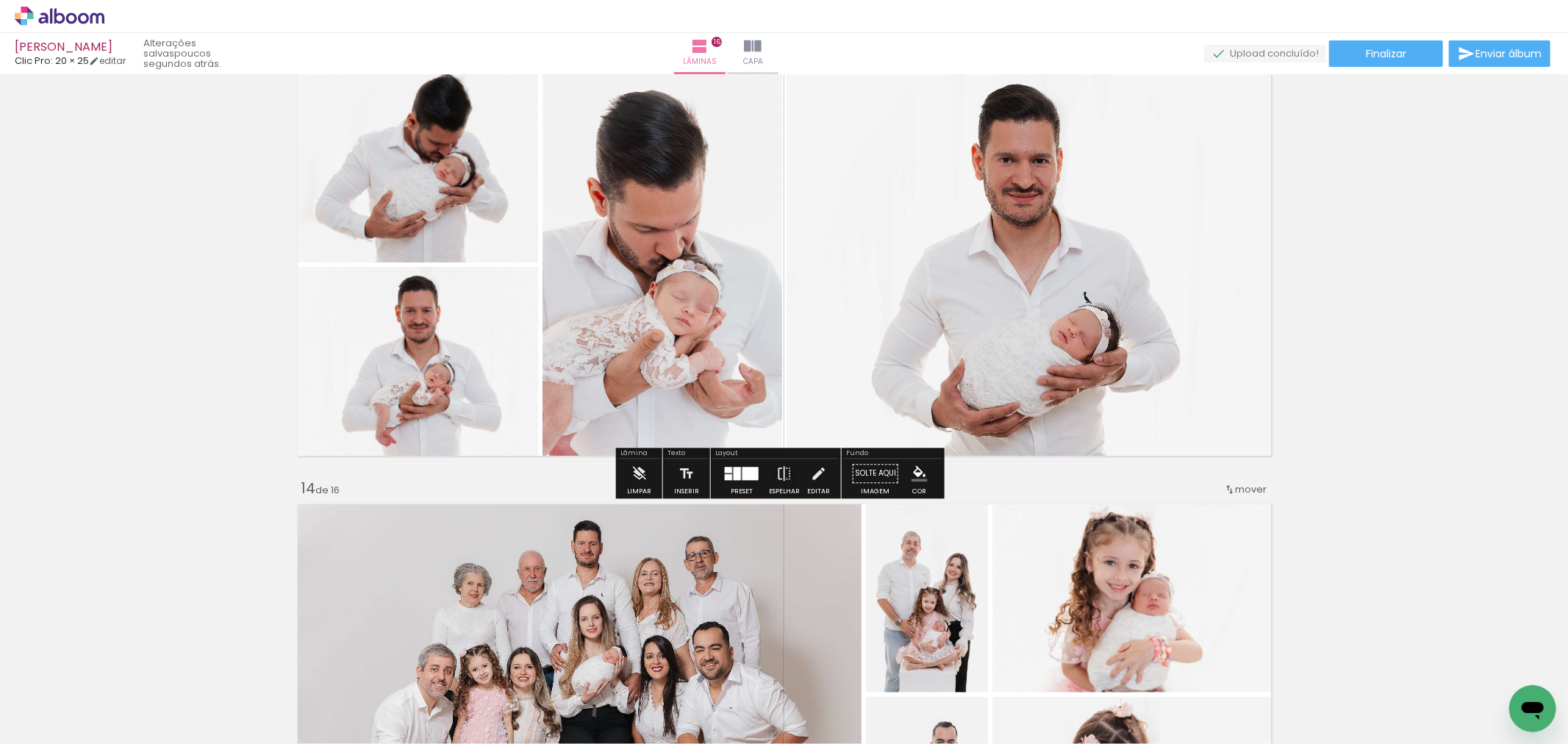
scroll to position [5129, 0]
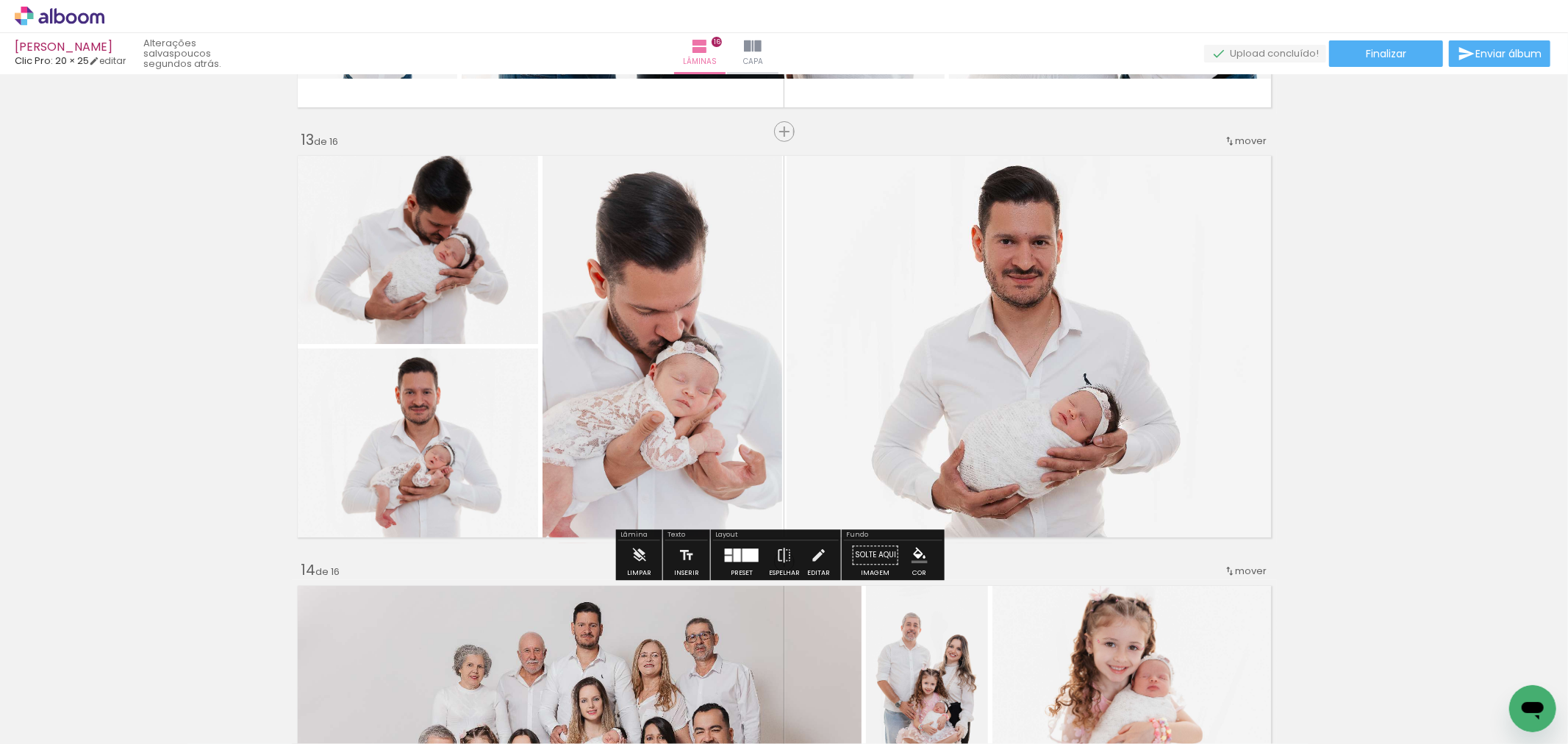
click at [1244, 136] on span "mover" at bounding box center [1250, 141] width 31 height 14
click at [1209, 368] on paper-item "antes da 11" at bounding box center [1195, 380] width 112 height 24
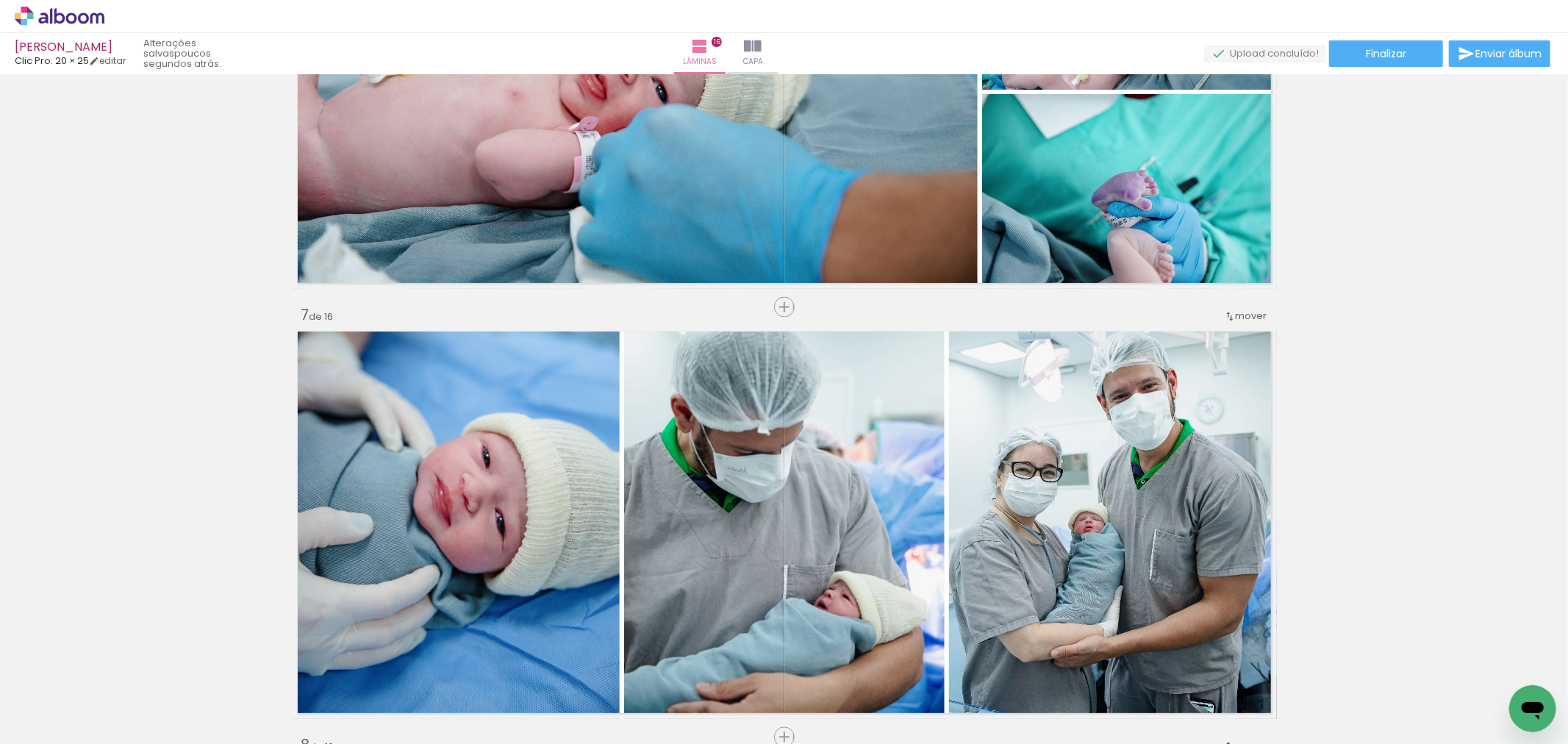
scroll to position [2454, 0]
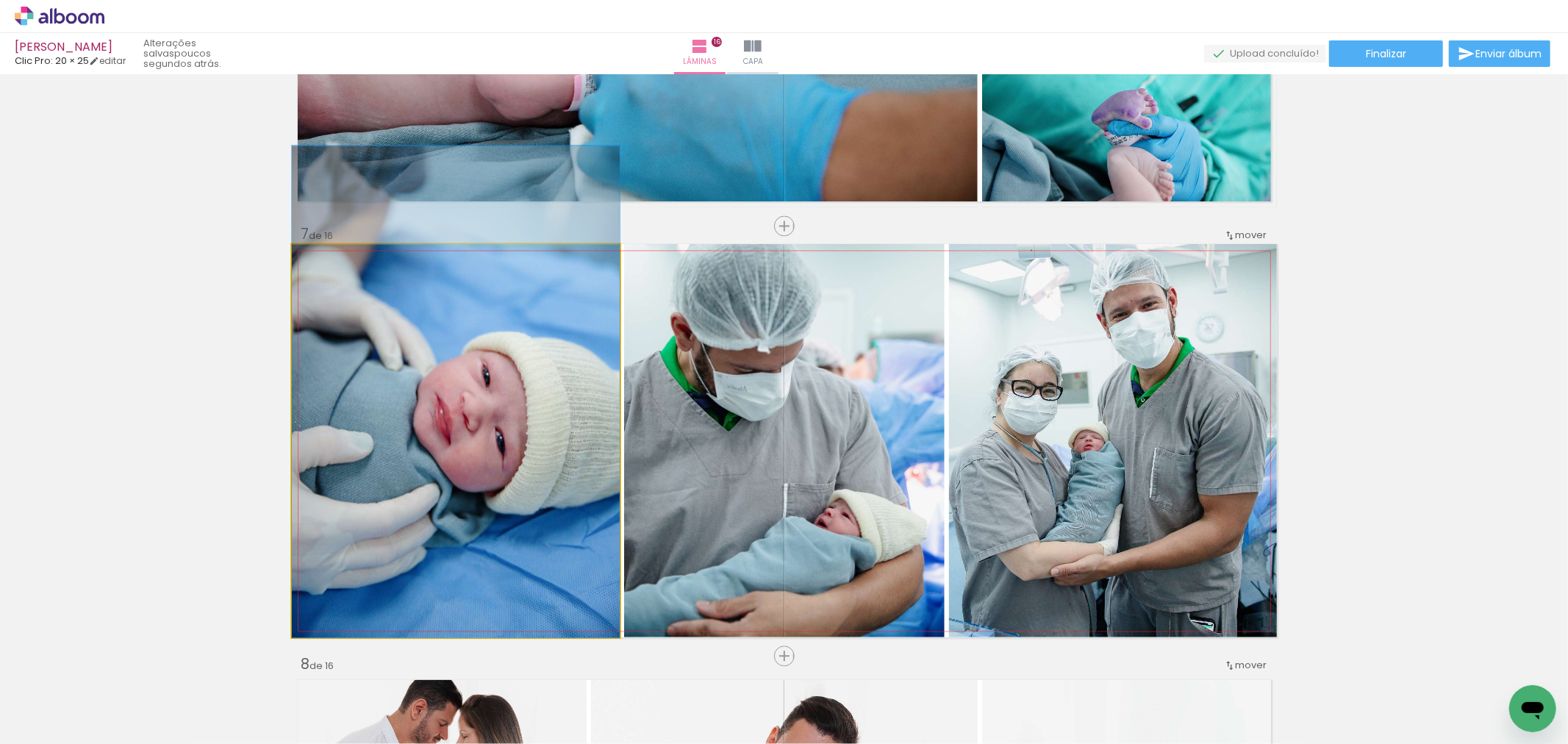
drag, startPoint x: 525, startPoint y: 442, endPoint x: 525, endPoint y: 433, distance: 9.0
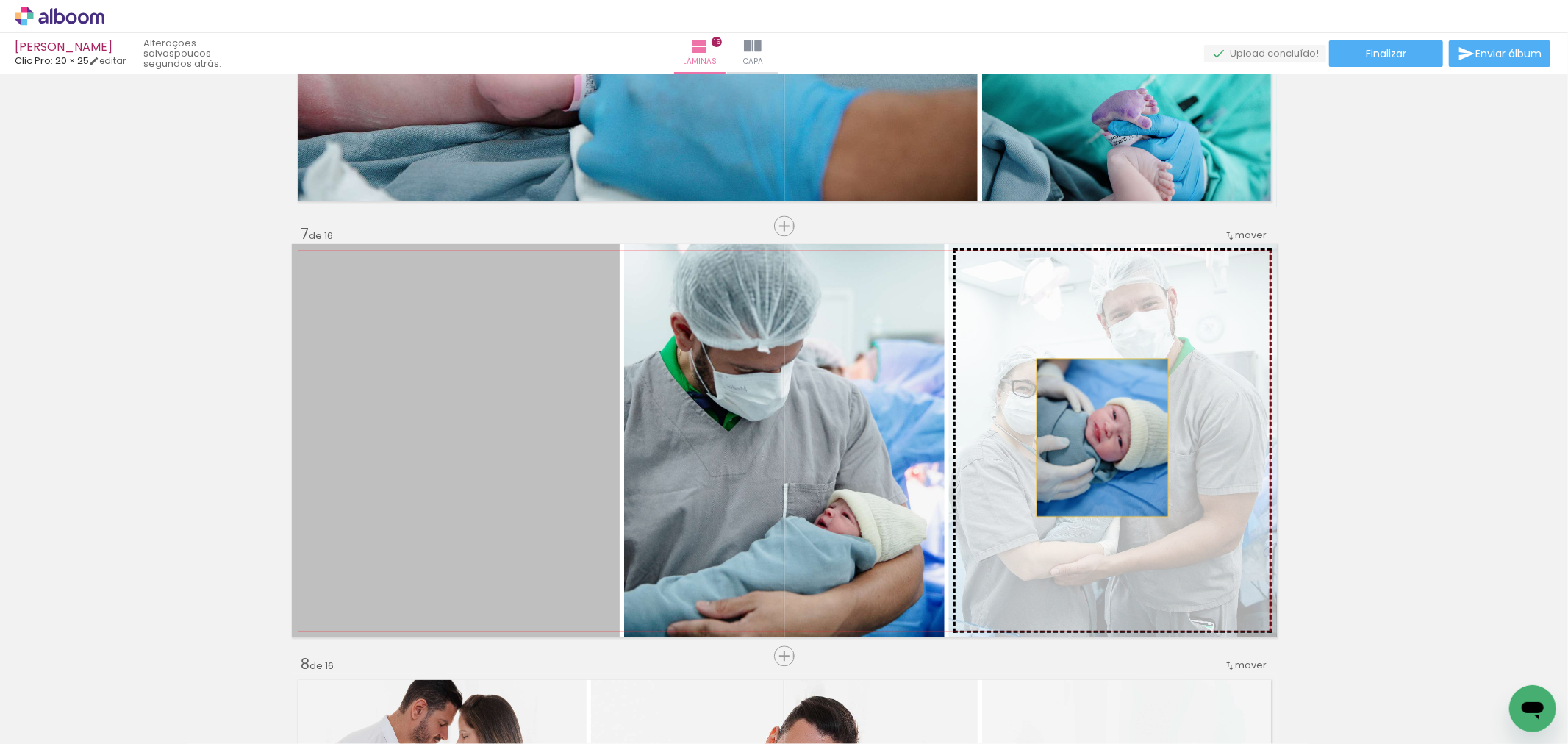
drag, startPoint x: 525, startPoint y: 433, endPoint x: 1096, endPoint y: 437, distance: 571.0
click at [0, 0] on slot at bounding box center [0, 0] width 0 height 0
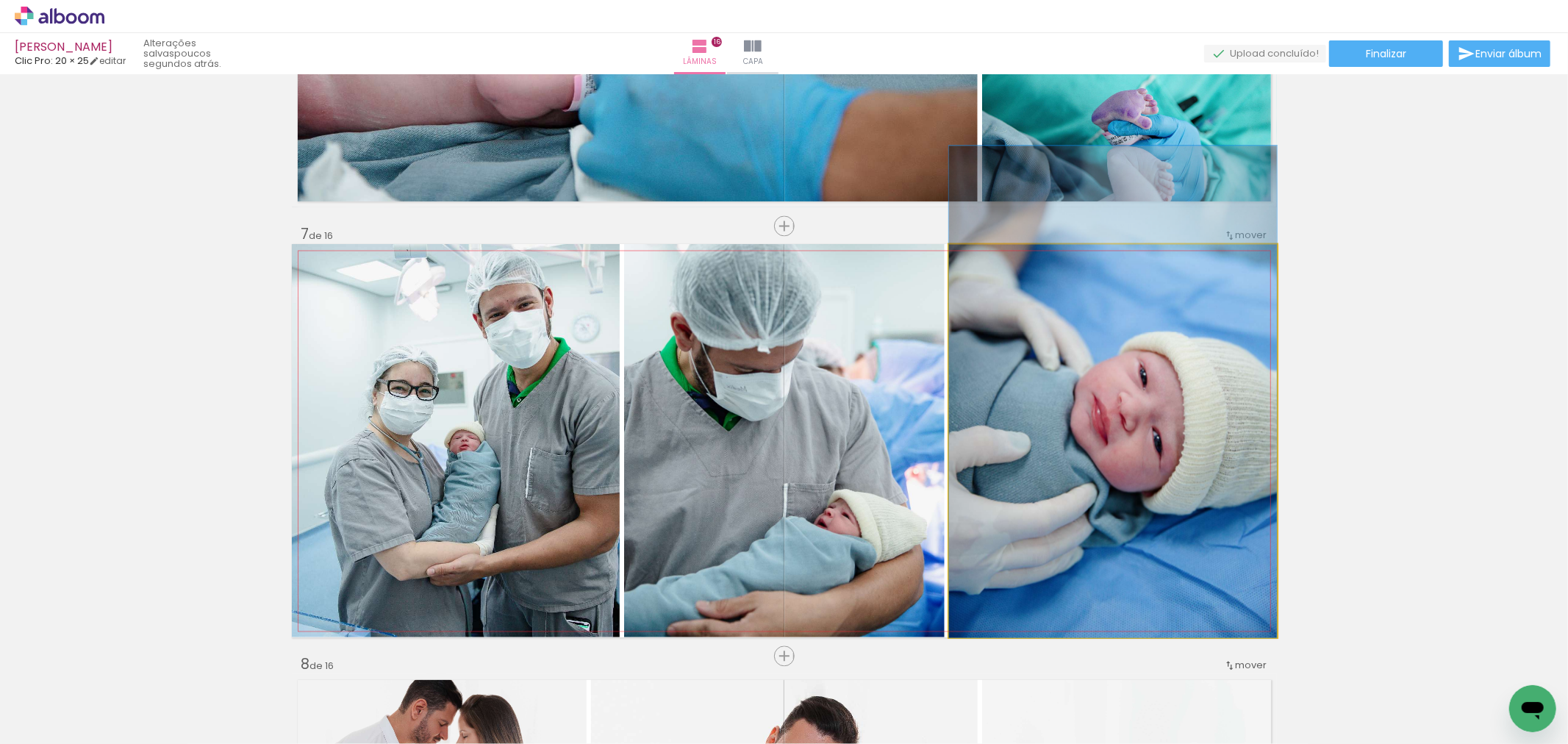
drag, startPoint x: 1019, startPoint y: 503, endPoint x: 1048, endPoint y: 442, distance: 67.5
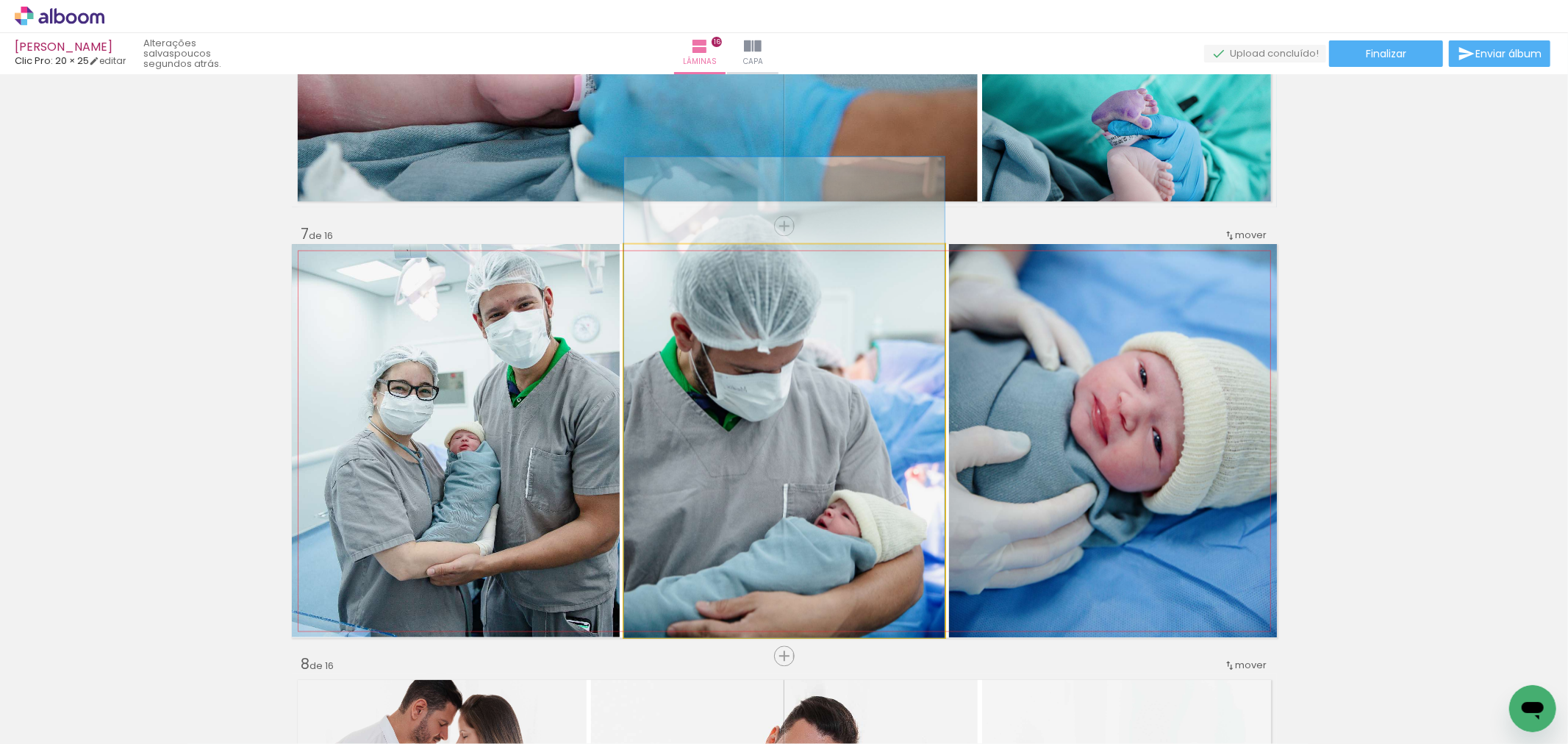
drag, startPoint x: 773, startPoint y: 511, endPoint x: 807, endPoint y: 503, distance: 34.9
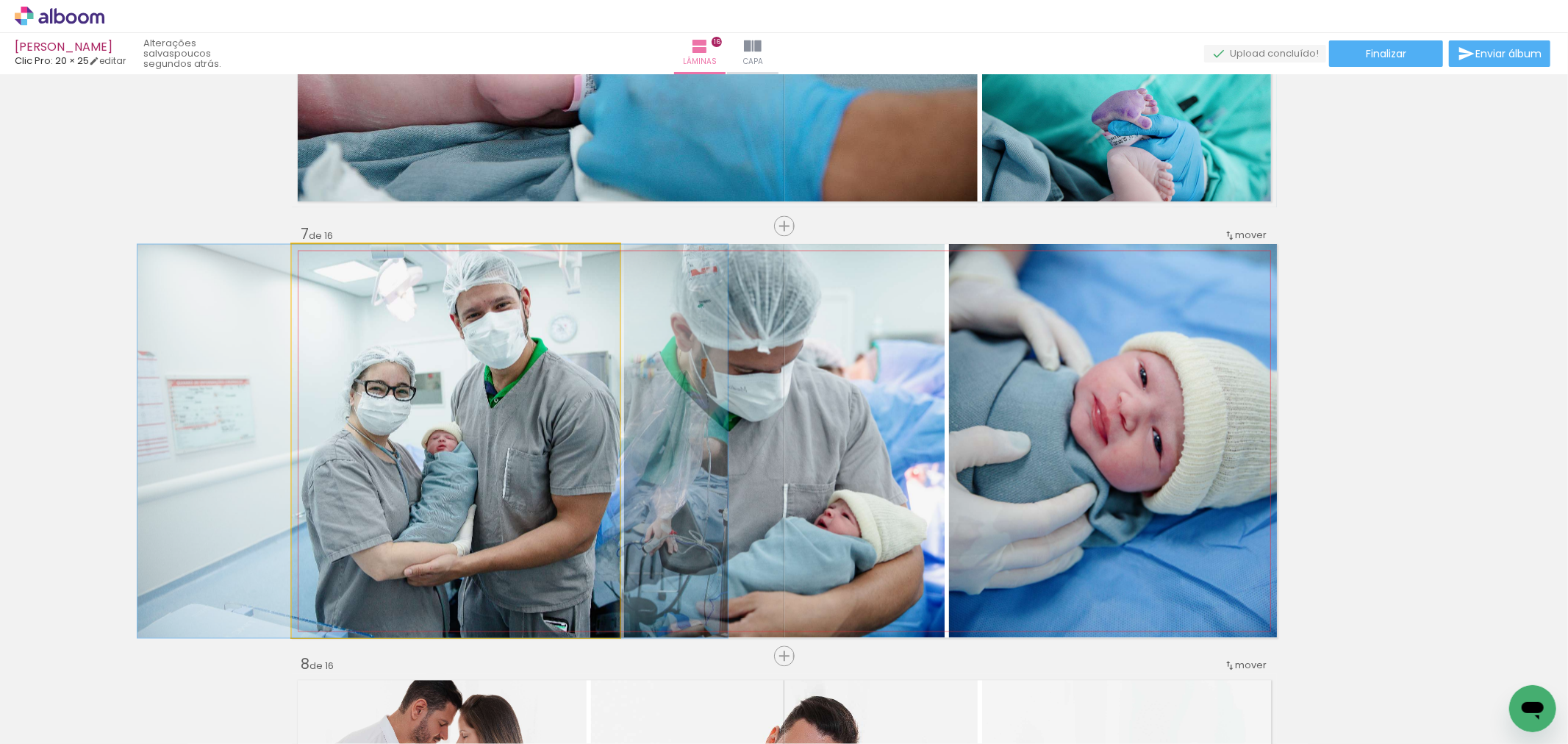
drag, startPoint x: 494, startPoint y: 510, endPoint x: 472, endPoint y: 459, distance: 55.5
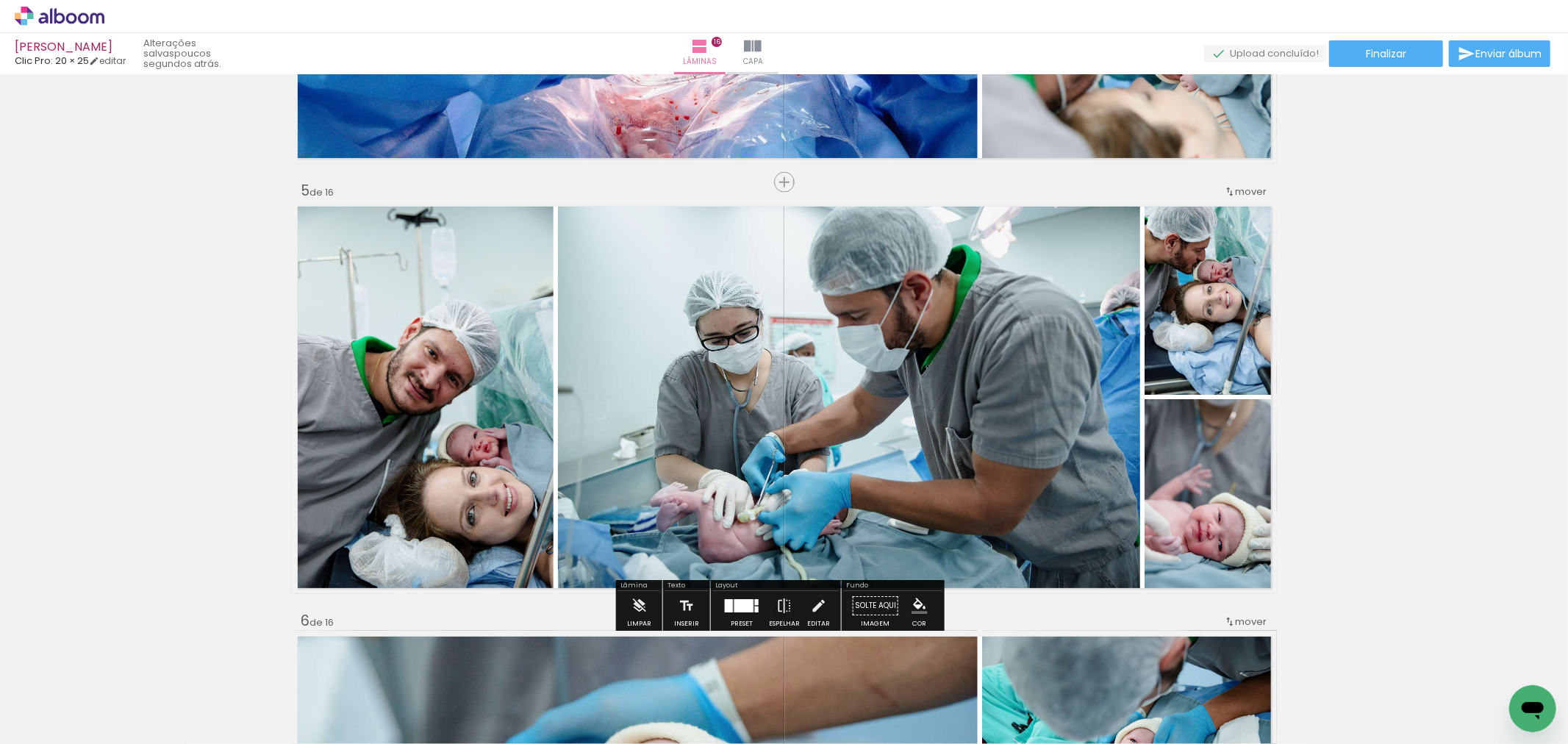
scroll to position [1310, 0]
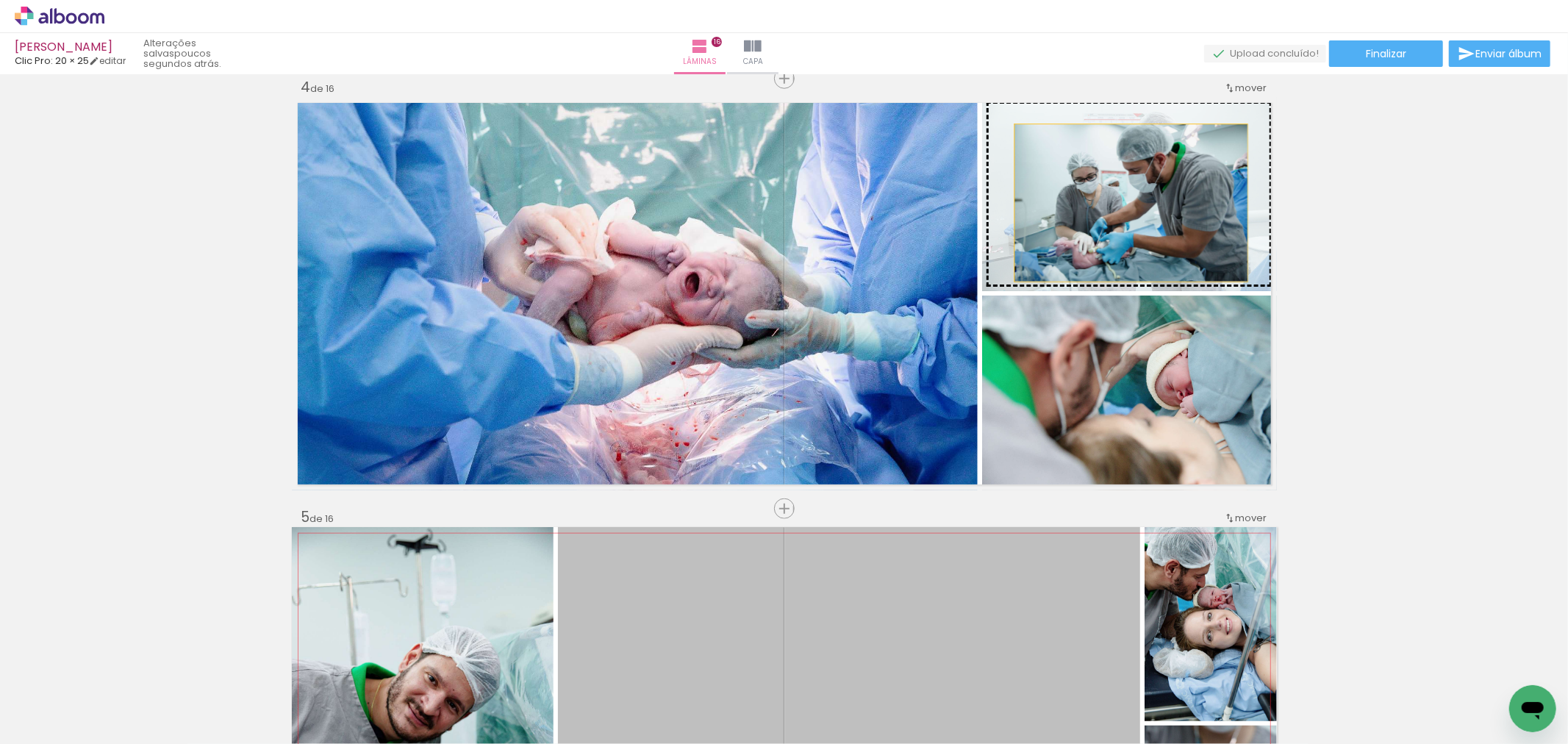
drag, startPoint x: 971, startPoint y: 600, endPoint x: 1125, endPoint y: 203, distance: 425.8
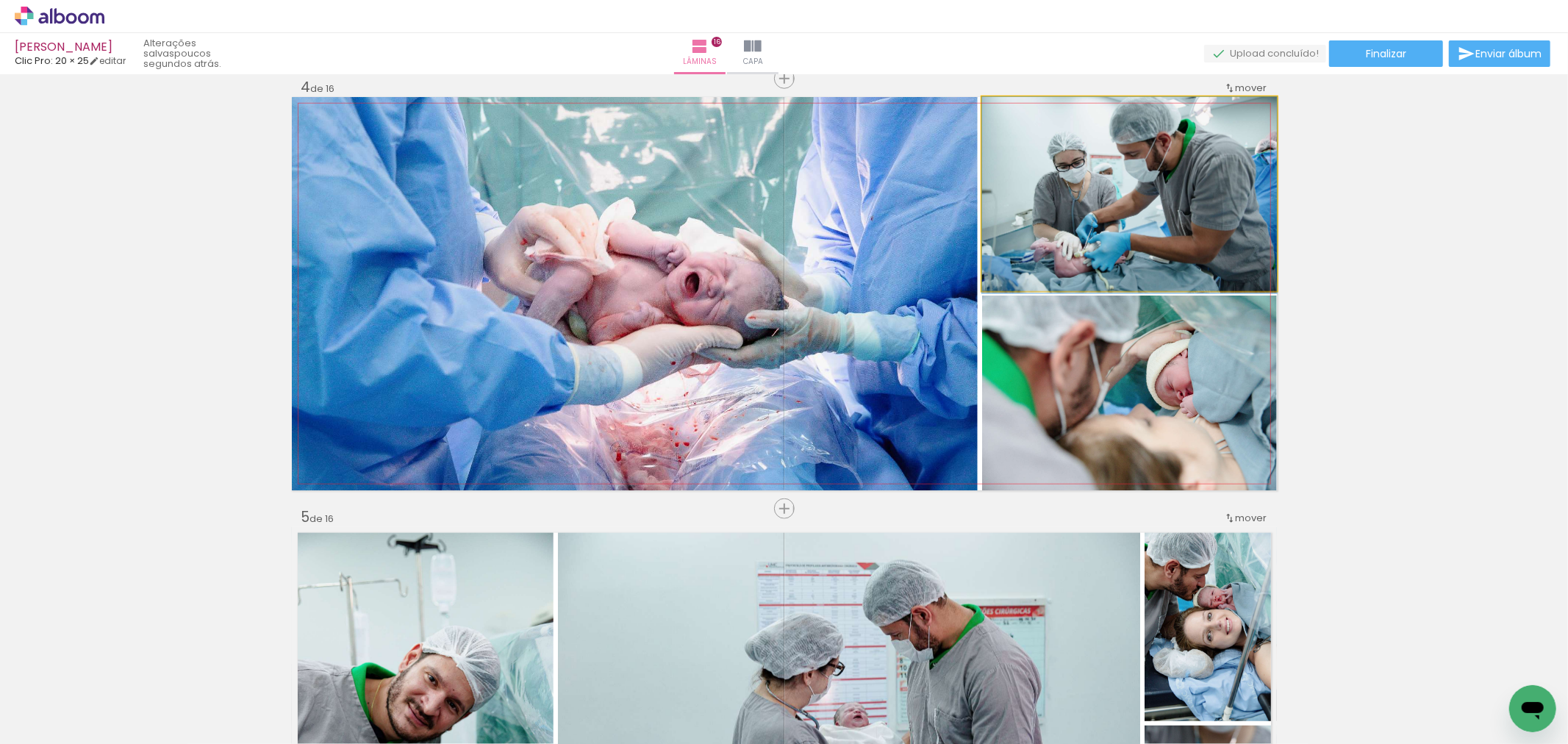
drag, startPoint x: 1142, startPoint y: 228, endPoint x: 1133, endPoint y: 256, distance: 29.4
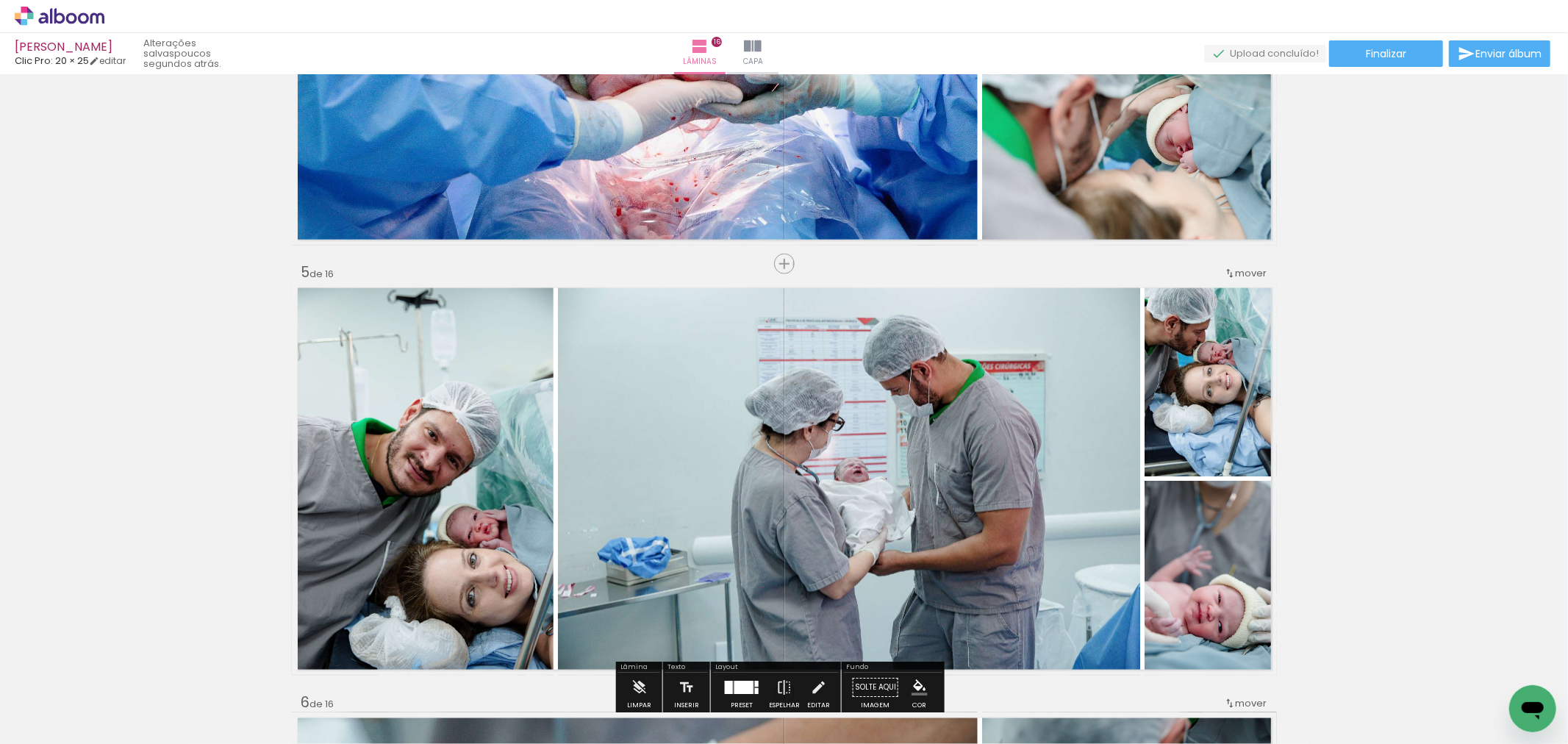
scroll to position [1637, 0]
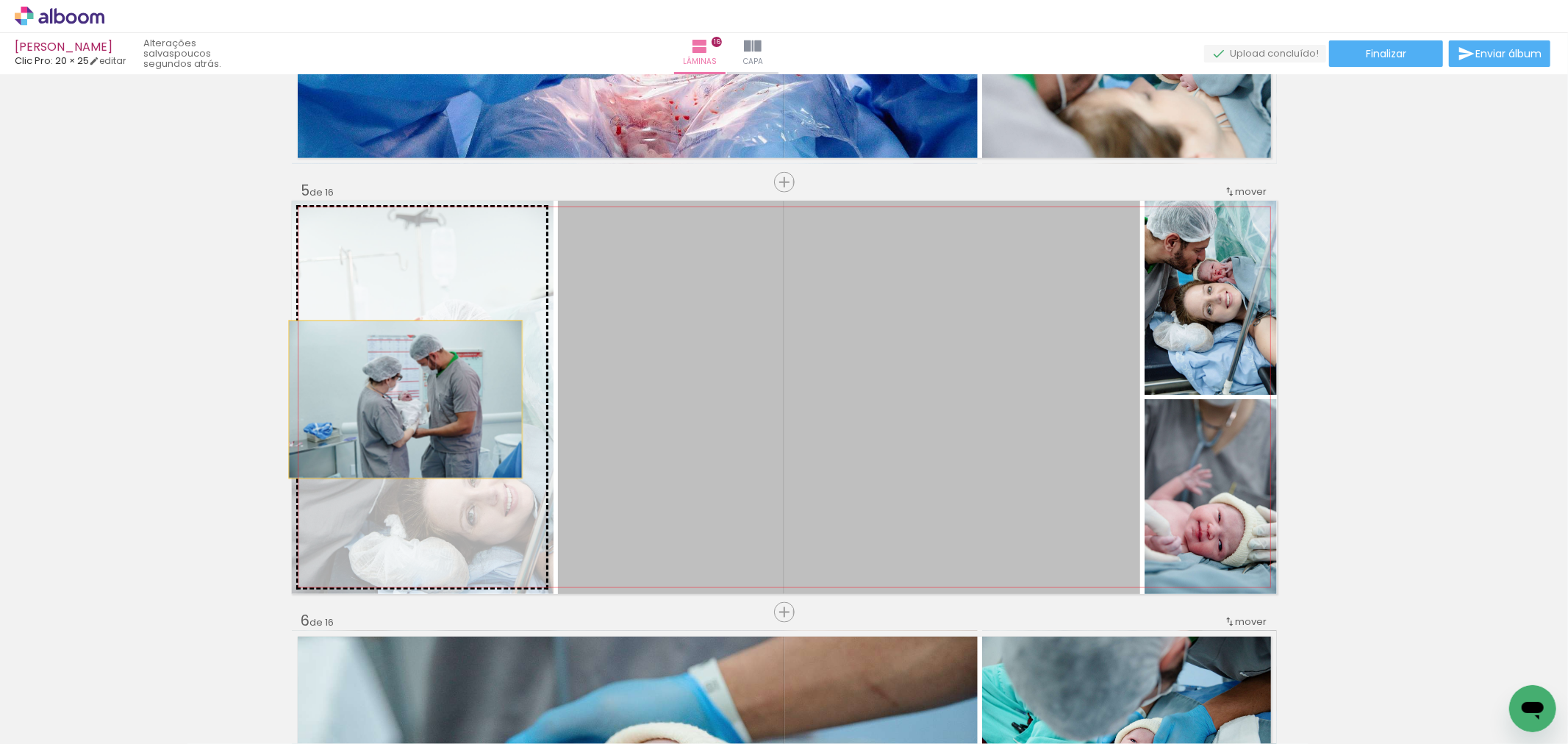
drag, startPoint x: 966, startPoint y: 474, endPoint x: 399, endPoint y: 399, distance: 571.9
click at [0, 0] on slot at bounding box center [0, 0] width 0 height 0
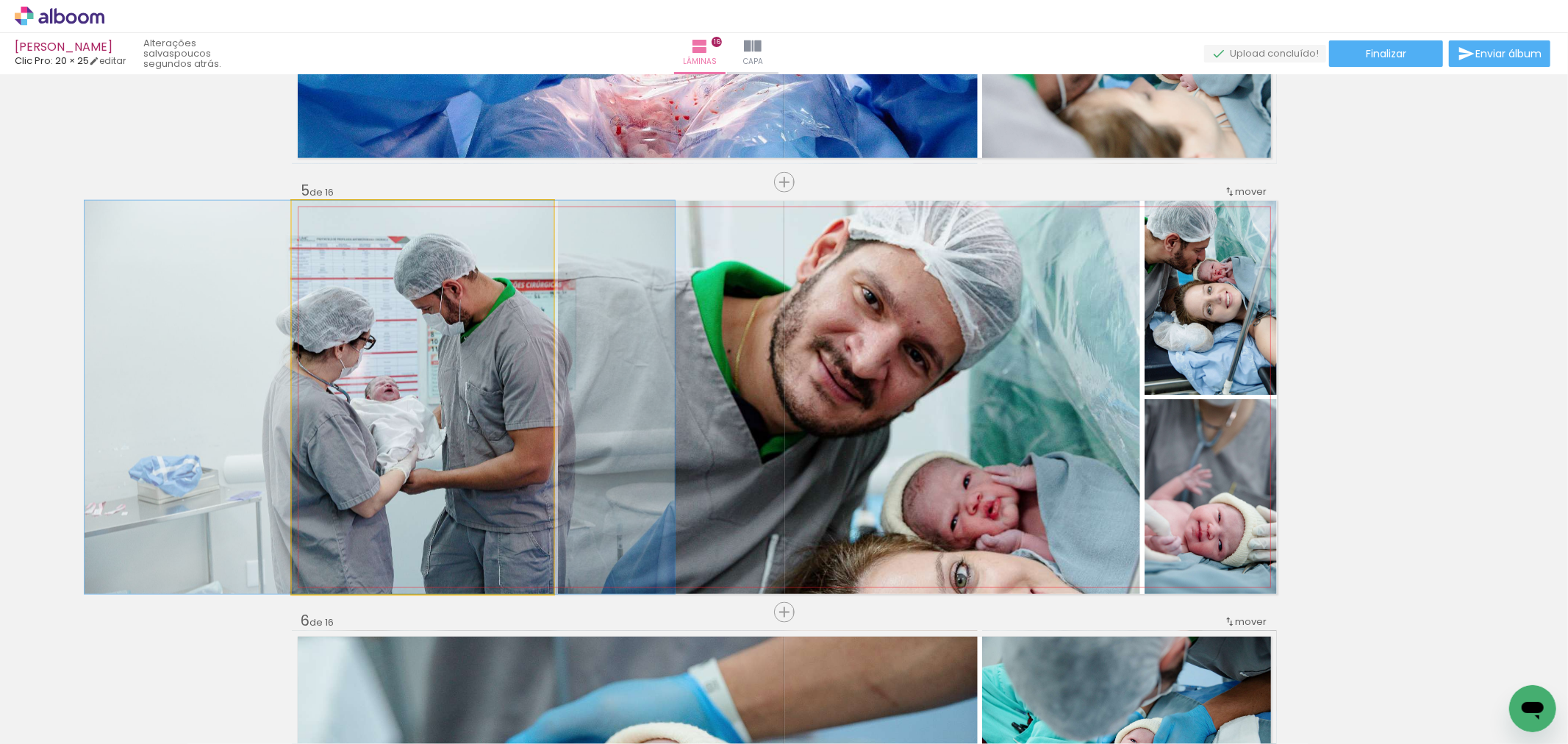
drag, startPoint x: 486, startPoint y: 437, endPoint x: 443, endPoint y: 427, distance: 44.1
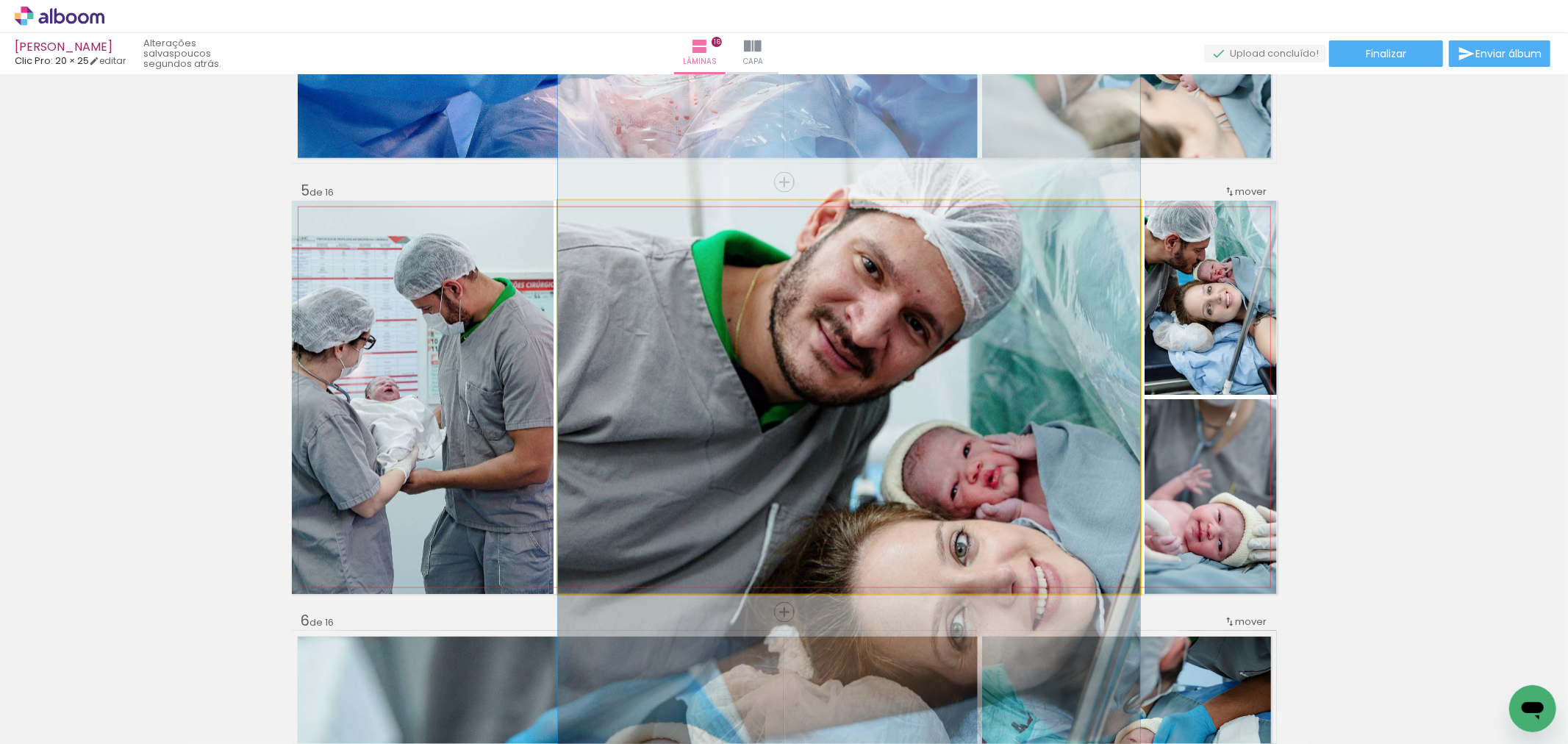
drag, startPoint x: 901, startPoint y: 474, endPoint x: 901, endPoint y: 466, distance: 8.0
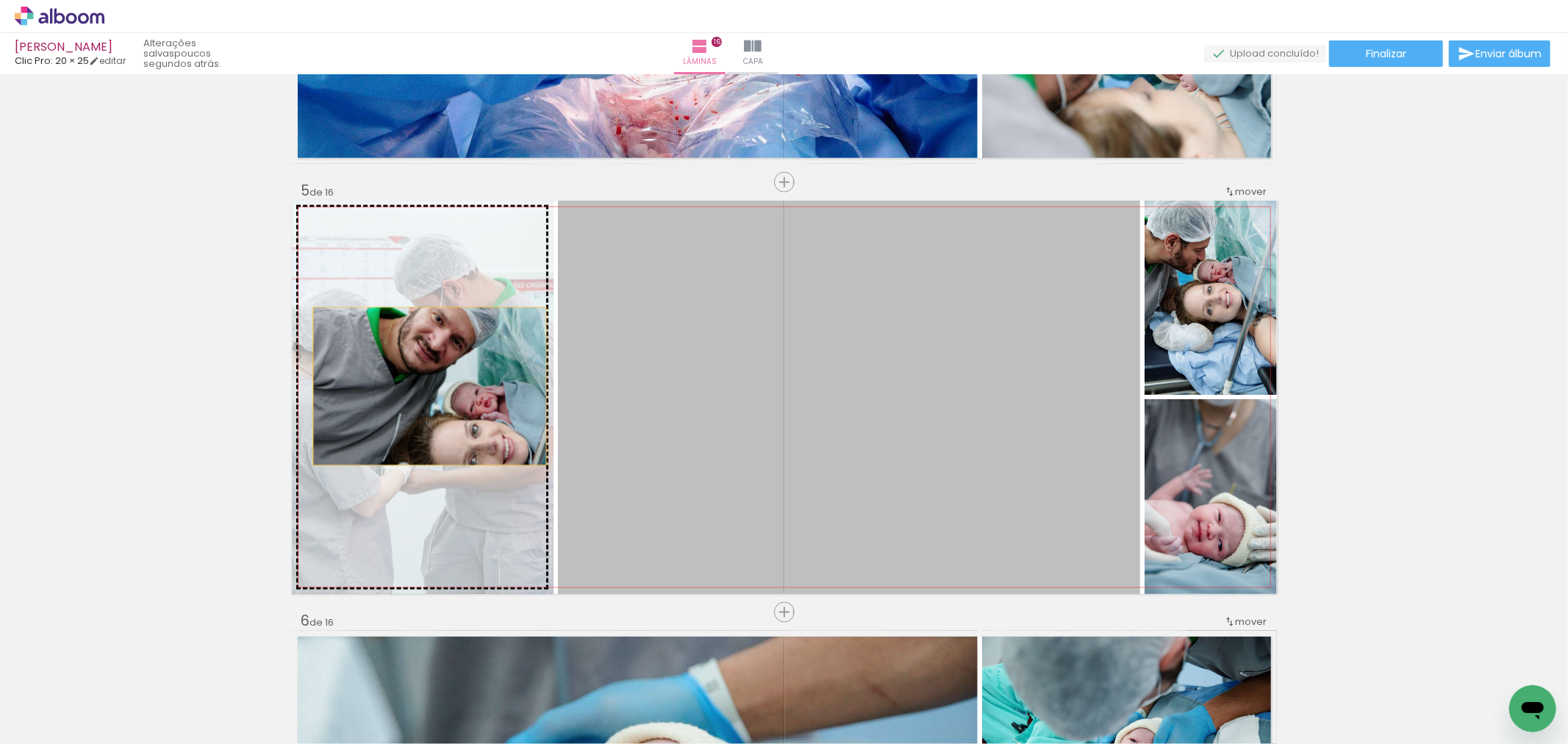
drag, startPoint x: 872, startPoint y: 436, endPoint x: 423, endPoint y: 386, distance: 451.8
click at [0, 0] on slot at bounding box center [0, 0] width 0 height 0
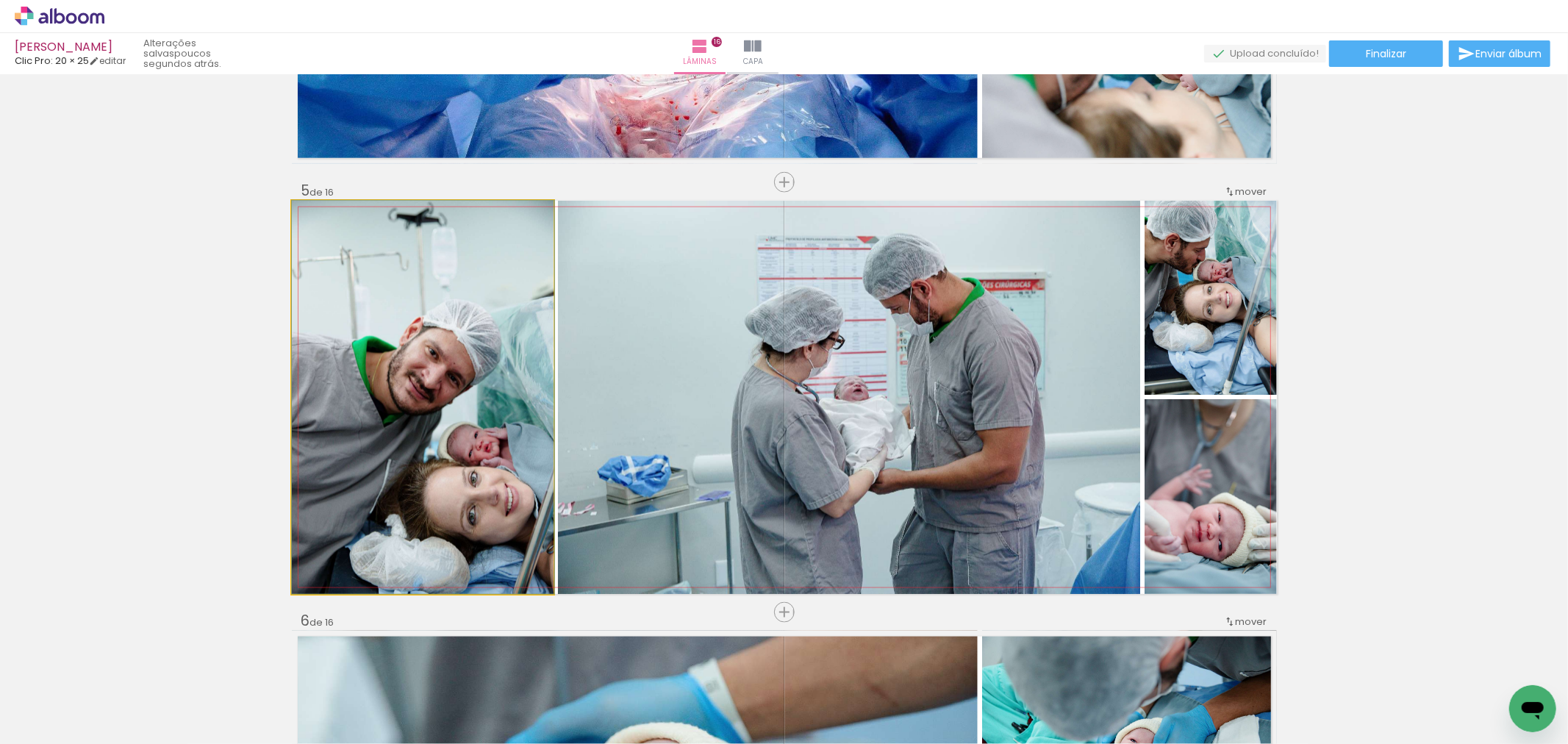
drag, startPoint x: 431, startPoint y: 385, endPoint x: 460, endPoint y: 336, distance: 56.9
drag, startPoint x: 463, startPoint y: 336, endPoint x: 456, endPoint y: 332, distance: 8.1
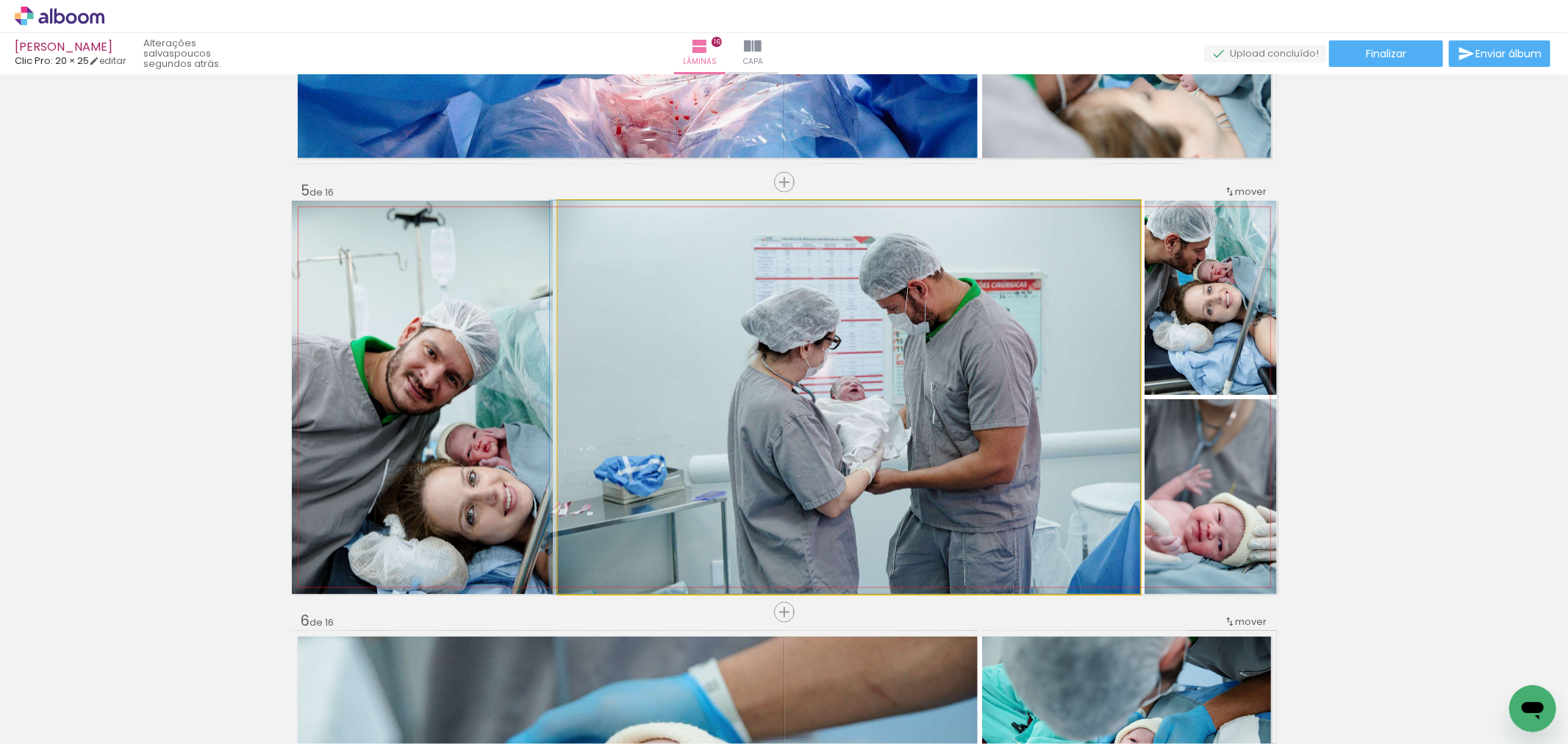
drag, startPoint x: 922, startPoint y: 473, endPoint x: 897, endPoint y: 434, distance: 46.3
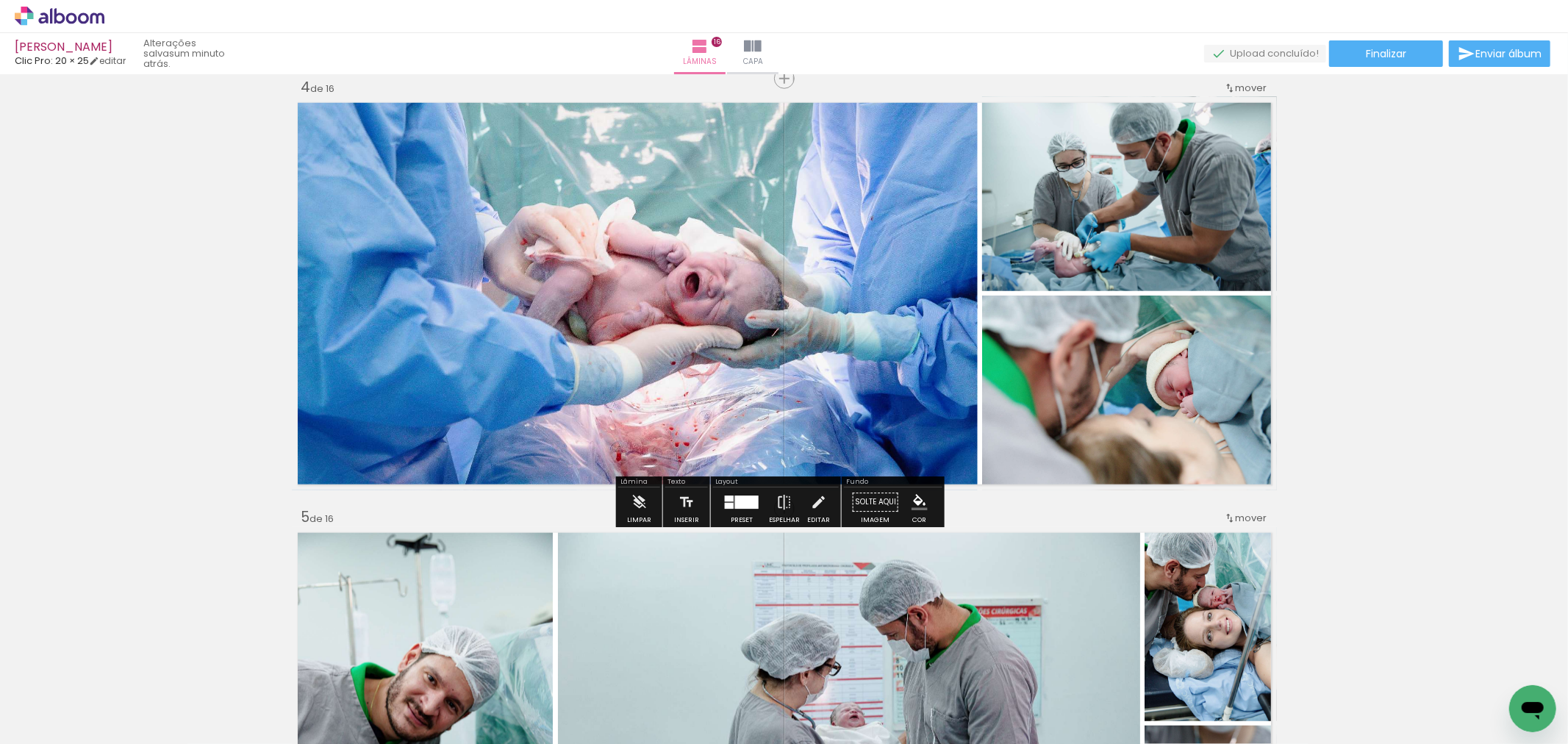
scroll to position [1555, 0]
